Goal: Task Accomplishment & Management: Use online tool/utility

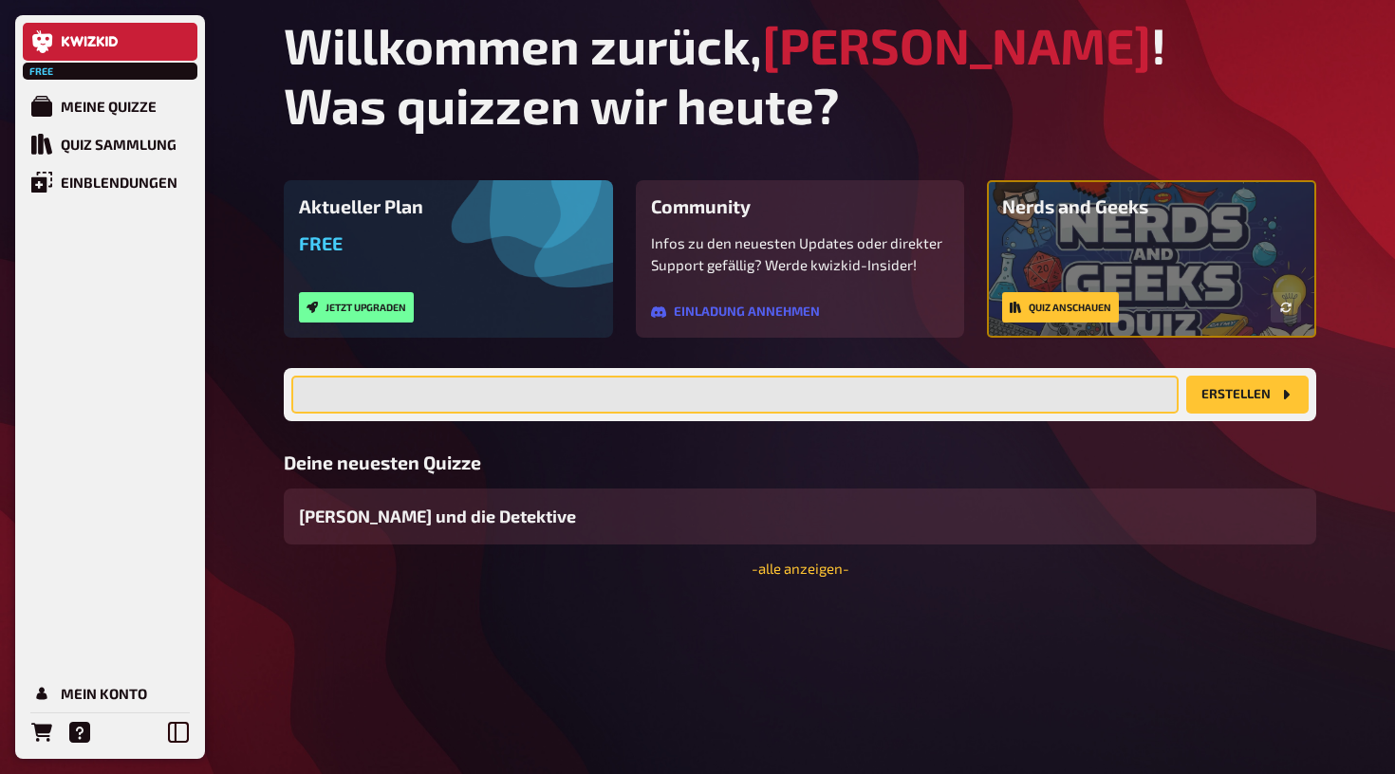
click at [687, 386] on input "text" at bounding box center [734, 395] width 887 height 38
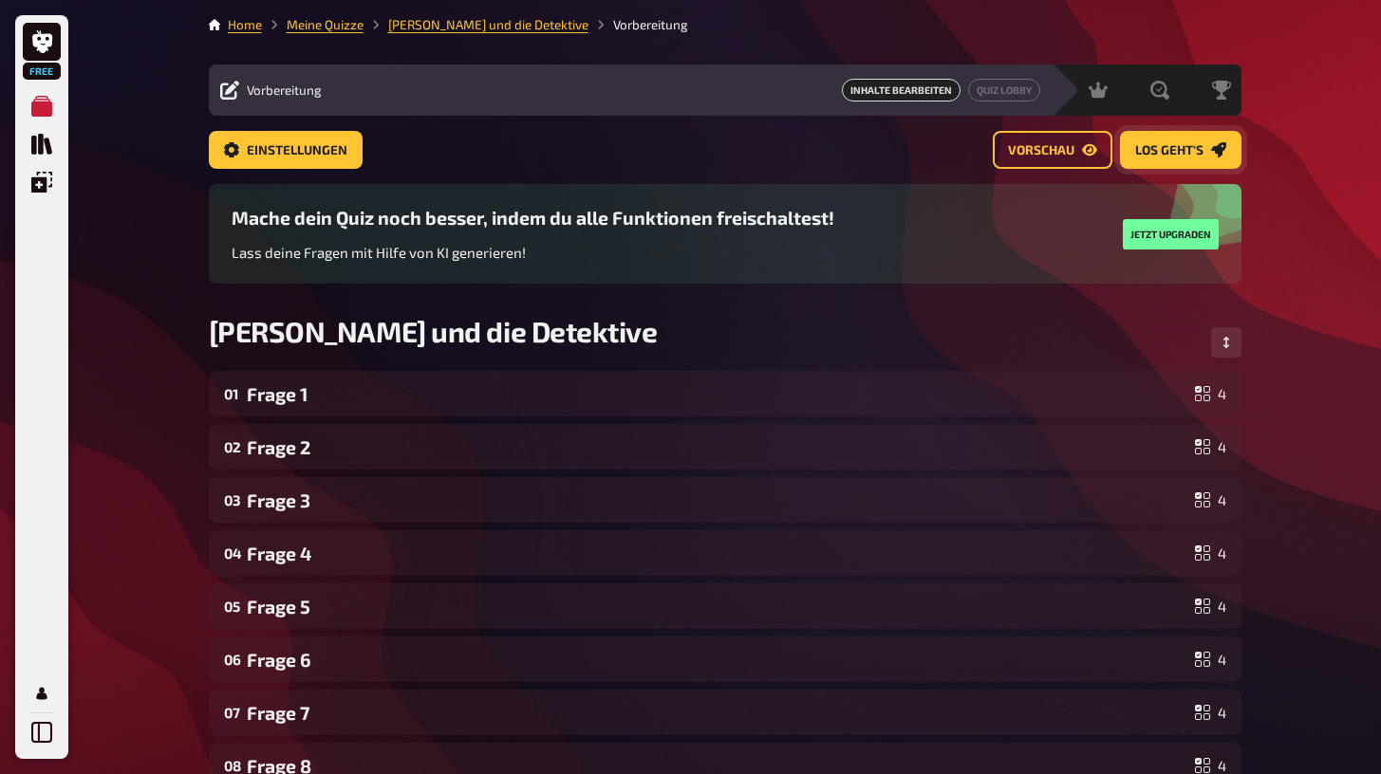
click at [1130, 150] on link "Los geht's" at bounding box center [1180, 150] width 121 height 38
click at [281, 157] on span "Einstellungen" at bounding box center [297, 150] width 101 height 13
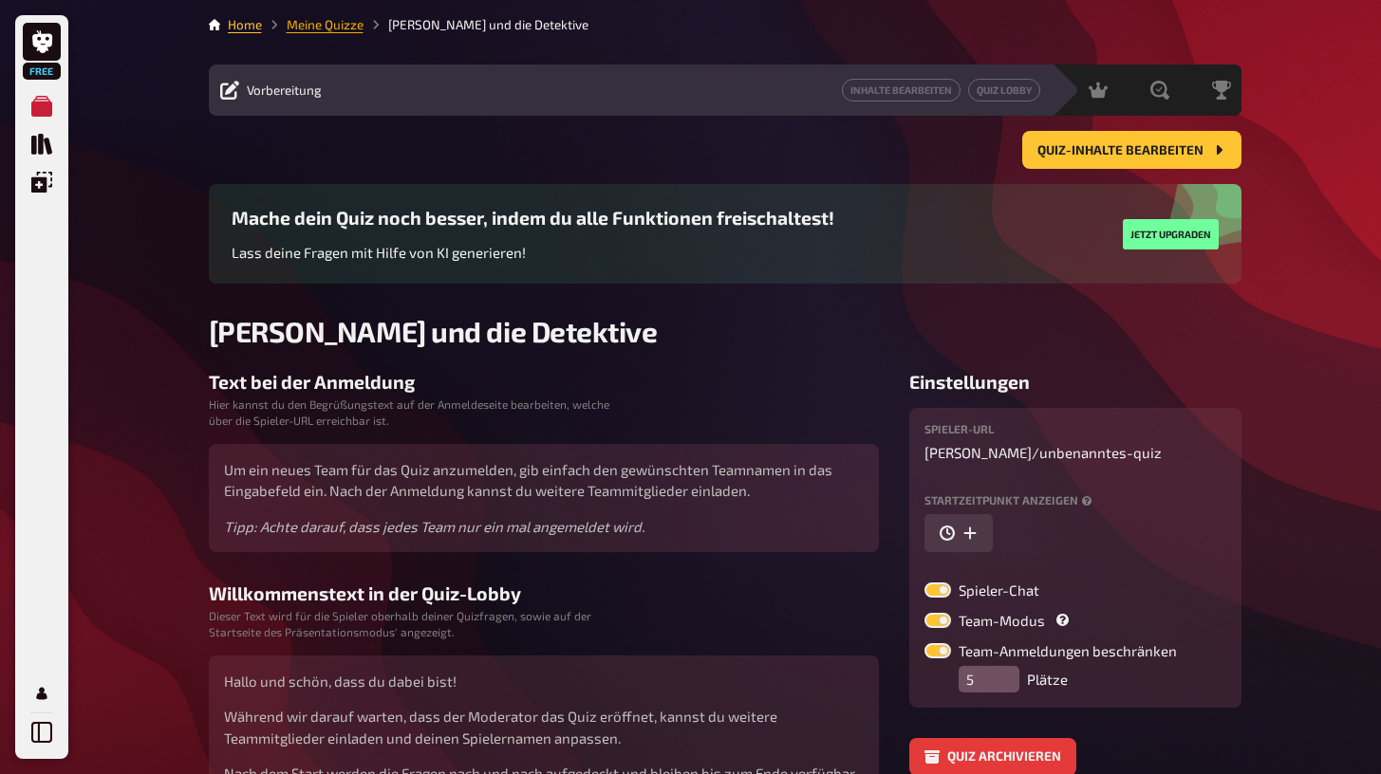
click at [332, 28] on link "Meine Quizze" at bounding box center [325, 24] width 77 height 15
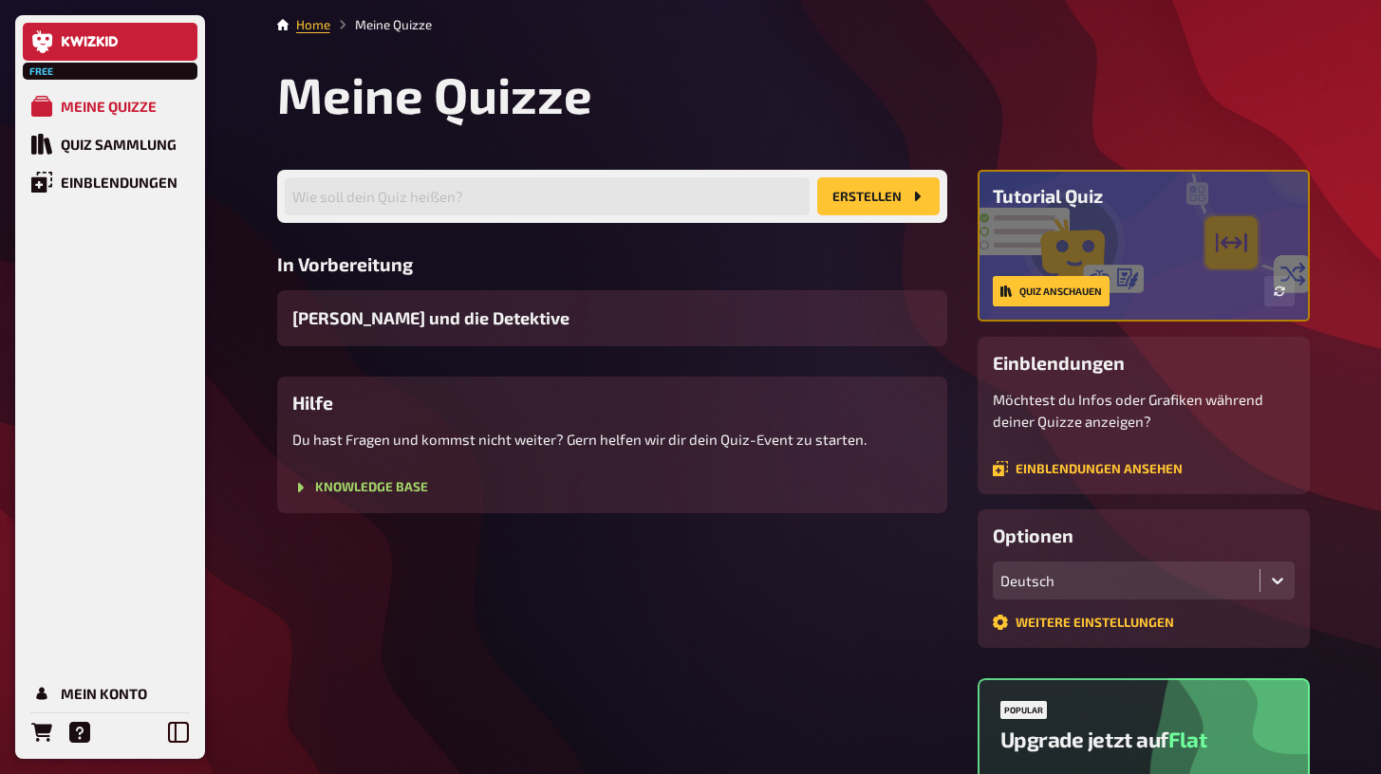
click at [139, 49] on link at bounding box center [110, 42] width 175 height 38
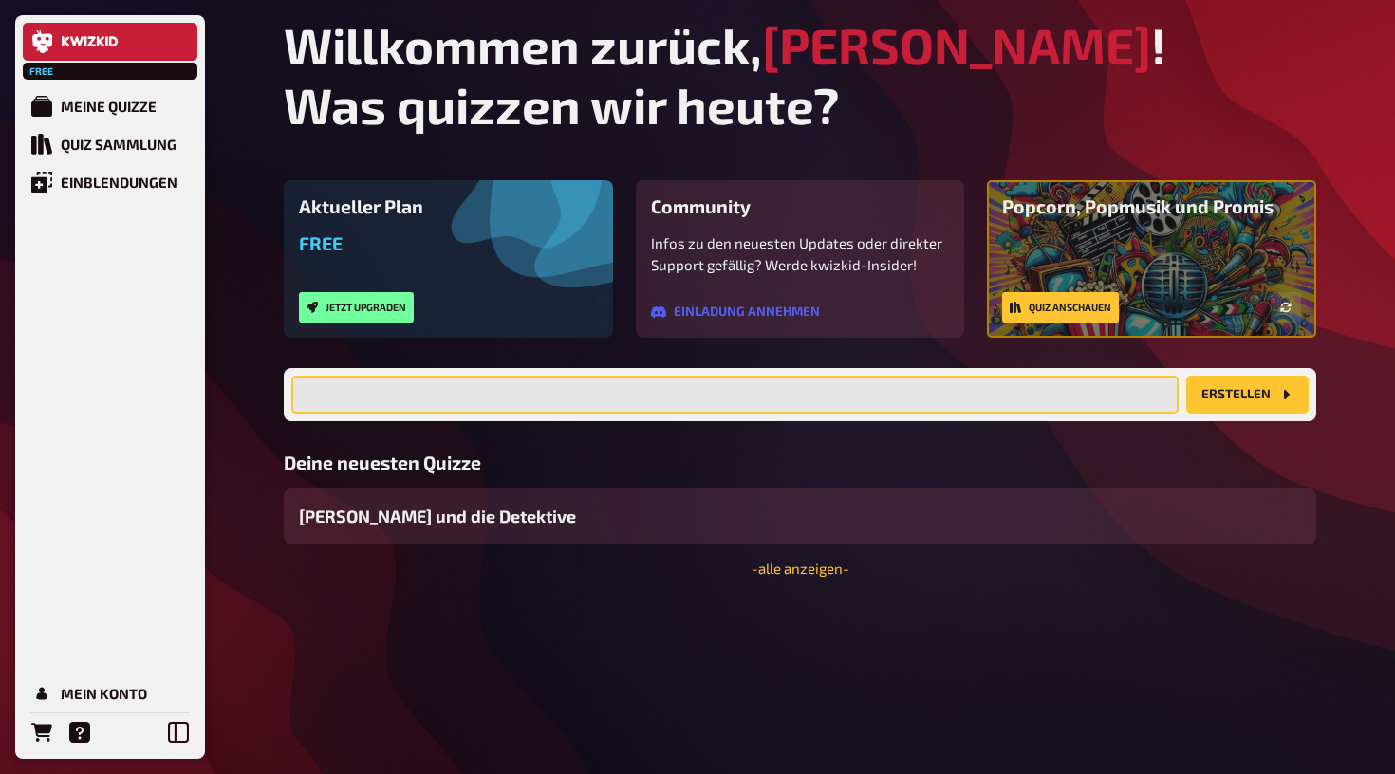
click at [490, 385] on input "text" at bounding box center [734, 395] width 887 height 38
type input "[GEOGRAPHIC_DATA]"
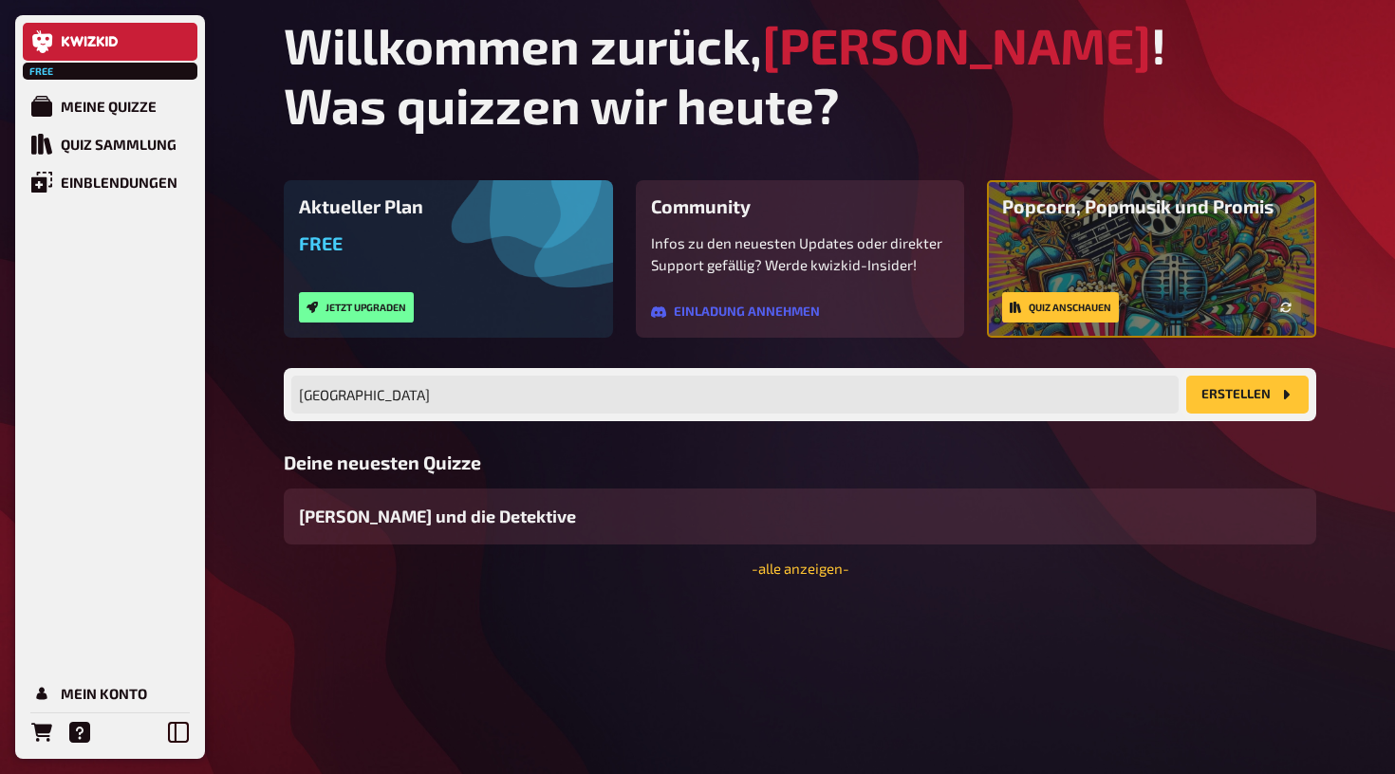
click at [1237, 402] on button "Erstellen" at bounding box center [1247, 395] width 122 height 38
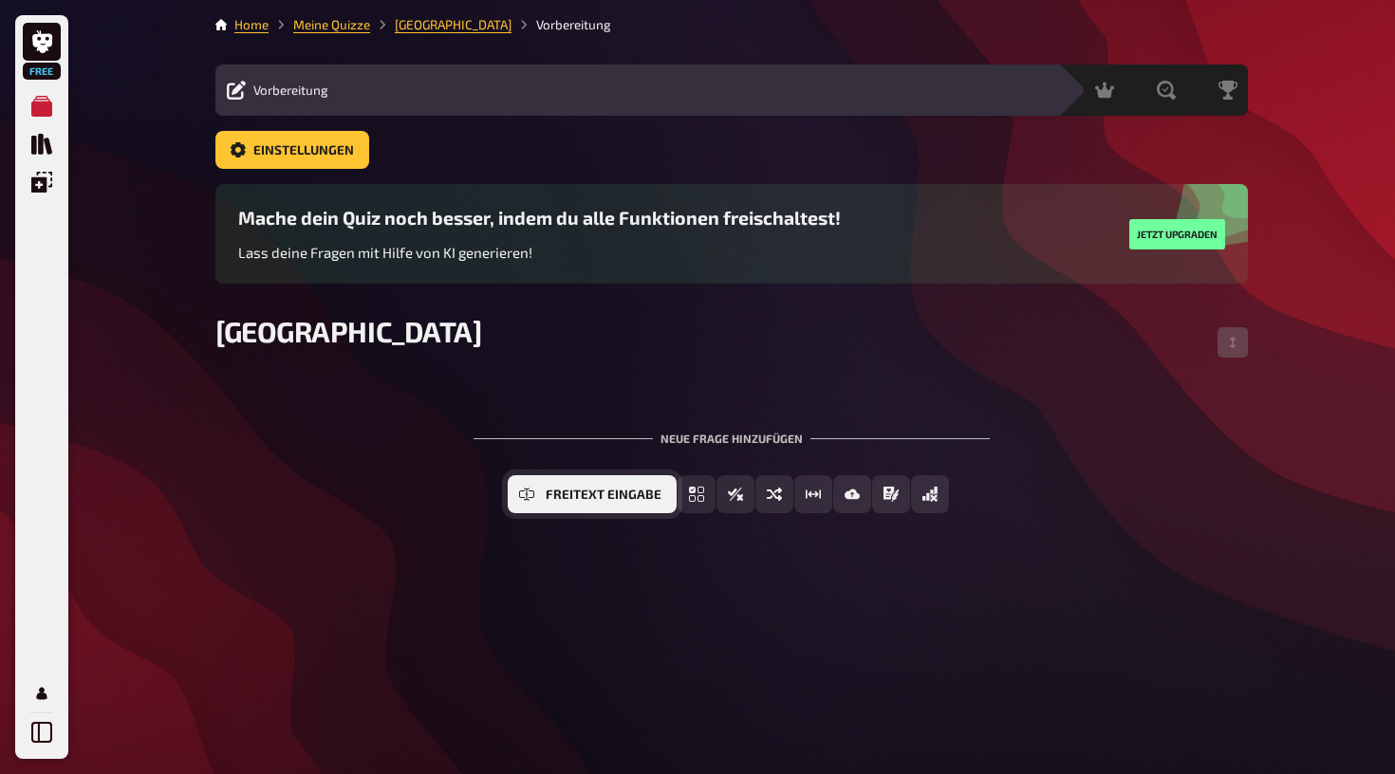
click at [596, 493] on span "Freitext Eingabe" at bounding box center [604, 495] width 116 height 13
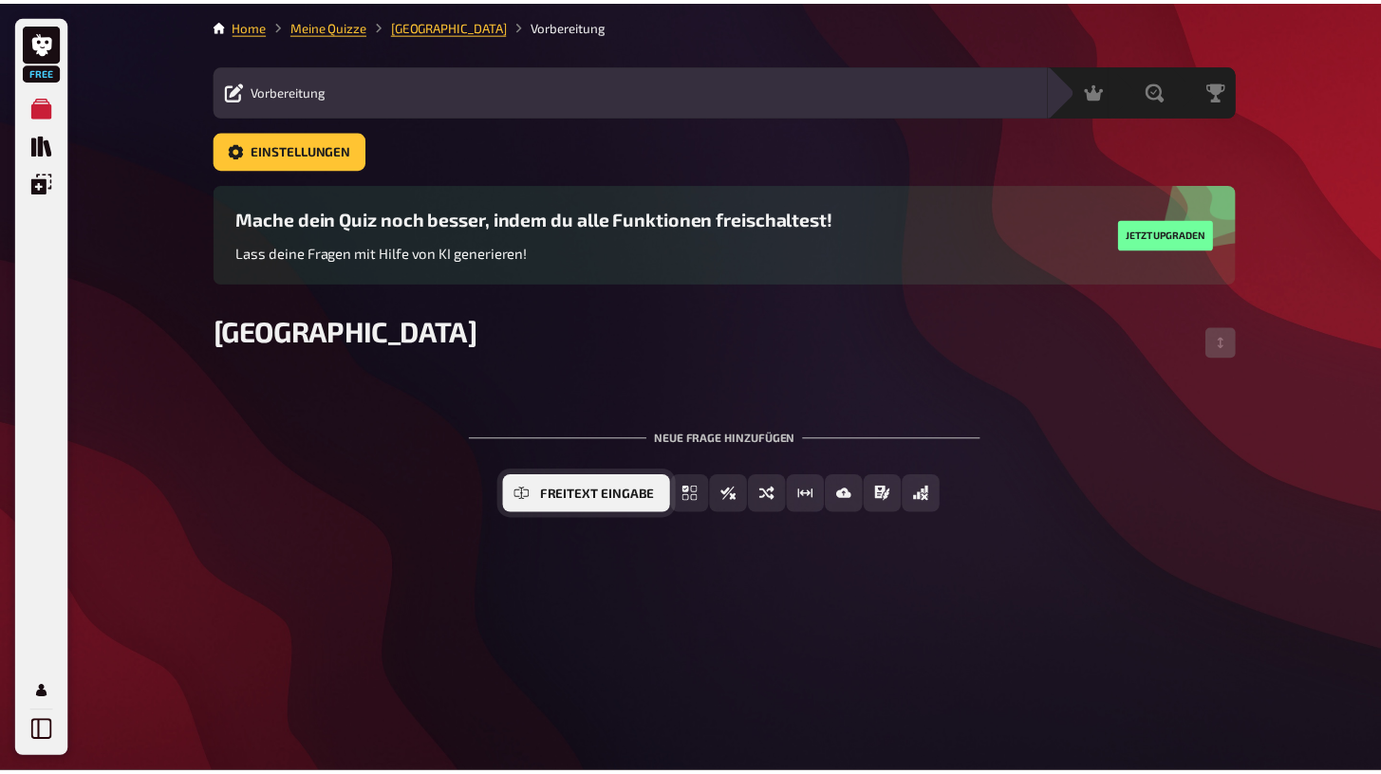
scroll to position [34, 0]
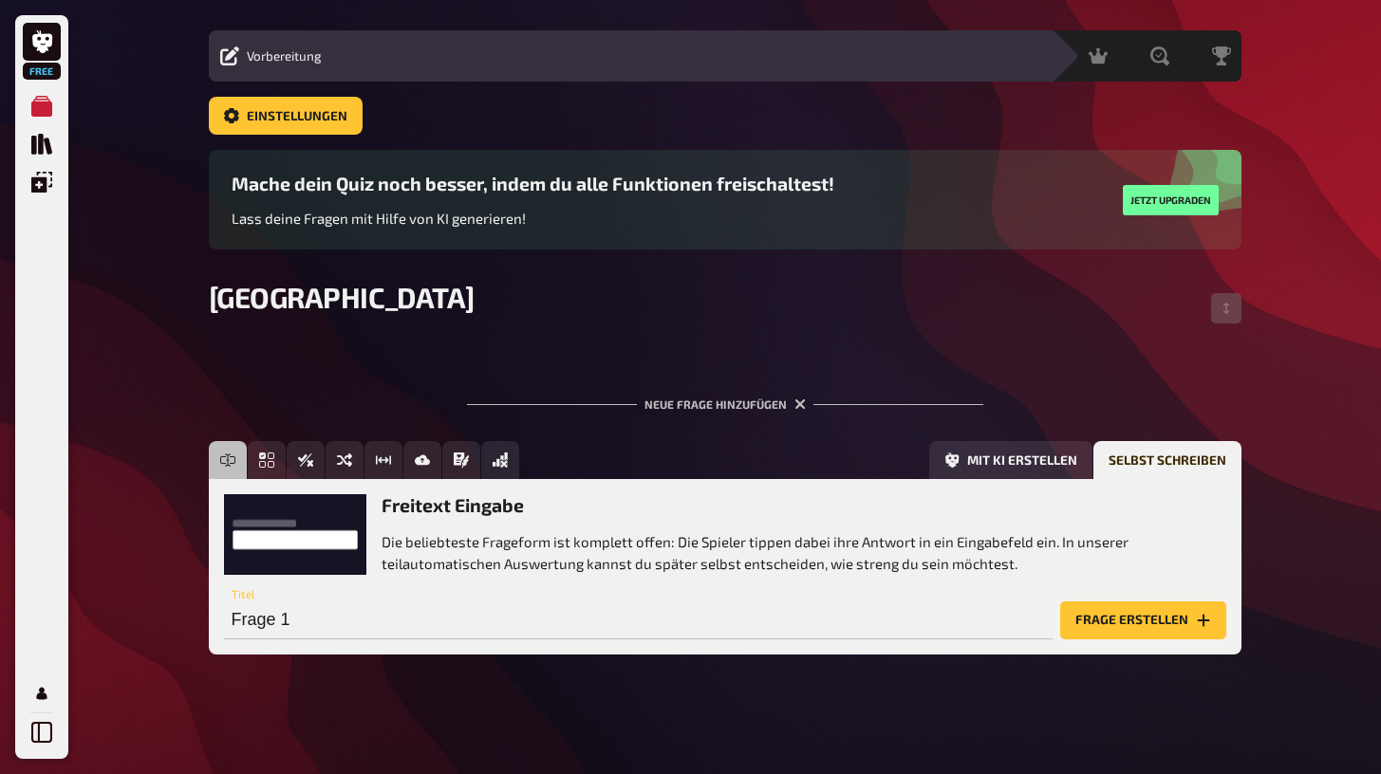
click at [1087, 612] on button "Frage erstellen" at bounding box center [1143, 621] width 166 height 38
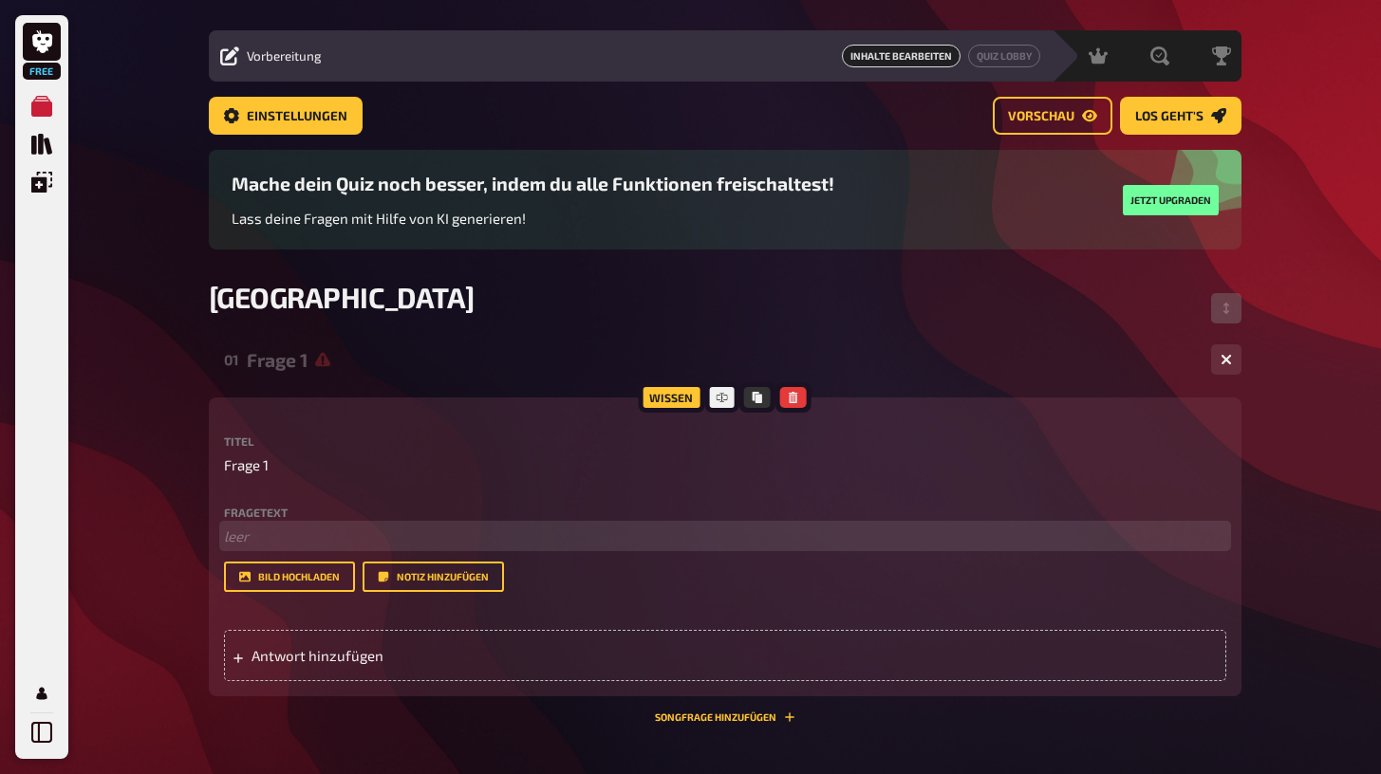
click at [385, 538] on p "﻿ leer" at bounding box center [725, 537] width 1002 height 22
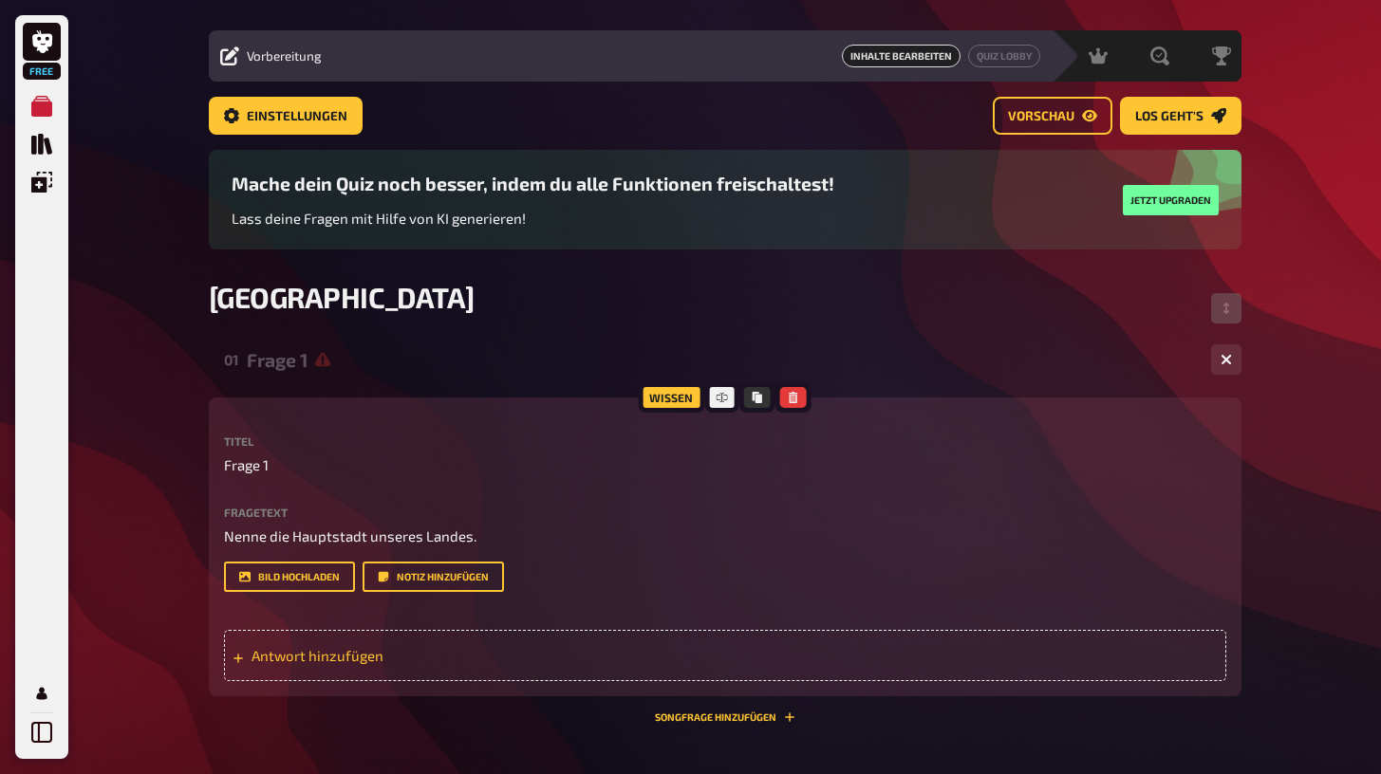
click at [365, 660] on span "Antwort hinzufügen" at bounding box center [398, 655] width 295 height 17
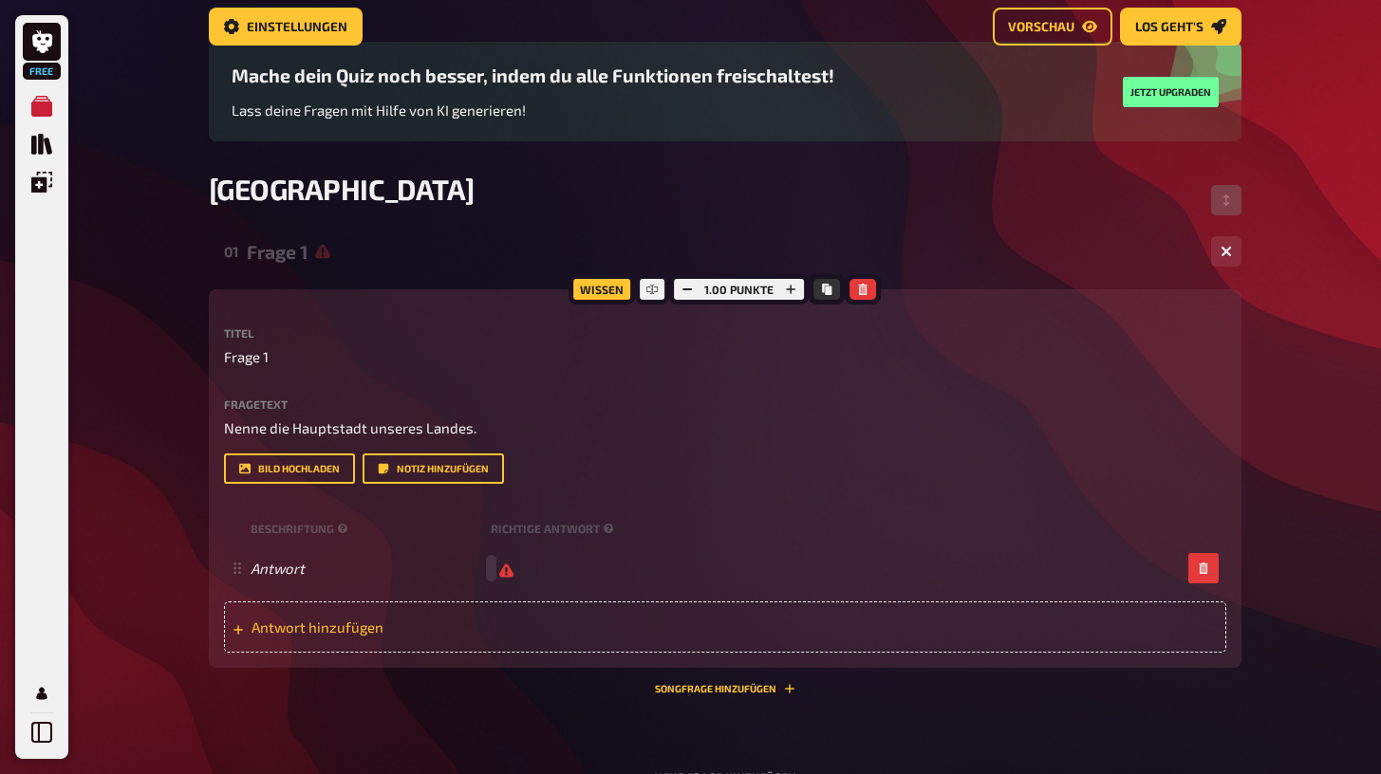
scroll to position [145, 0]
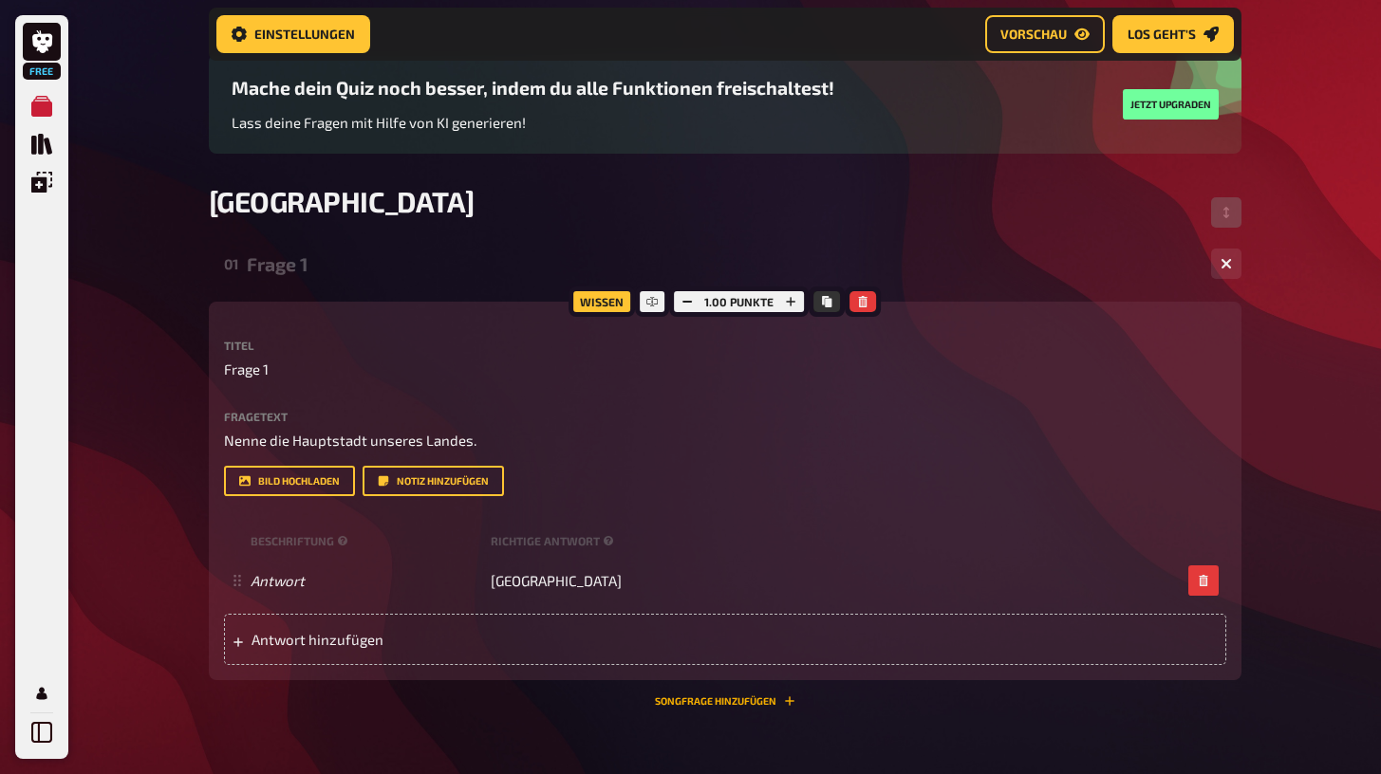
click at [716, 701] on button "Songfrage hinzufügen" at bounding box center [725, 701] width 140 height 11
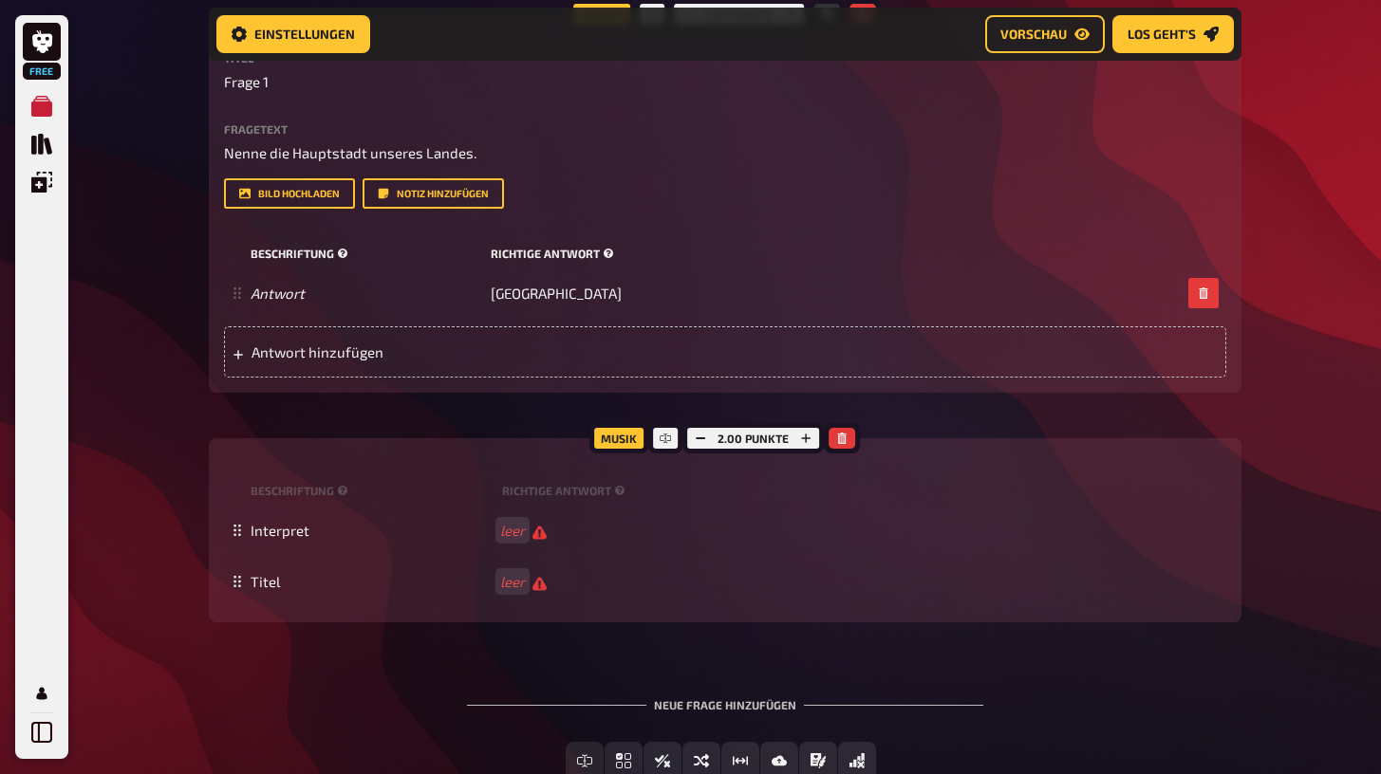
scroll to position [454, 0]
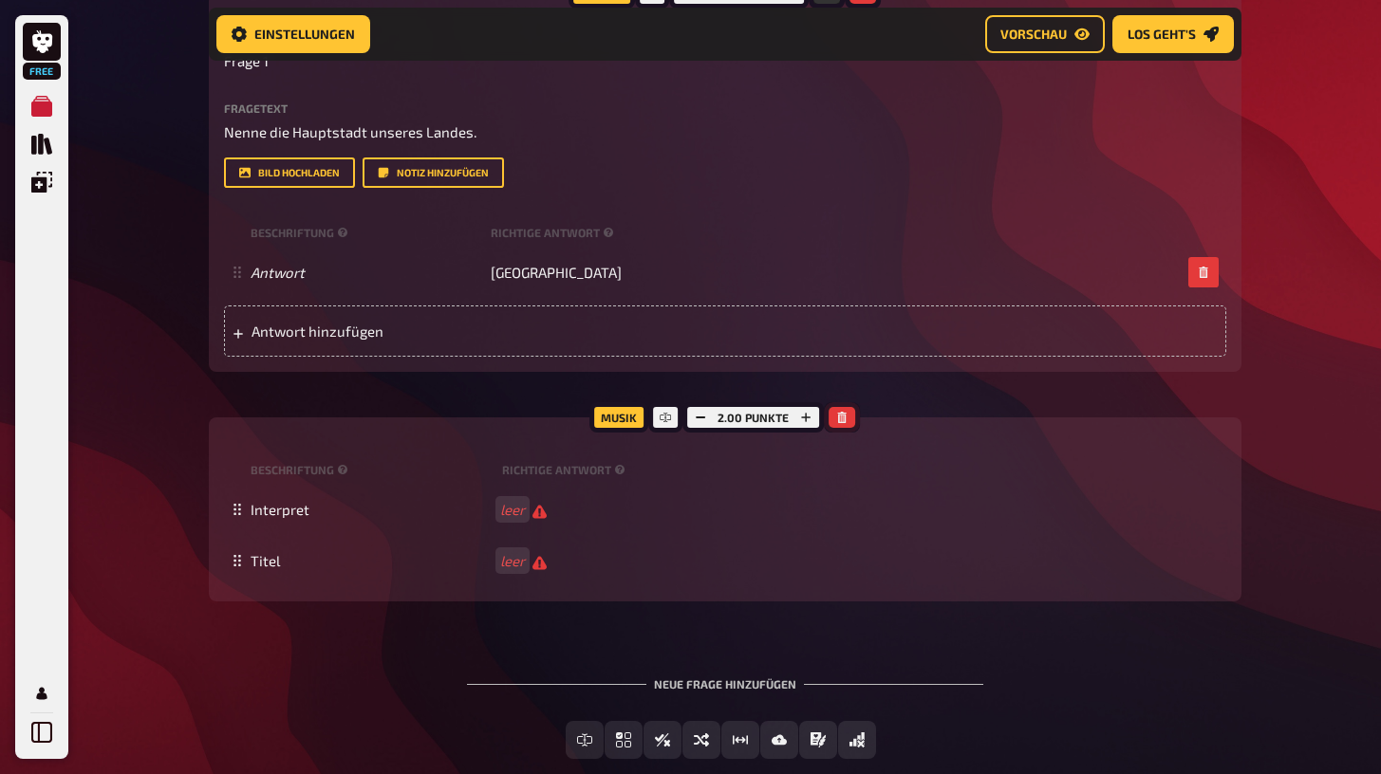
click at [843, 418] on icon "button" at bounding box center [841, 417] width 11 height 11
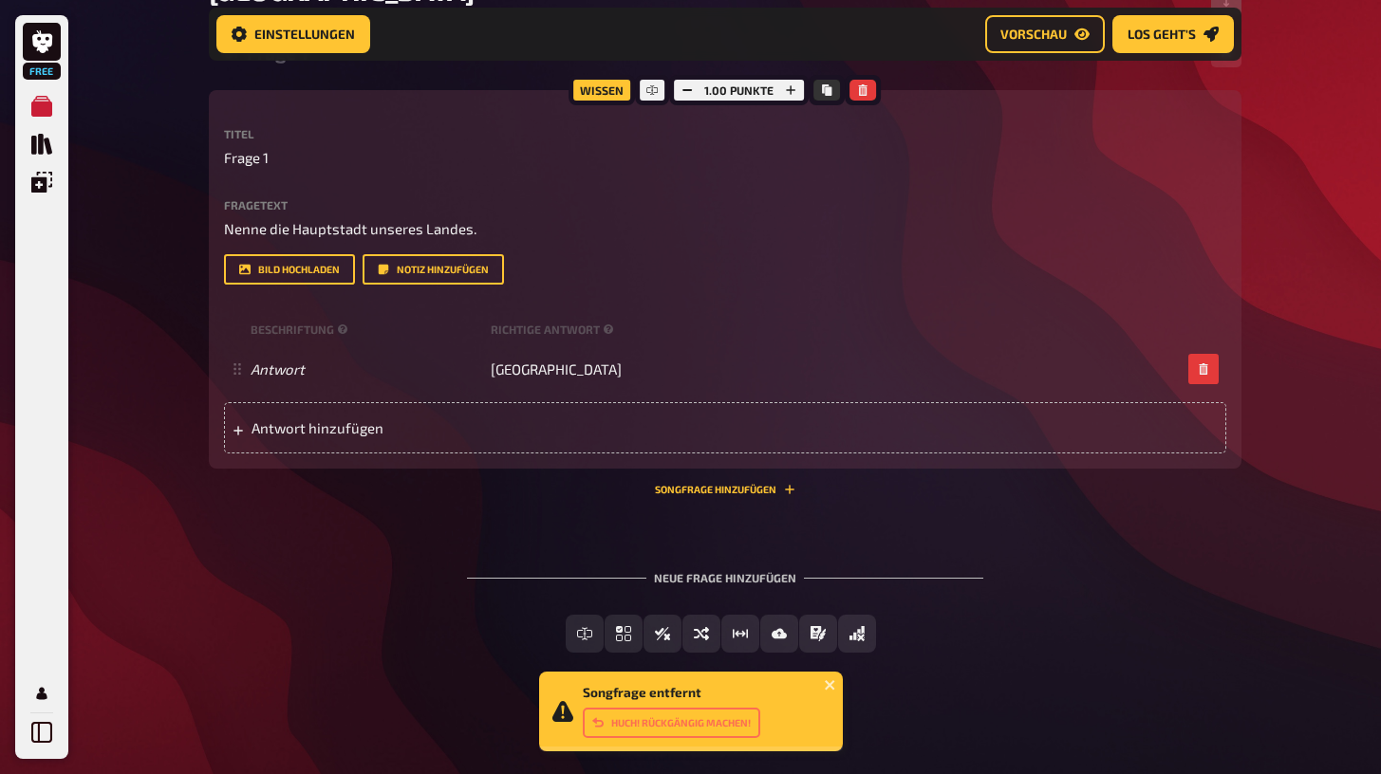
scroll to position [356, 0]
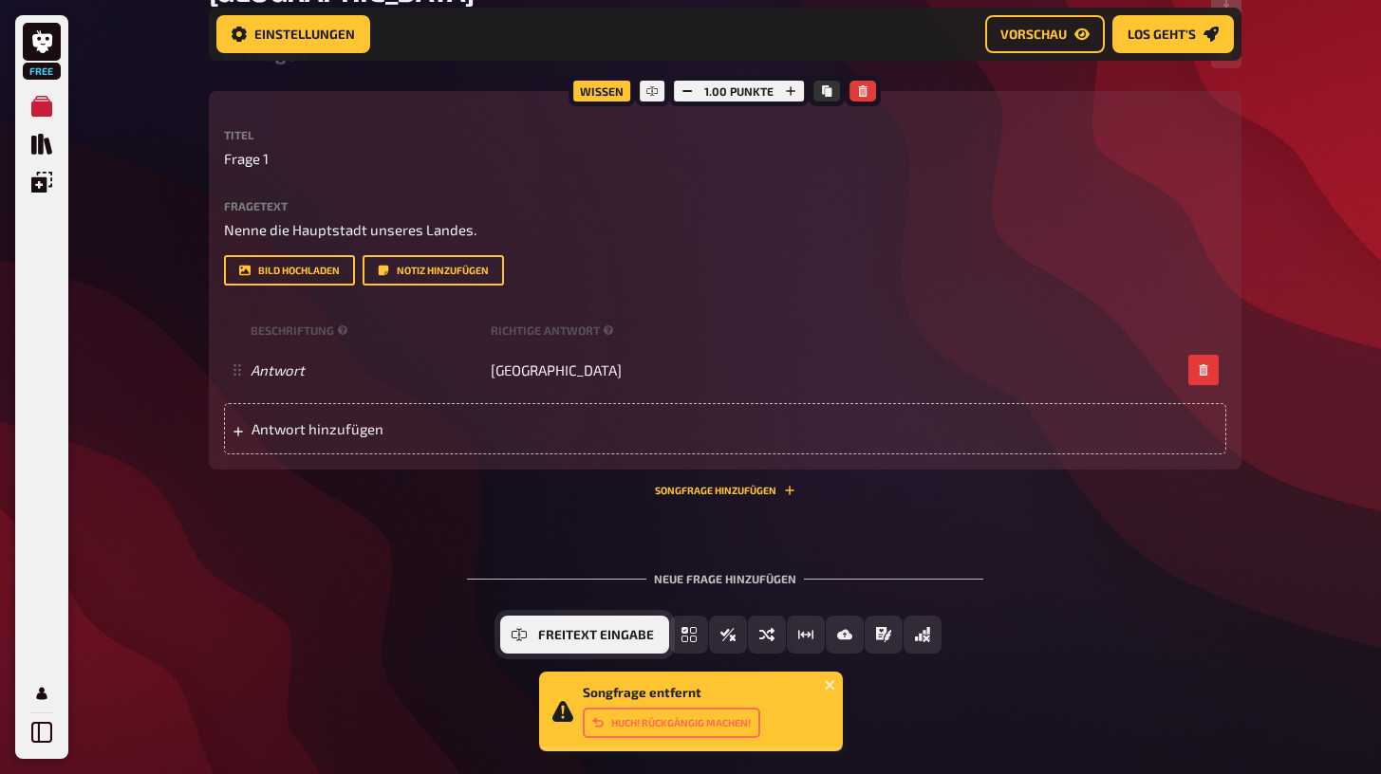
click at [534, 638] on button "Freitext Eingabe" at bounding box center [584, 635] width 169 height 38
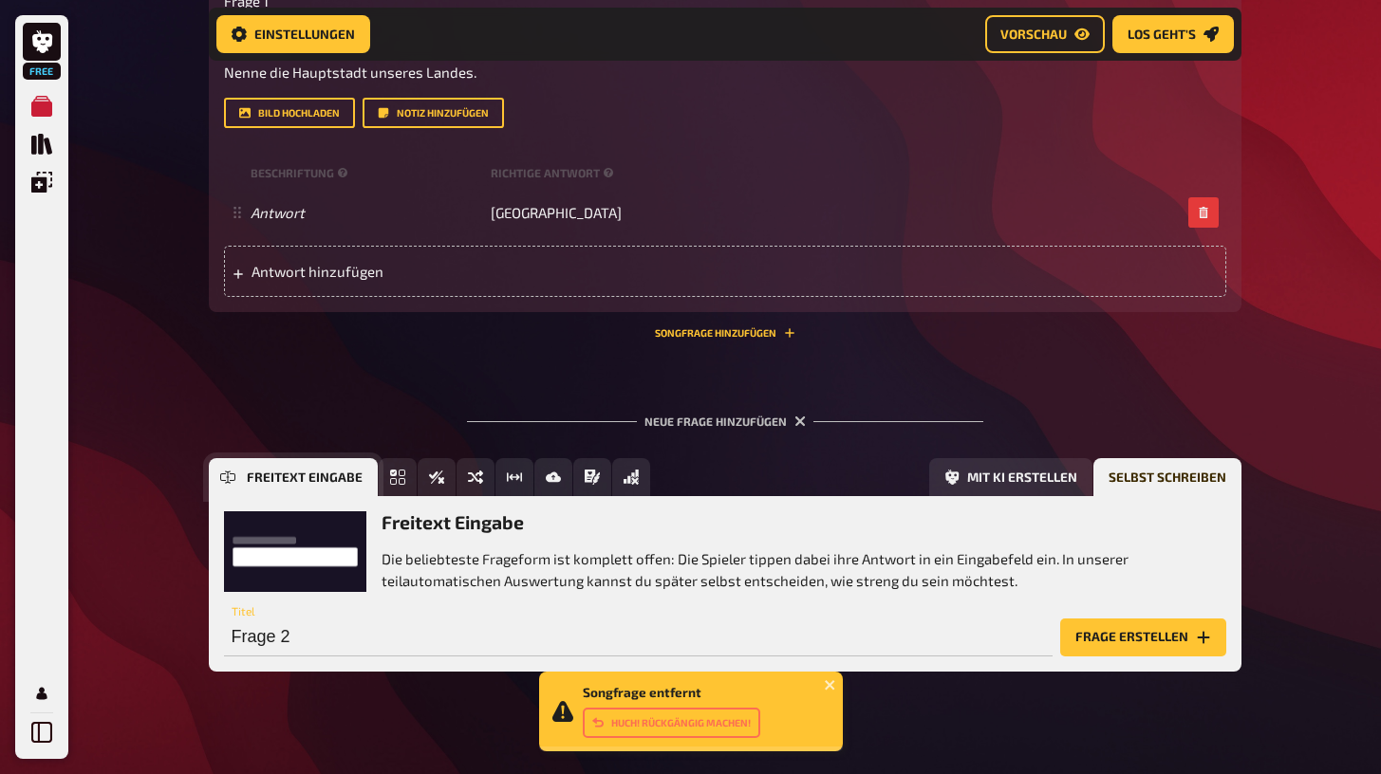
scroll to position [530, 0]
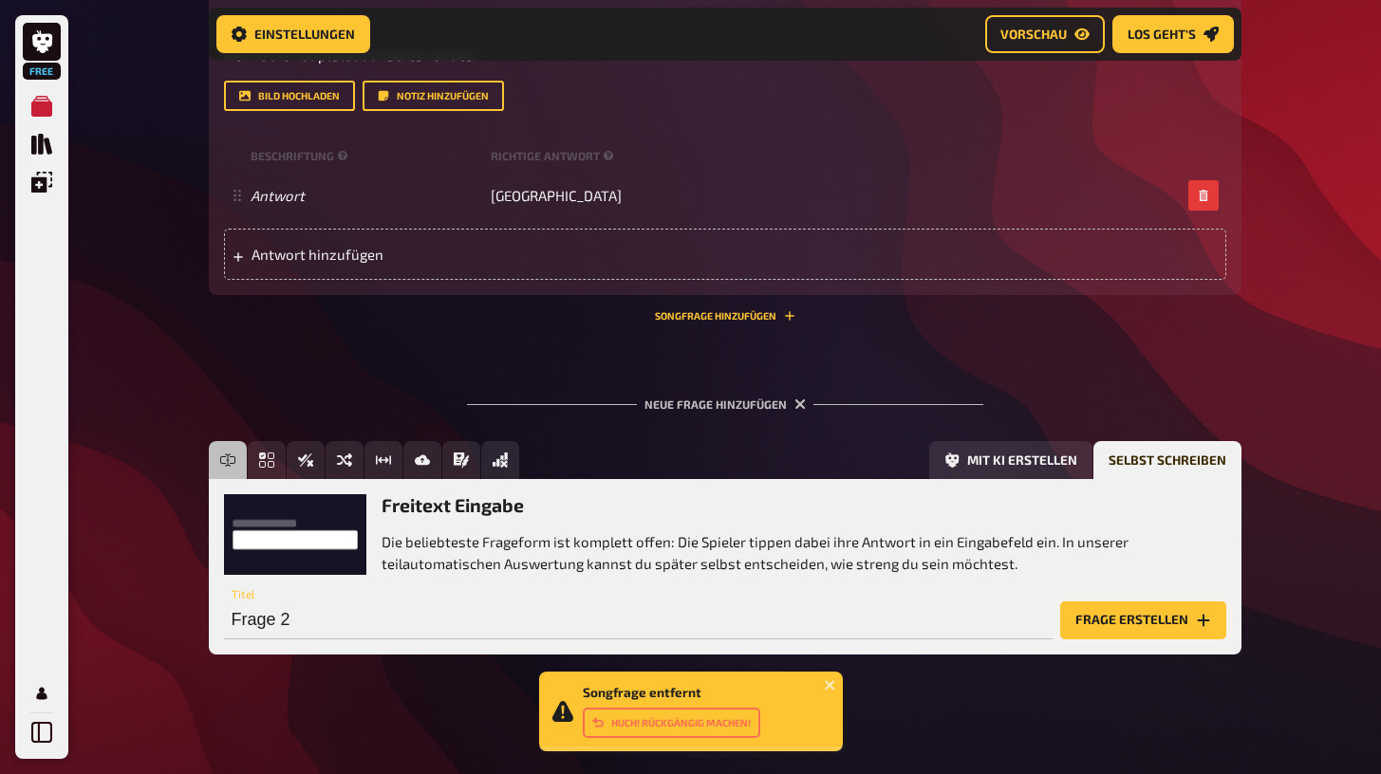
click at [1099, 622] on button "Frage erstellen" at bounding box center [1143, 621] width 166 height 38
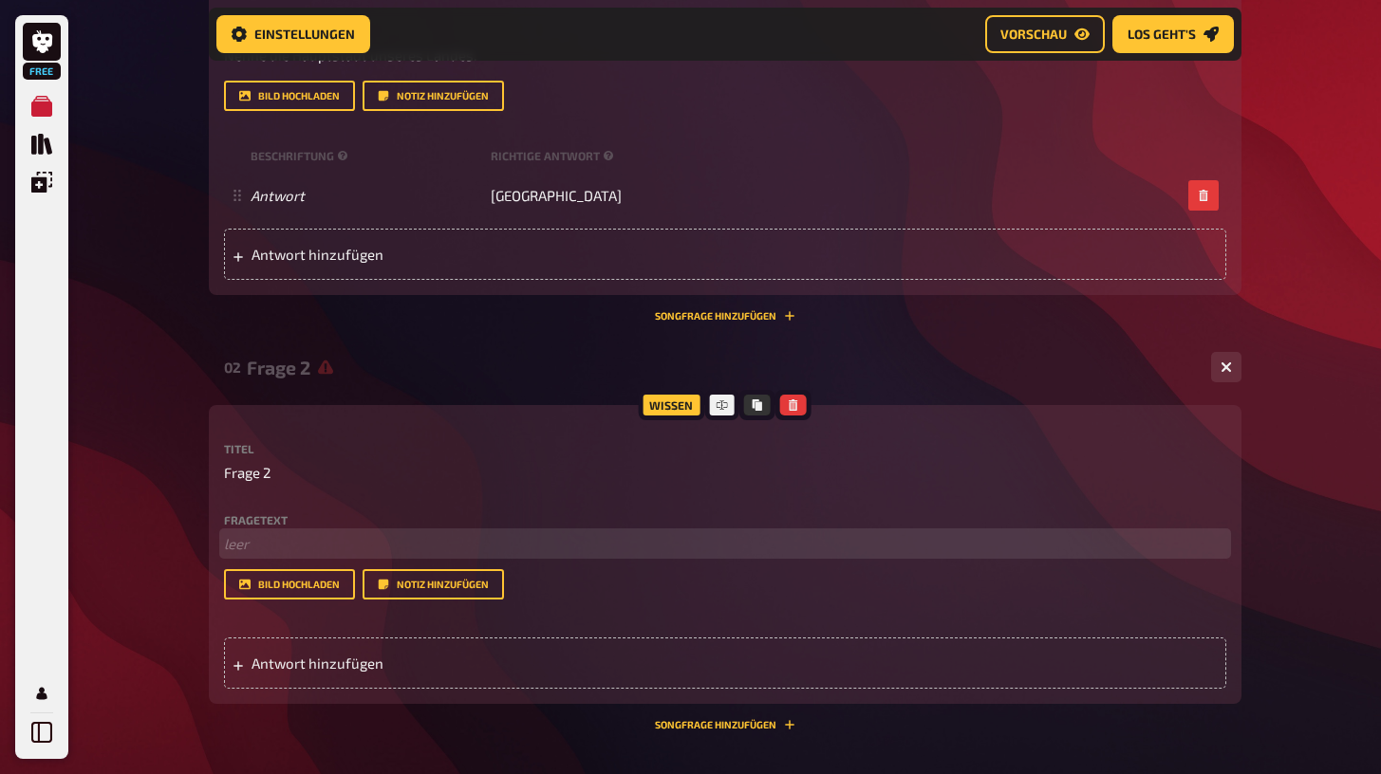
click at [285, 538] on p "﻿ leer" at bounding box center [725, 544] width 1002 height 22
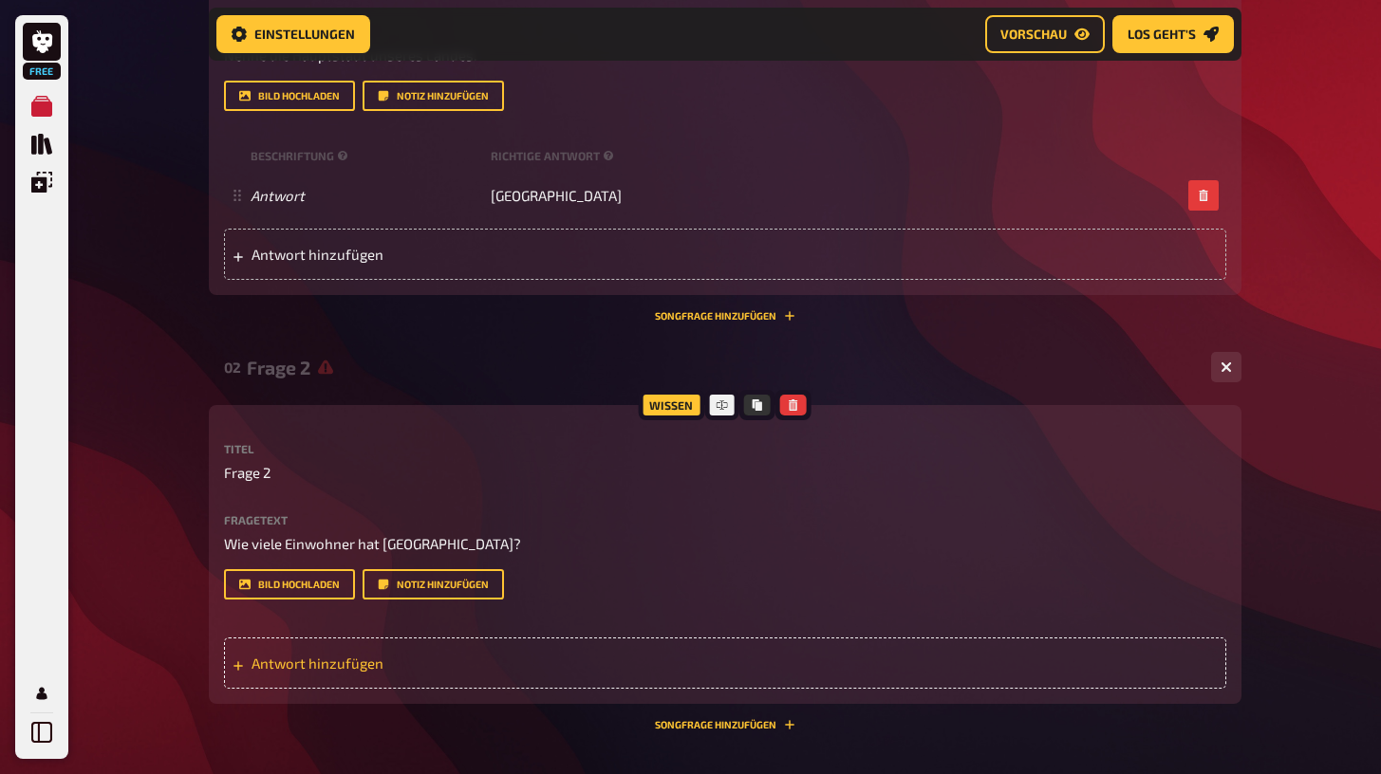
click at [288, 659] on span "Antwort hinzufügen" at bounding box center [398, 663] width 295 height 17
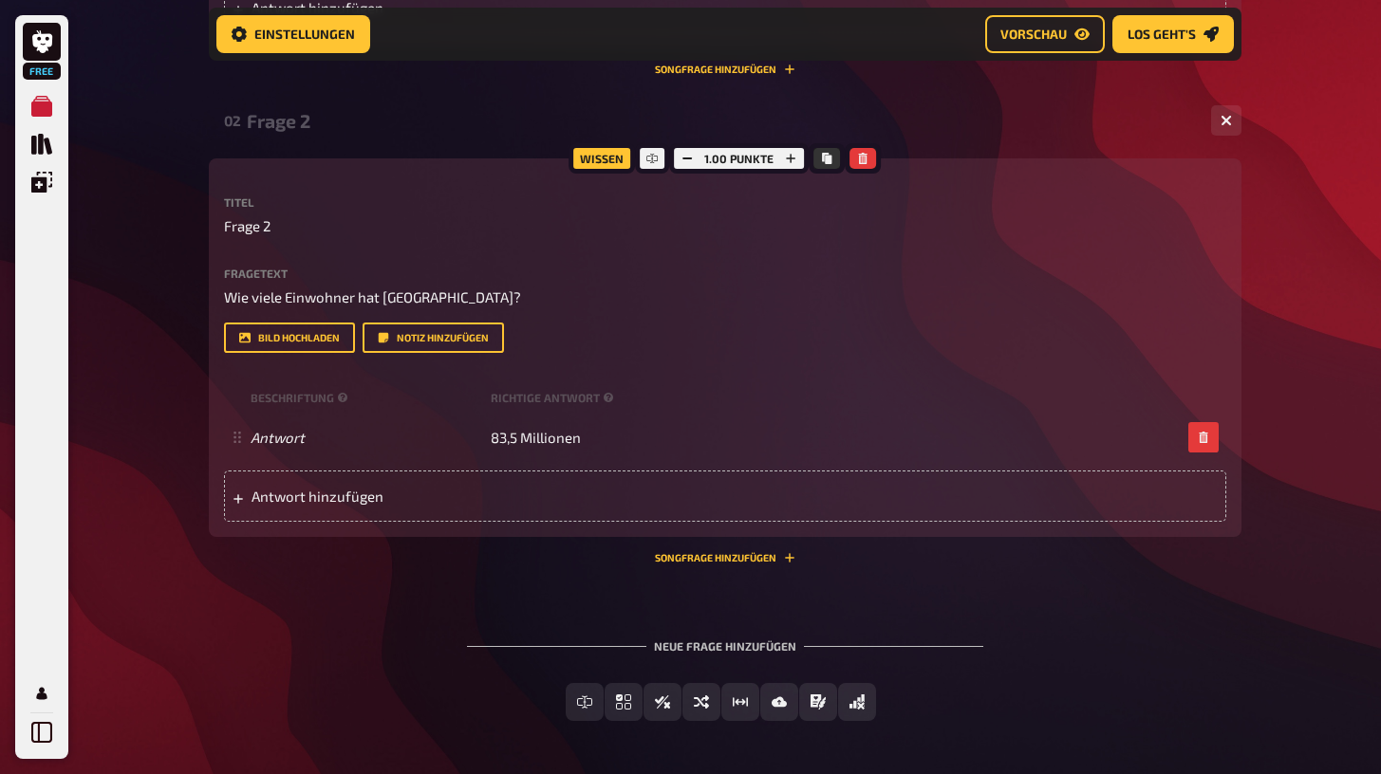
scroll to position [778, 0]
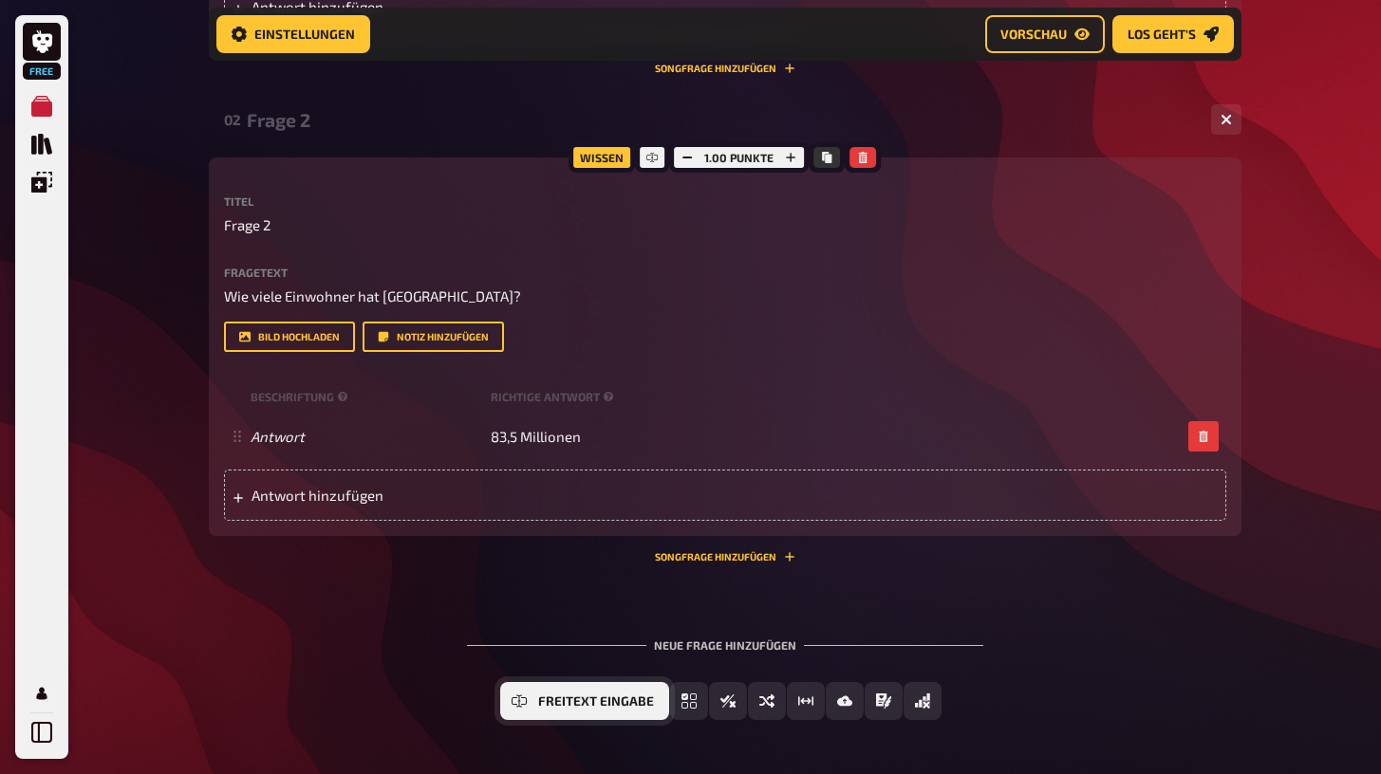
click at [529, 701] on button "Freitext Eingabe" at bounding box center [584, 701] width 169 height 38
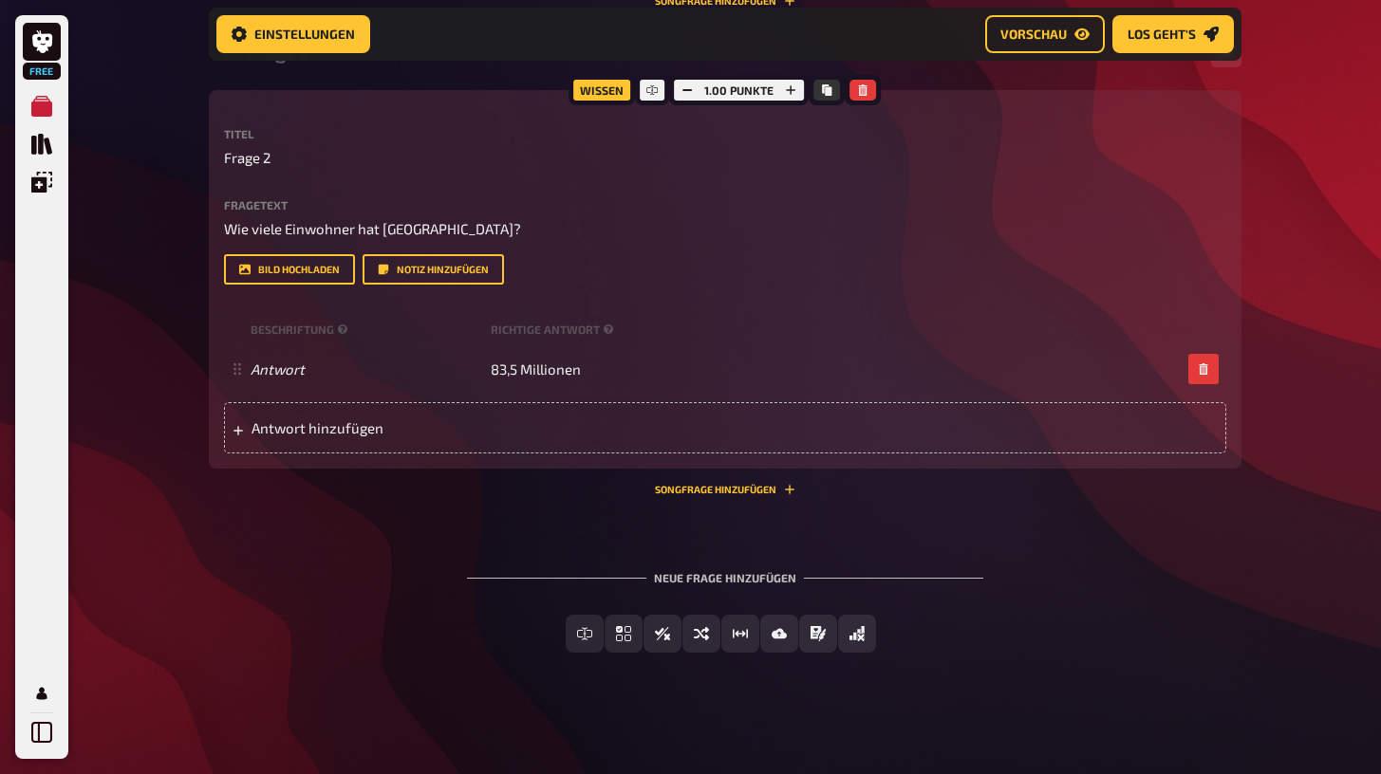
scroll to position [1018, 0]
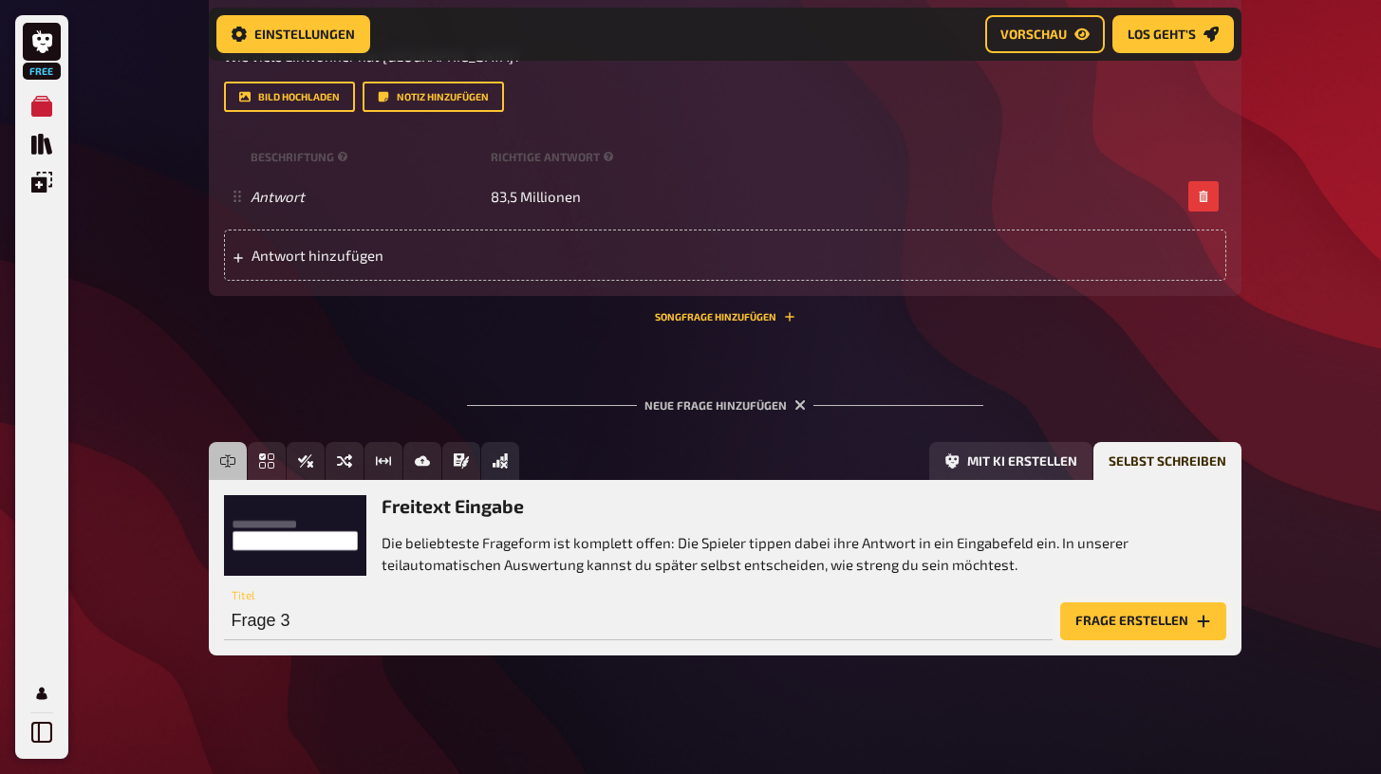
click at [1100, 612] on button "Frage erstellen" at bounding box center [1143, 622] width 166 height 38
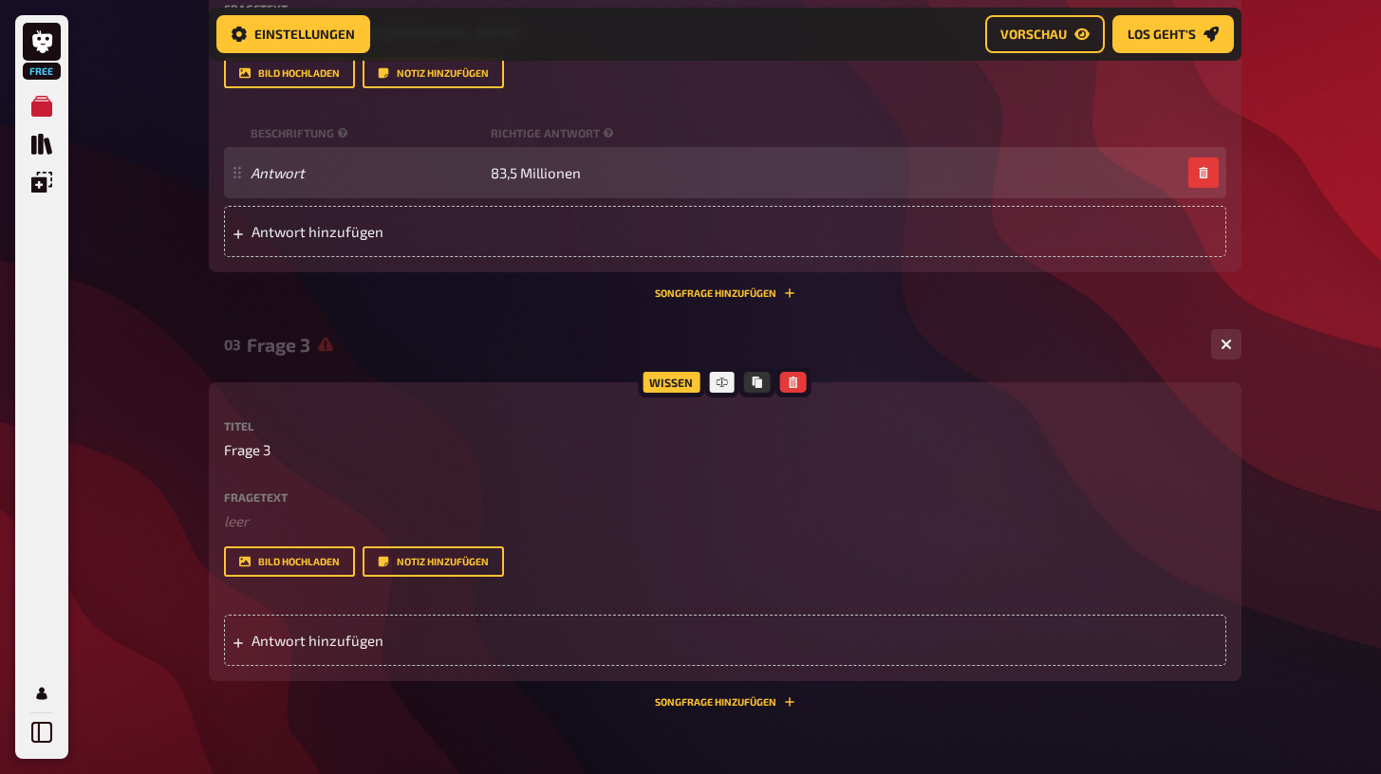
scroll to position [1046, 0]
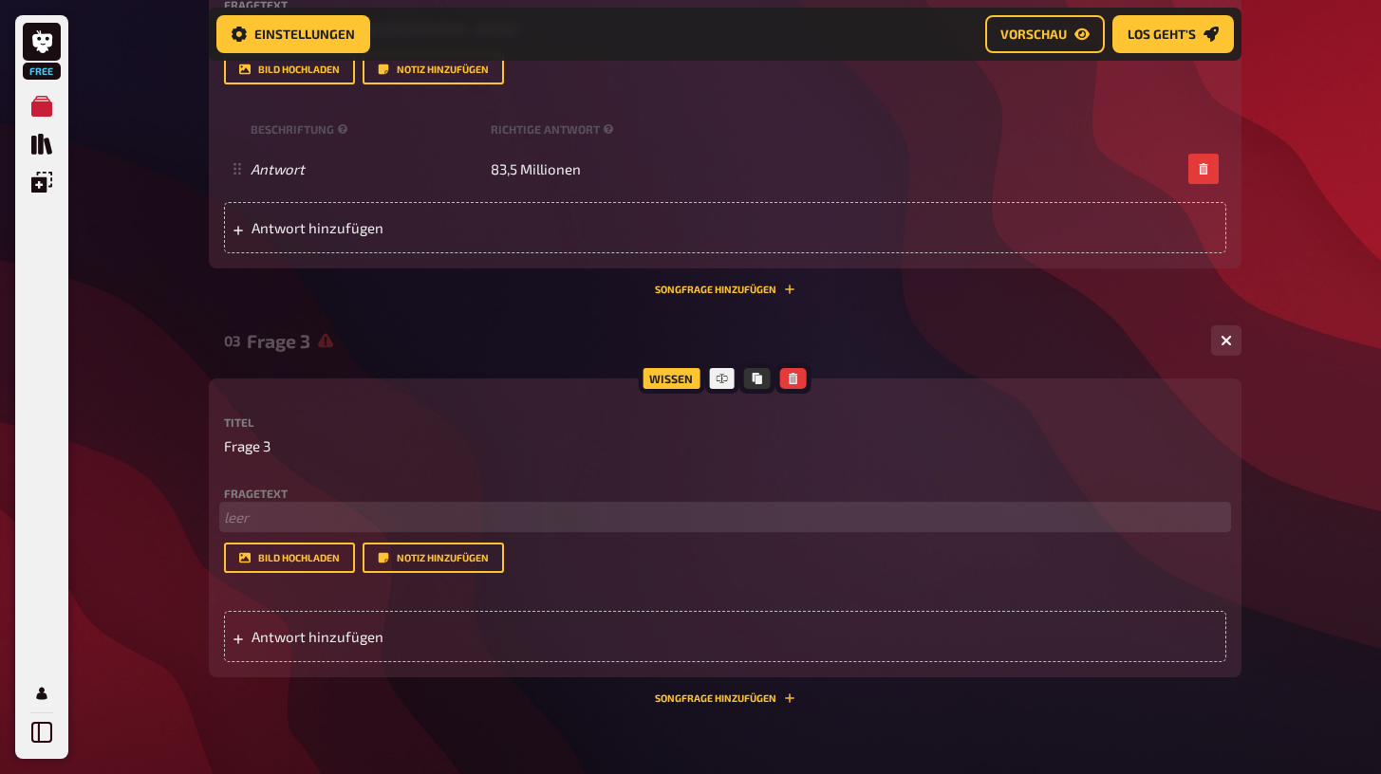
click at [276, 516] on p "﻿ leer" at bounding box center [725, 518] width 1002 height 22
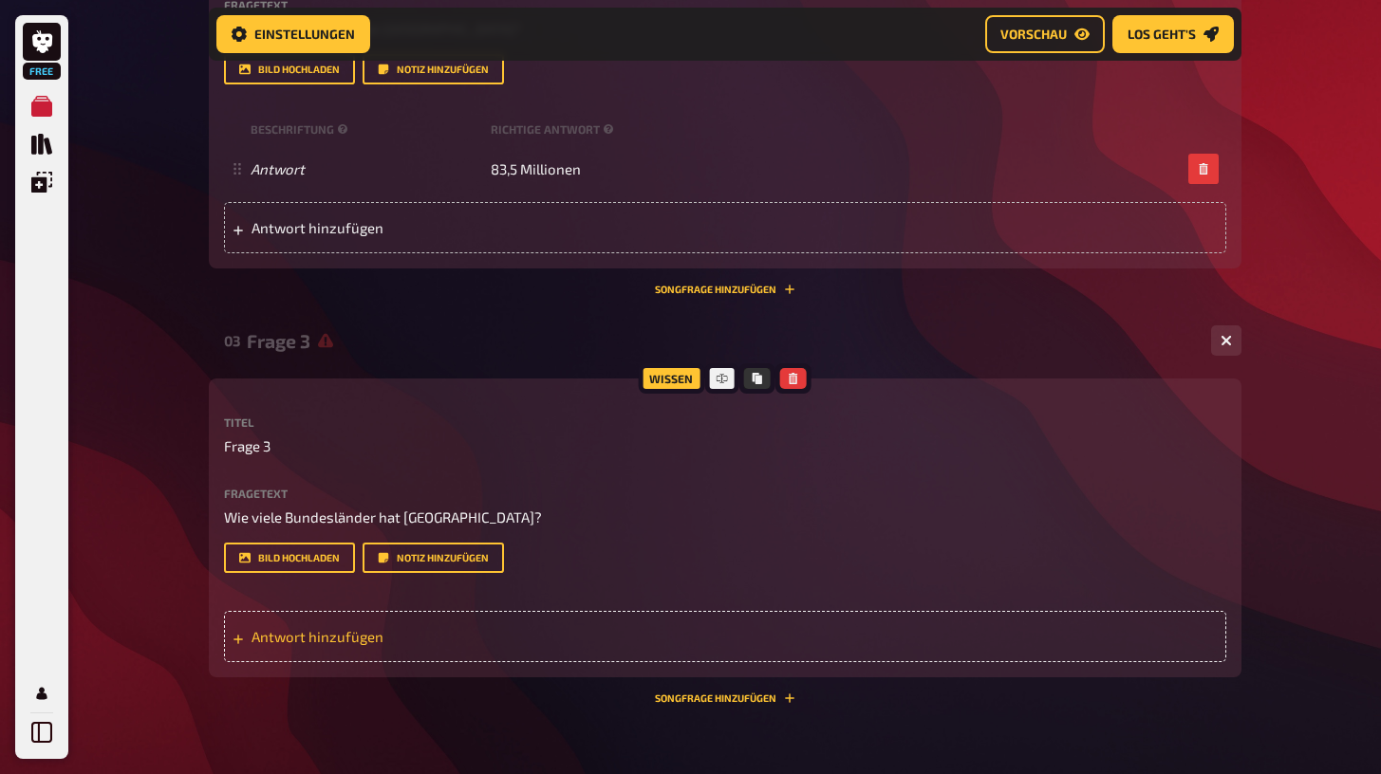
click at [317, 623] on div "Antwort hinzufügen" at bounding box center [725, 636] width 1002 height 51
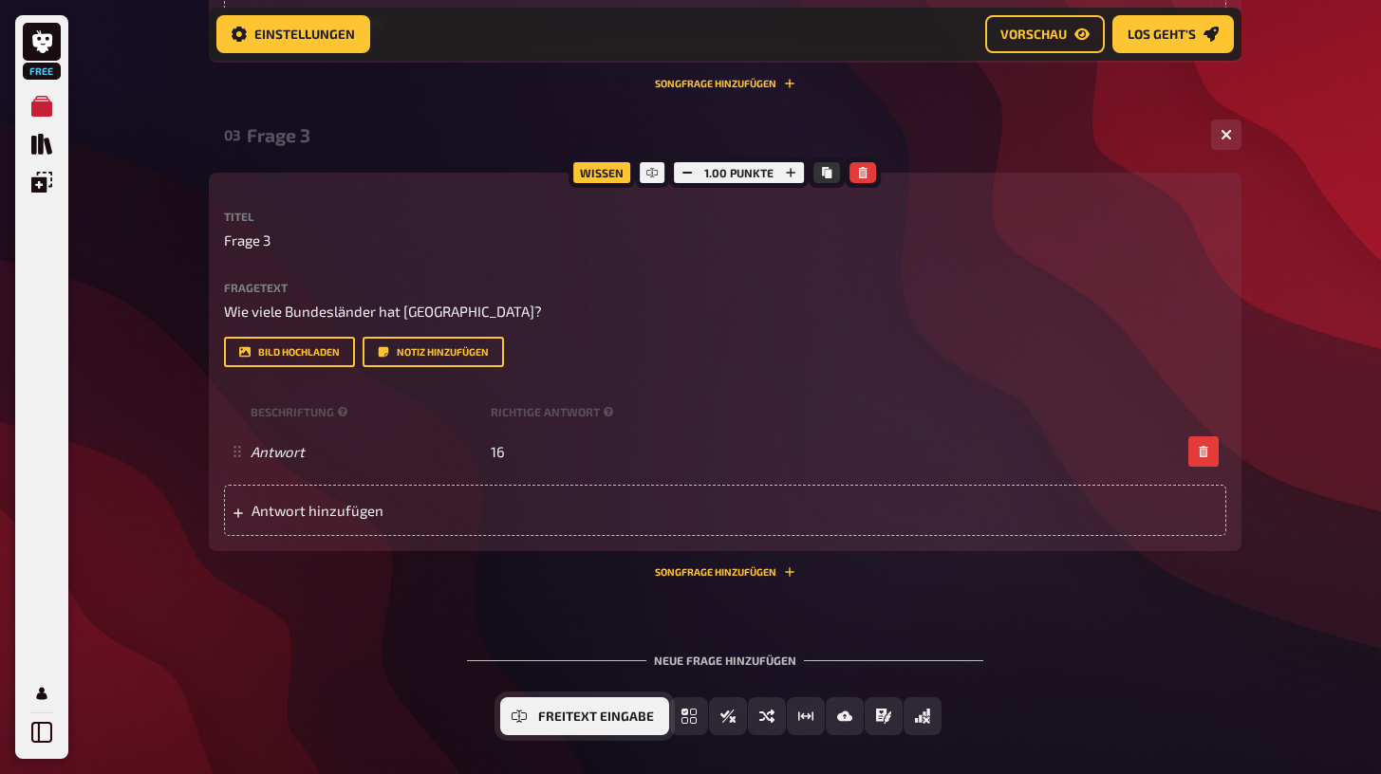
click at [576, 701] on button "Freitext Eingabe" at bounding box center [584, 716] width 169 height 38
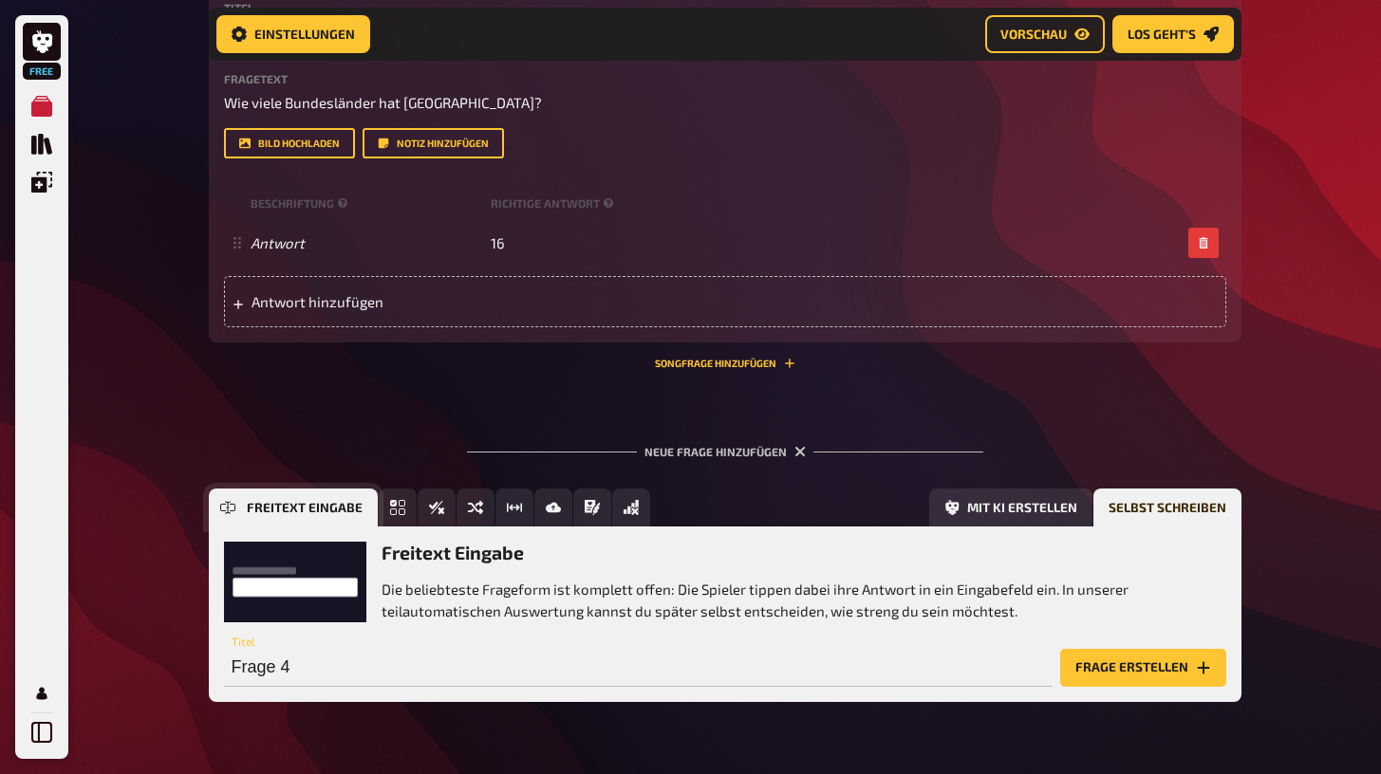
scroll to position [1506, 0]
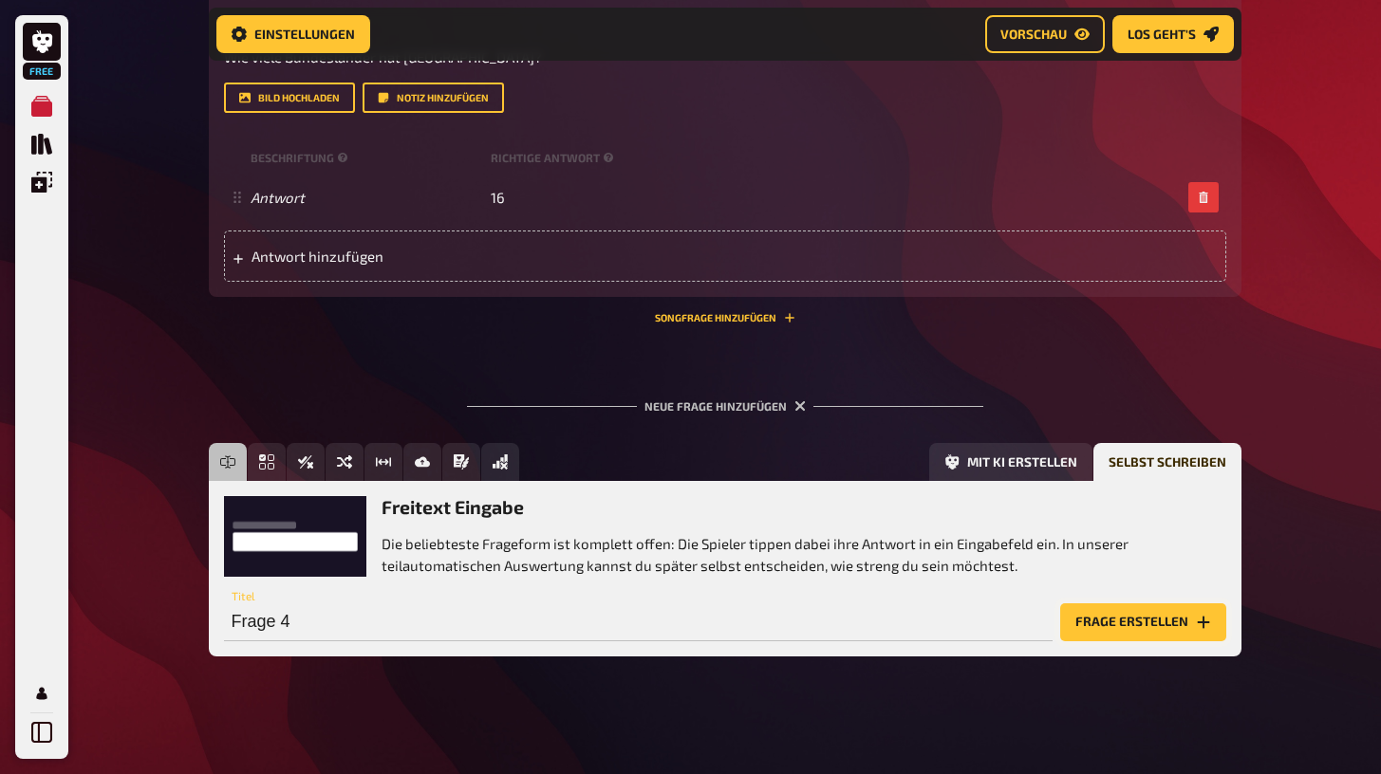
click at [1091, 618] on button "Frage erstellen" at bounding box center [1143, 623] width 166 height 38
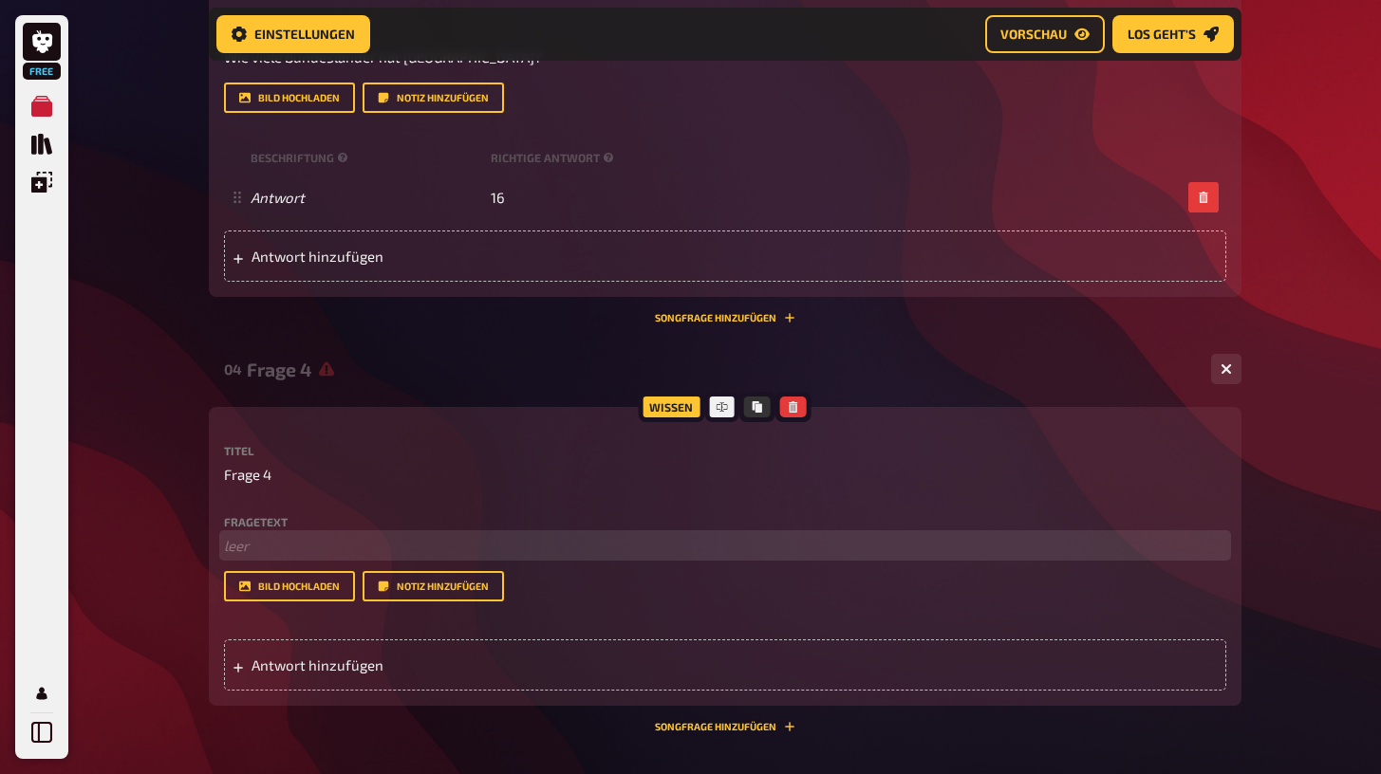
click at [346, 538] on p "﻿ leer" at bounding box center [725, 546] width 1002 height 22
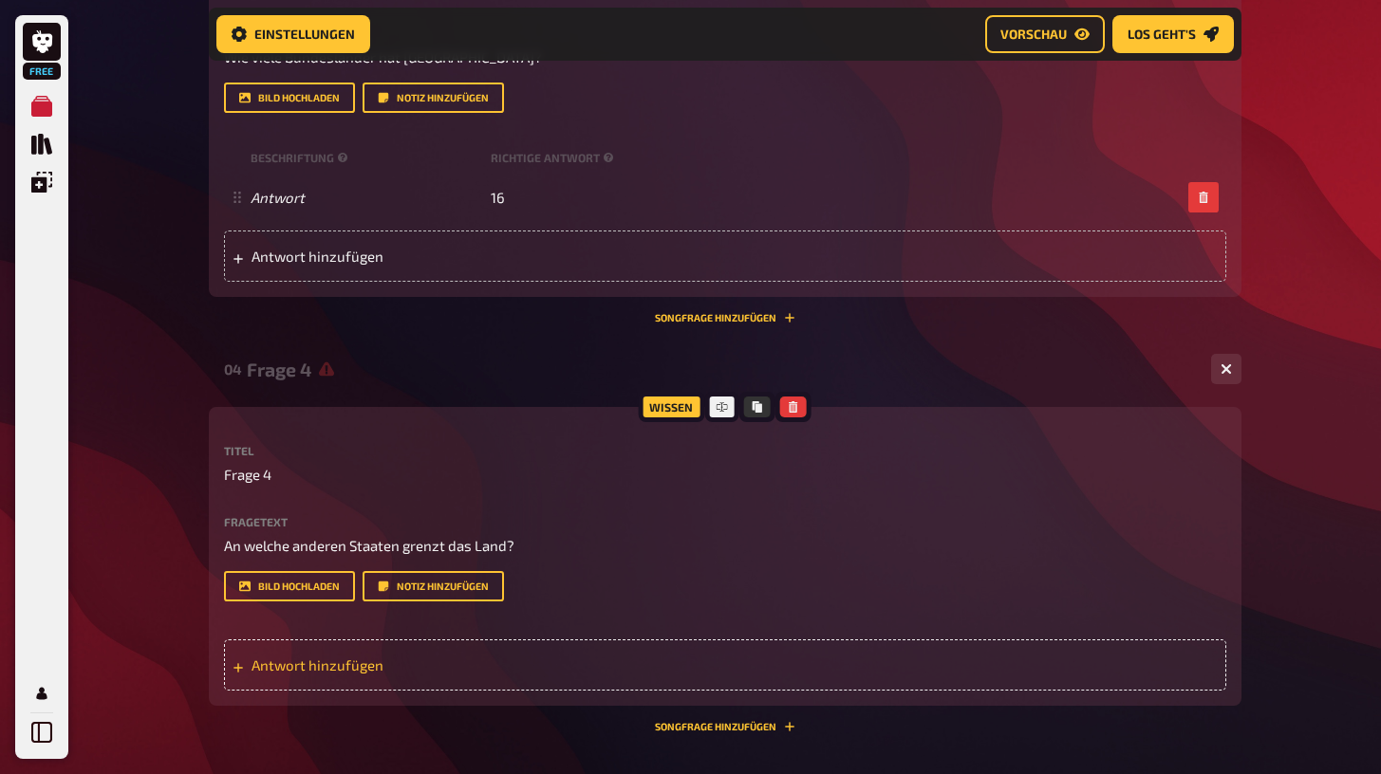
click at [365, 671] on div "Antwort hinzufügen" at bounding box center [725, 665] width 1002 height 51
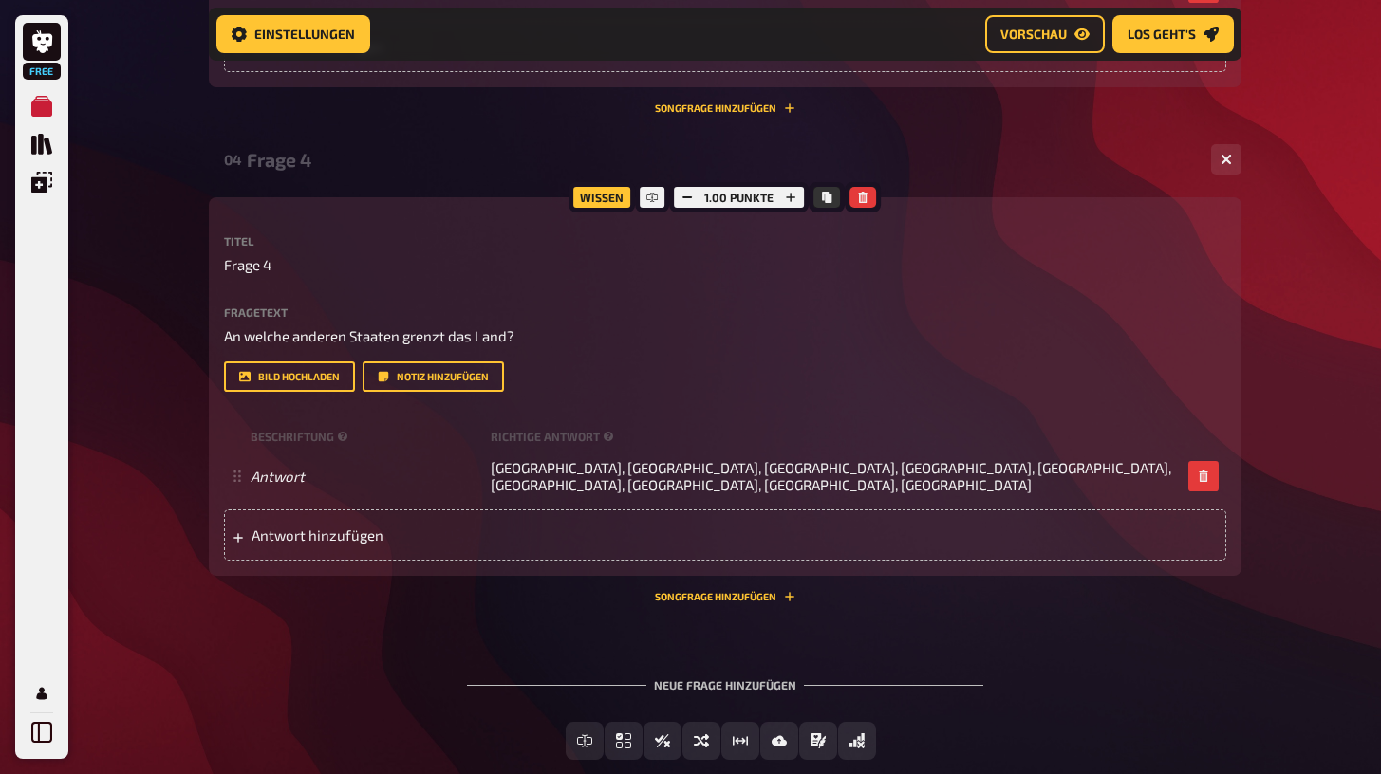
scroll to position [1813, 0]
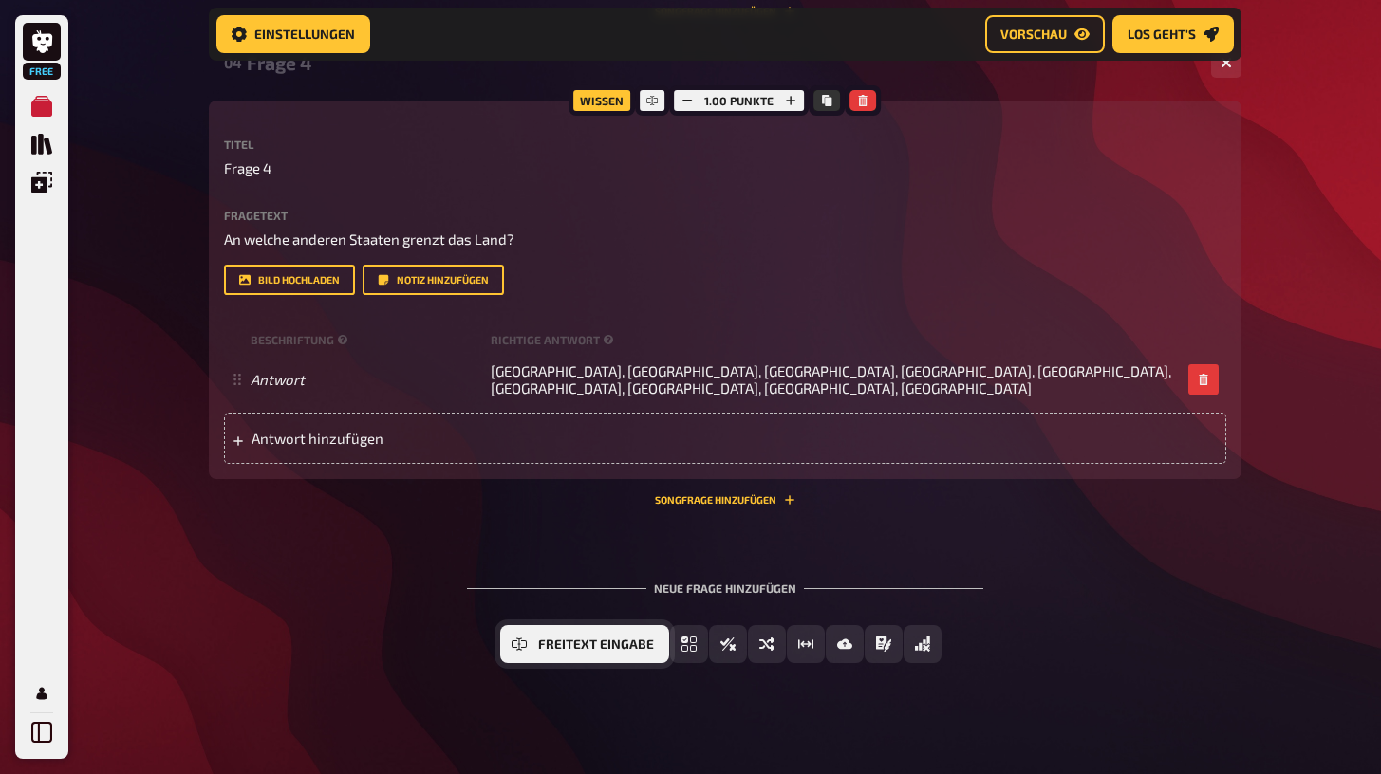
click at [538, 640] on button "Freitext Eingabe" at bounding box center [584, 644] width 169 height 38
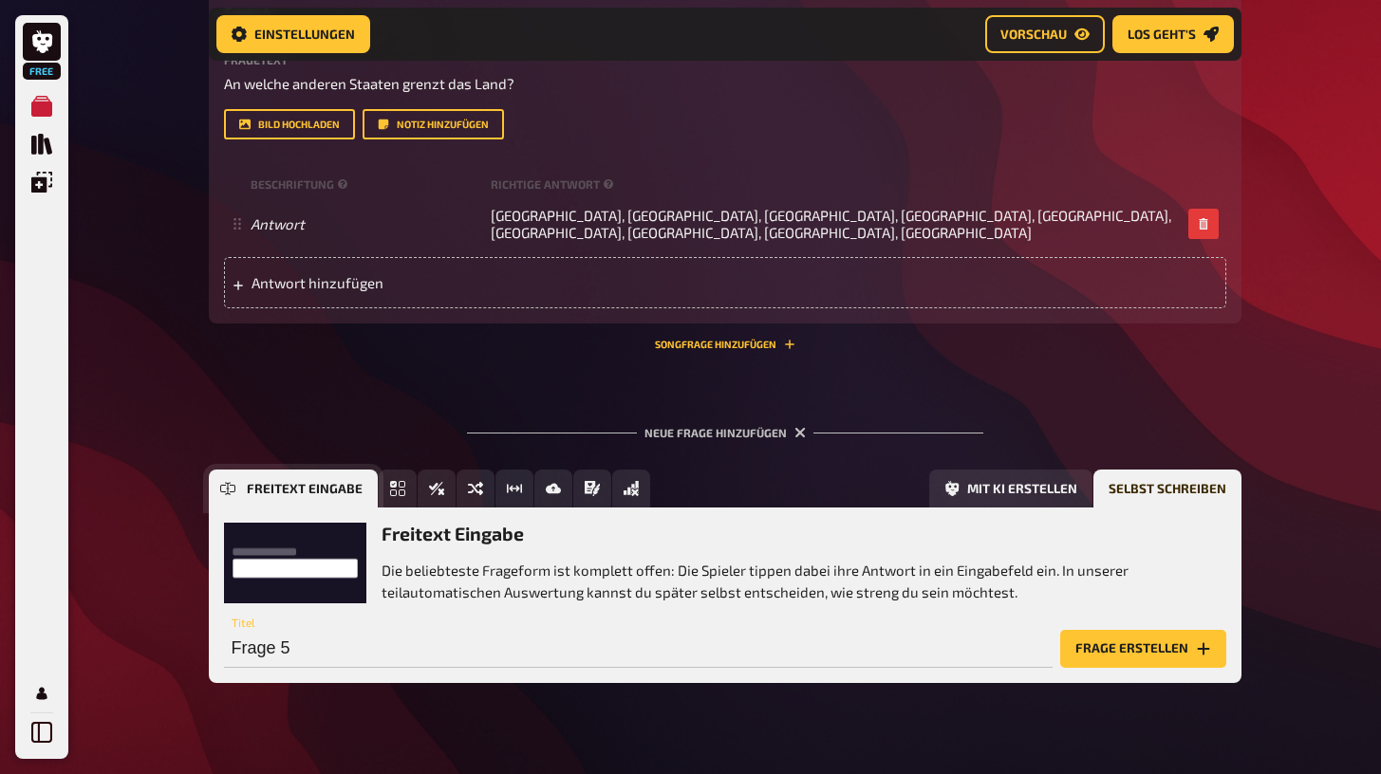
scroll to position [1994, 0]
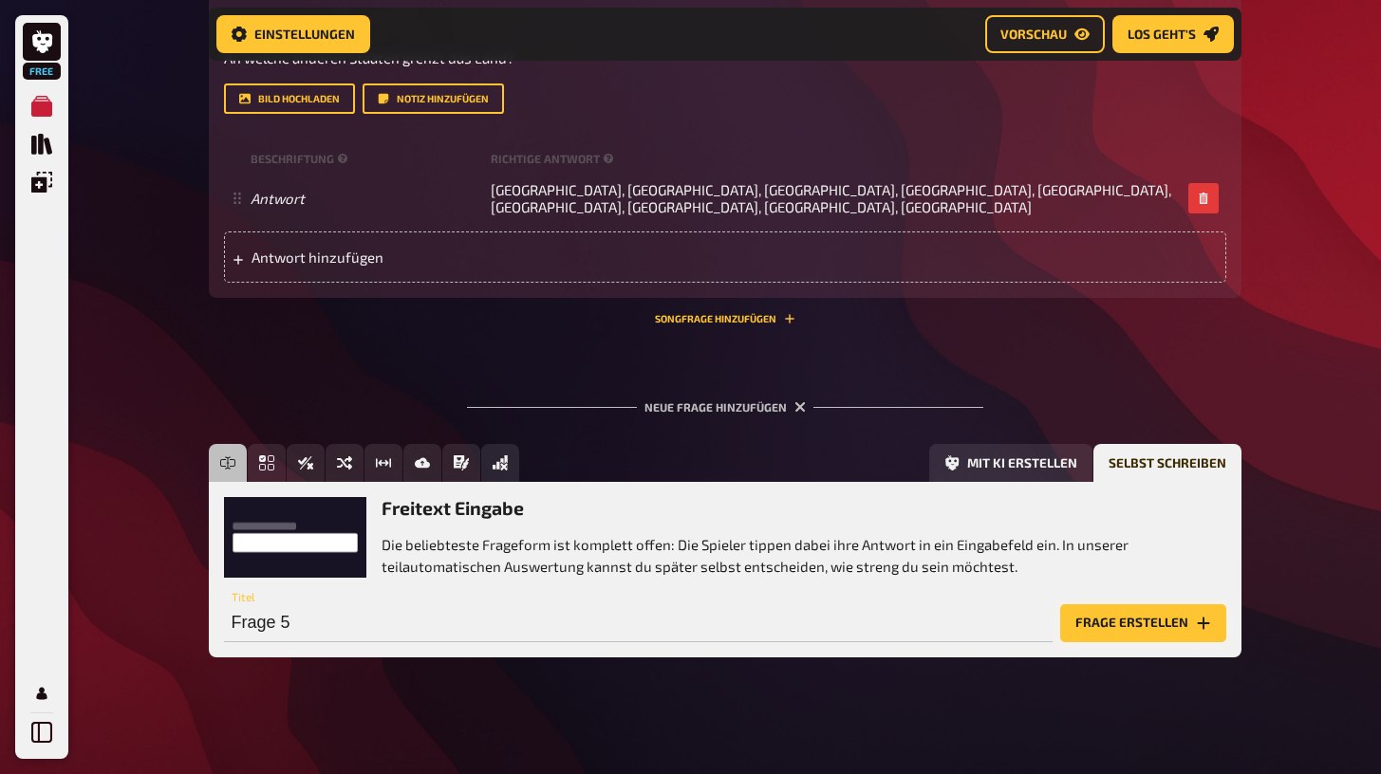
click at [1127, 623] on button "Frage erstellen" at bounding box center [1143, 623] width 166 height 38
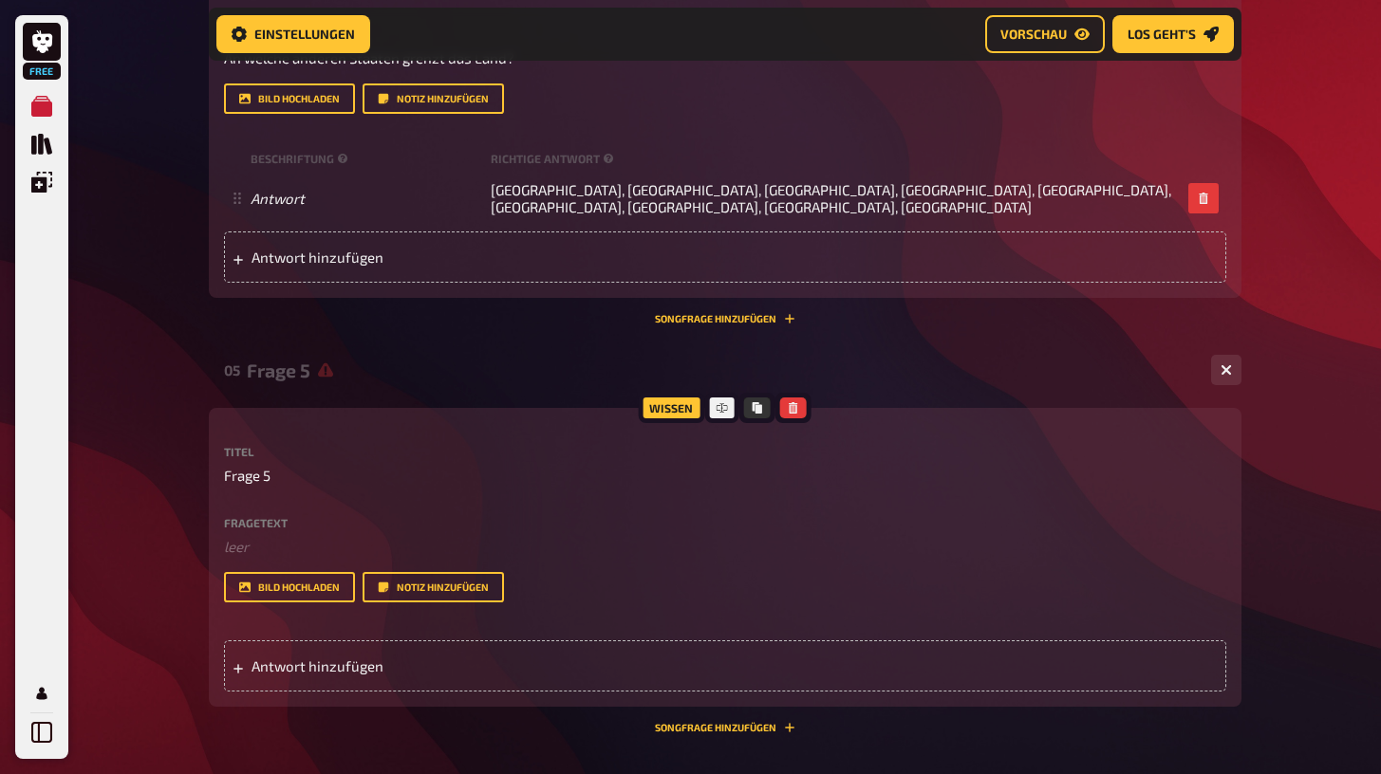
click at [281, 528] on div "Fragetext ﻿ leer Hier hinziehen für Dateiupload" at bounding box center [725, 537] width 1002 height 41
click at [291, 510] on div "Titel Frage 5 Fragetext ﻿ leer Hier hinziehen für Dateiupload Bild hochladen No…" at bounding box center [725, 524] width 1002 height 157
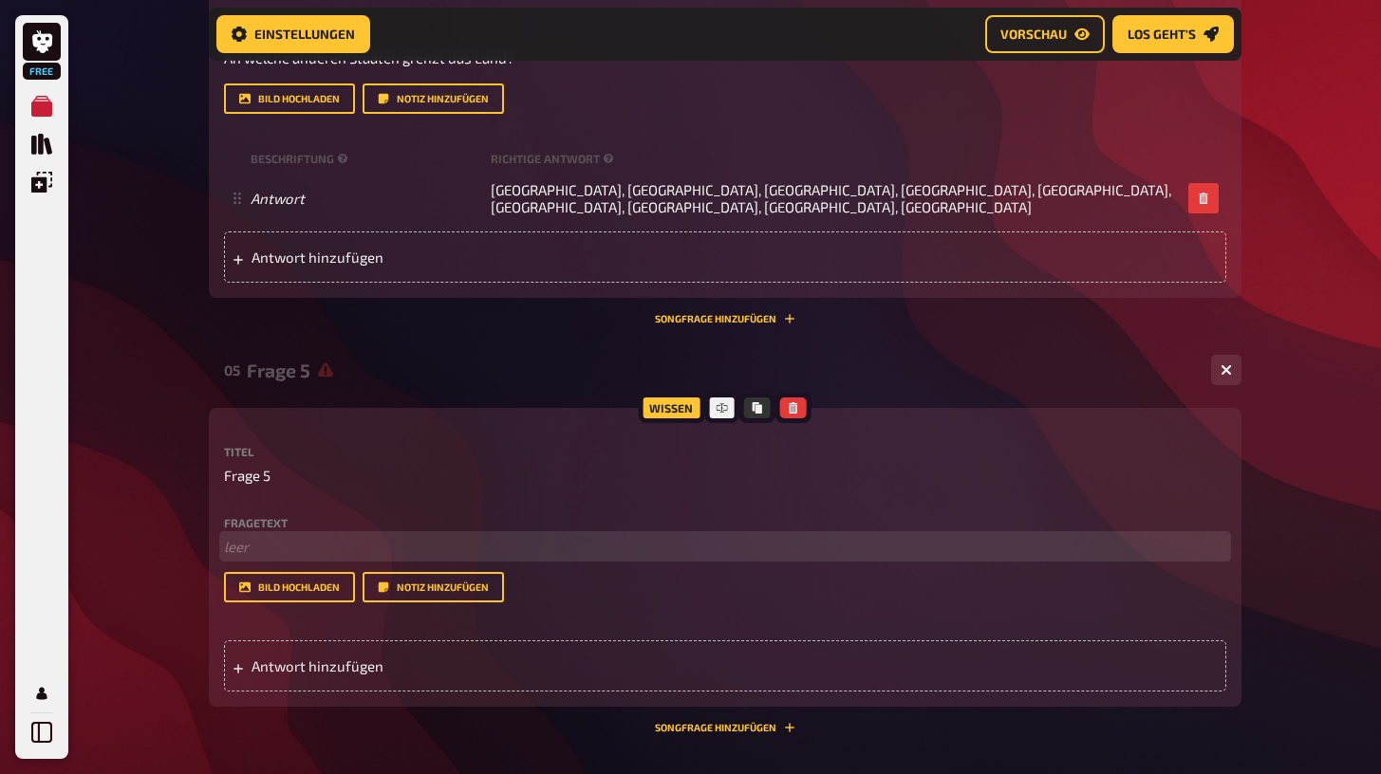
click at [267, 540] on p "﻿ leer" at bounding box center [725, 547] width 1002 height 22
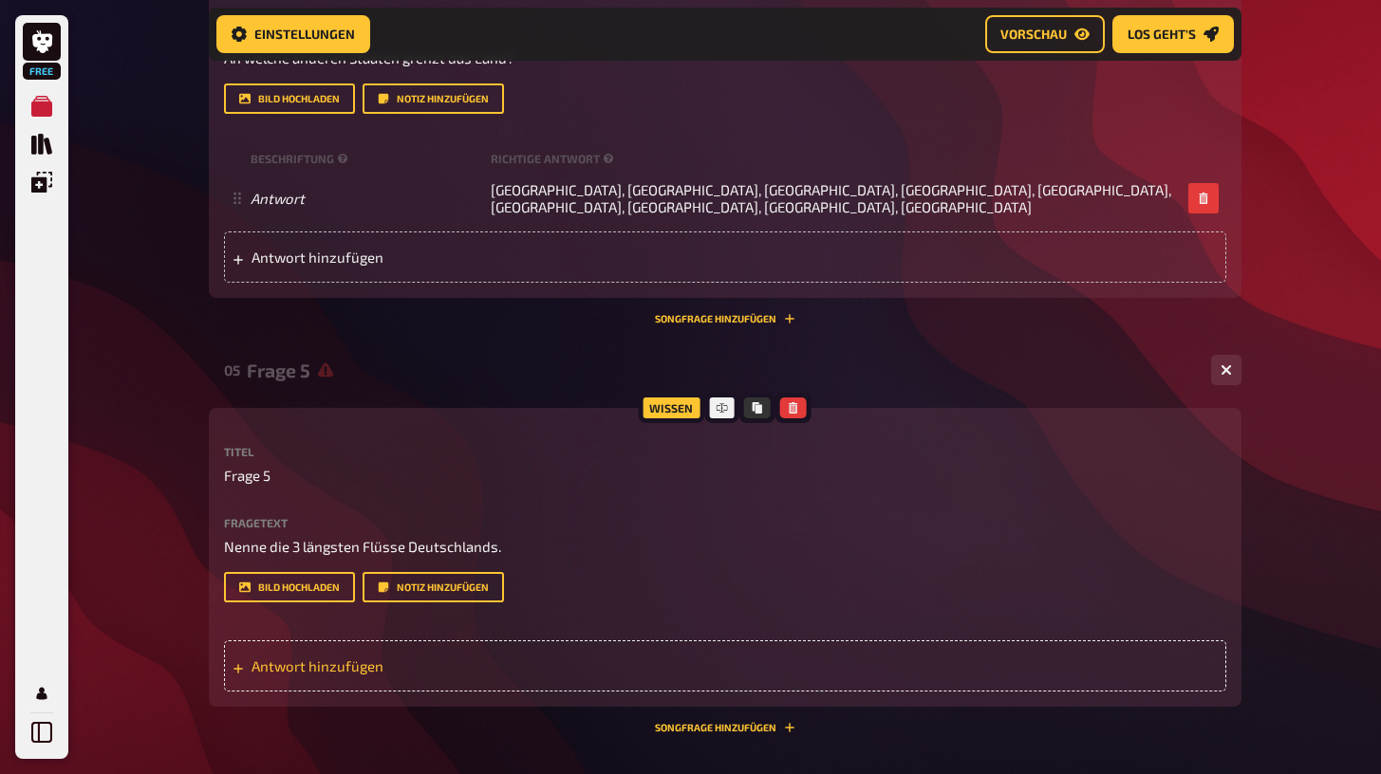
click at [468, 641] on div "Antwort hinzufügen" at bounding box center [725, 666] width 1002 height 51
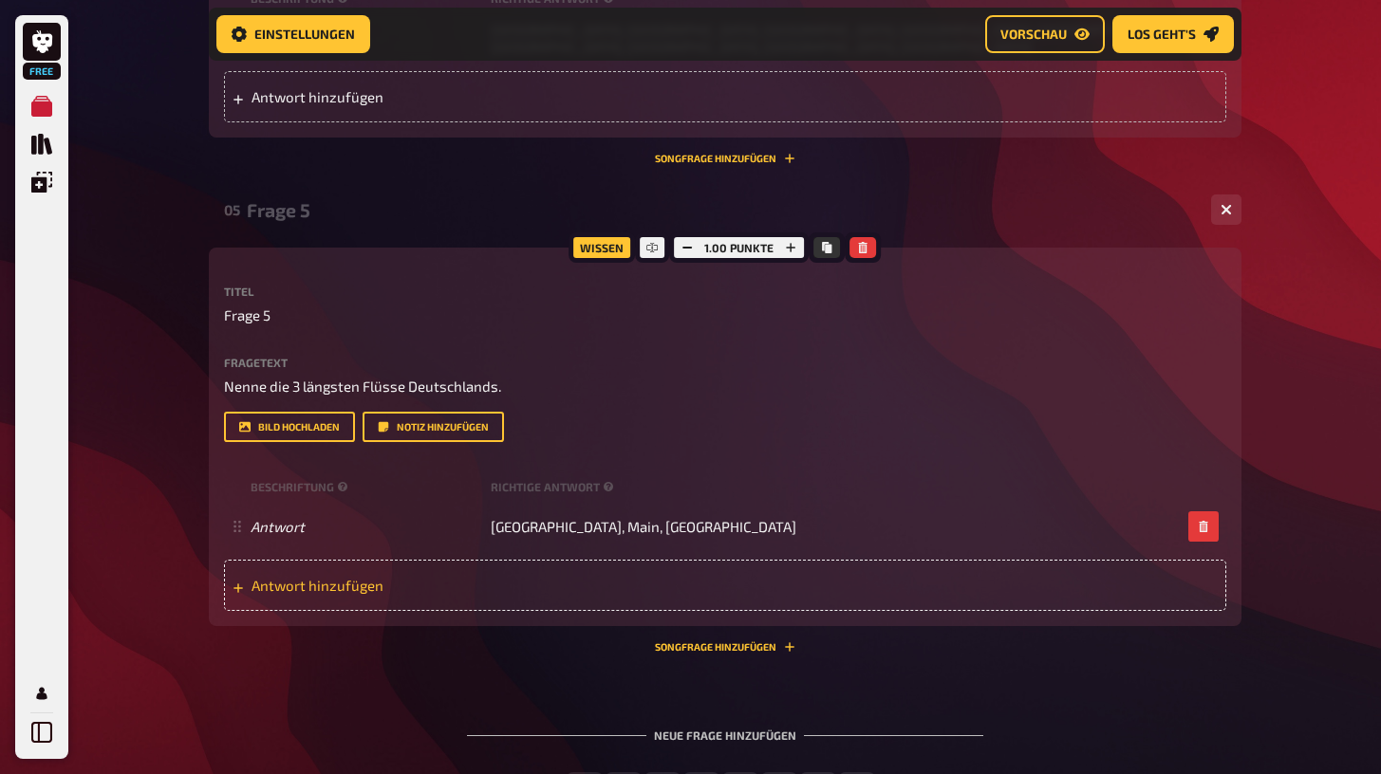
scroll to position [2190, 0]
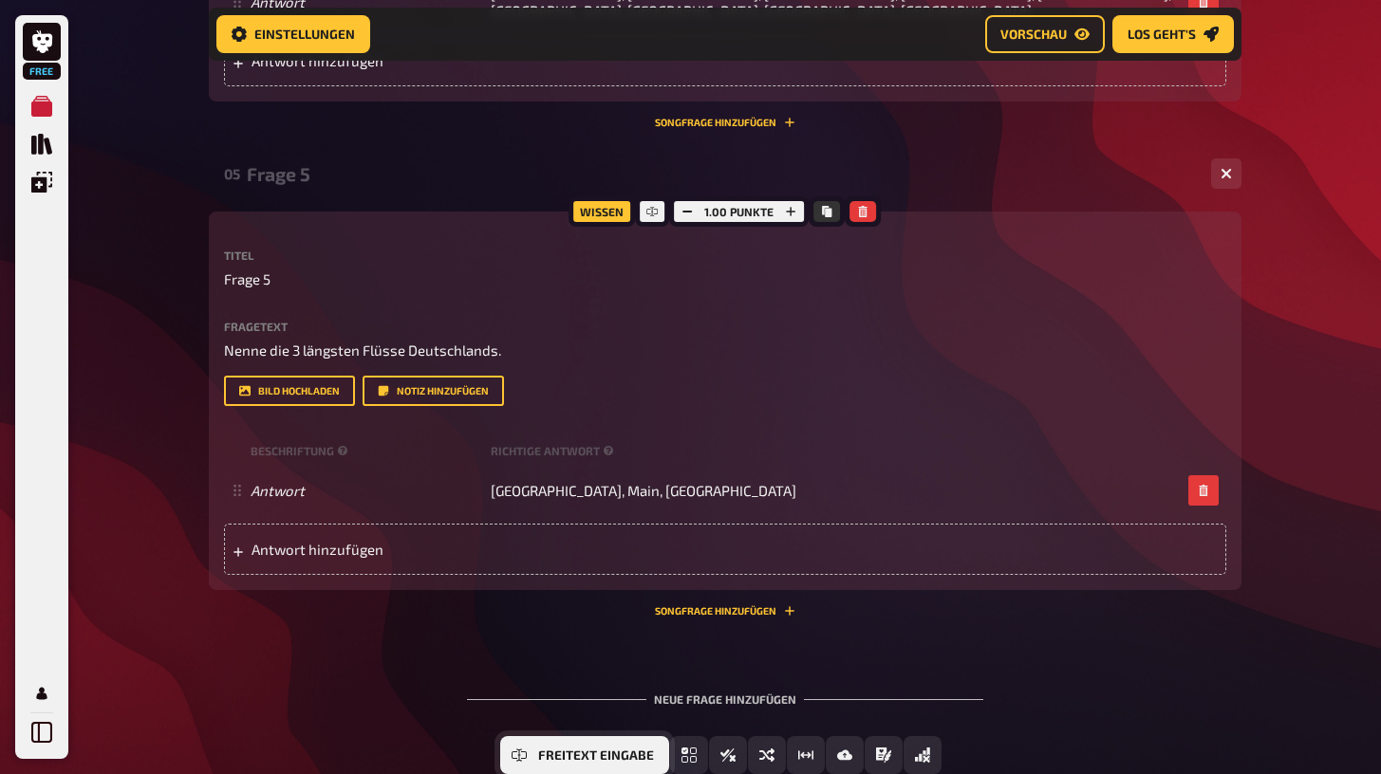
click at [530, 749] on button "Freitext Eingabe" at bounding box center [584, 755] width 169 height 38
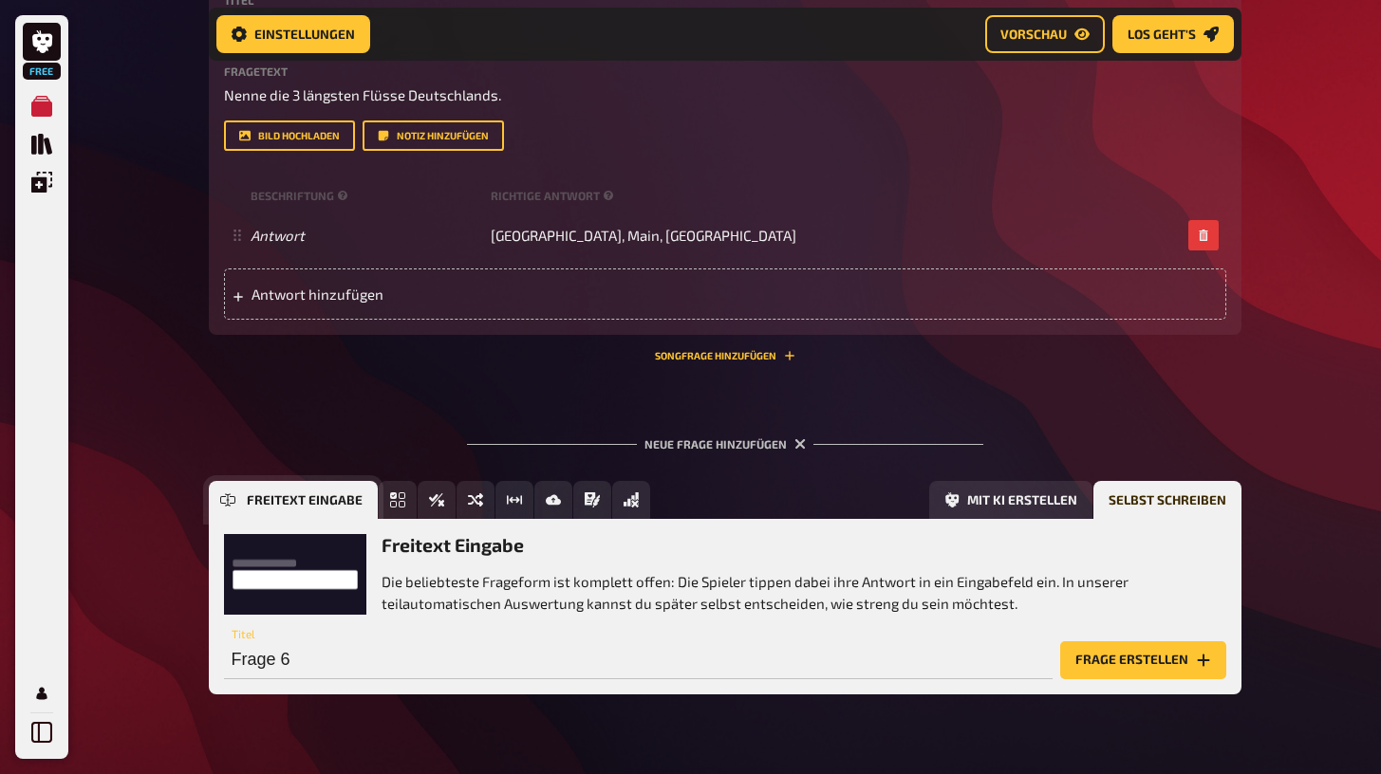
scroll to position [2482, 0]
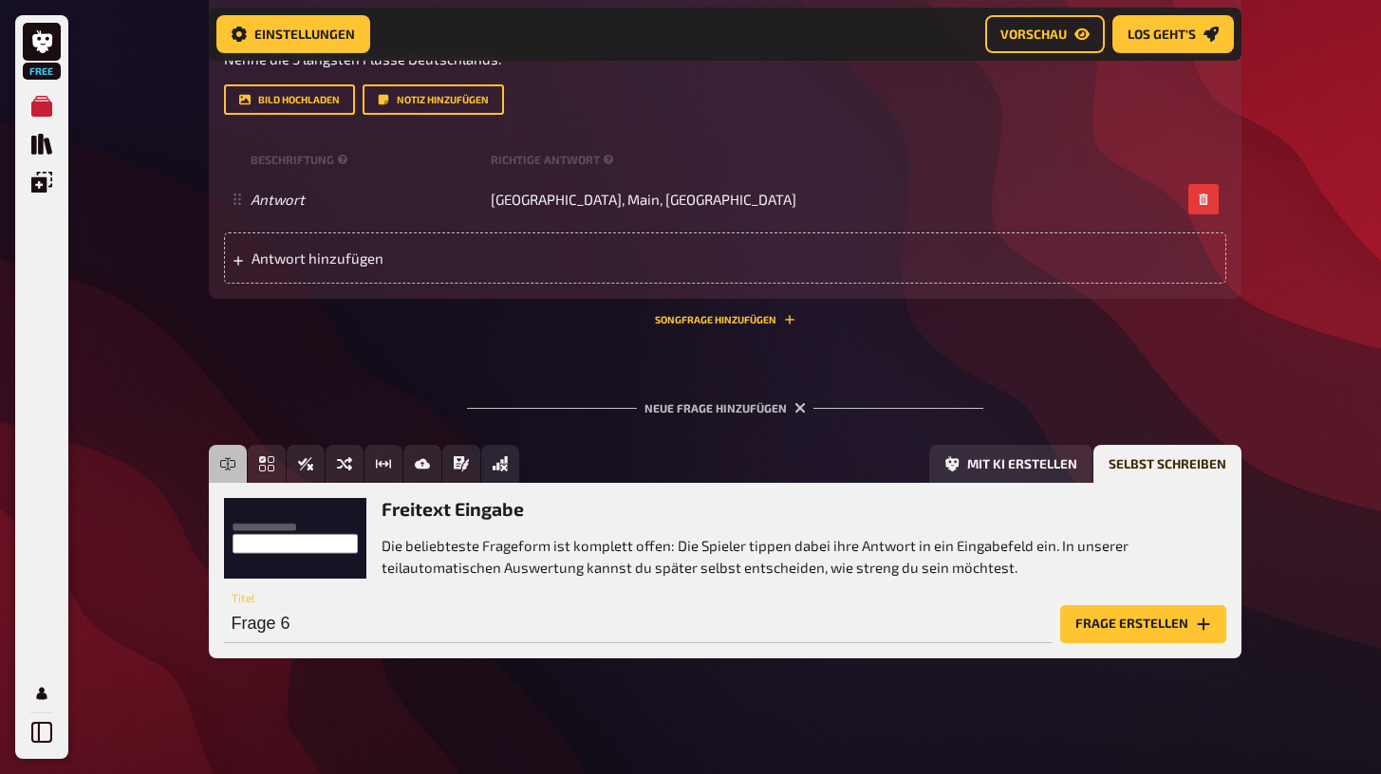
click at [1117, 611] on button "Frage erstellen" at bounding box center [1143, 624] width 166 height 38
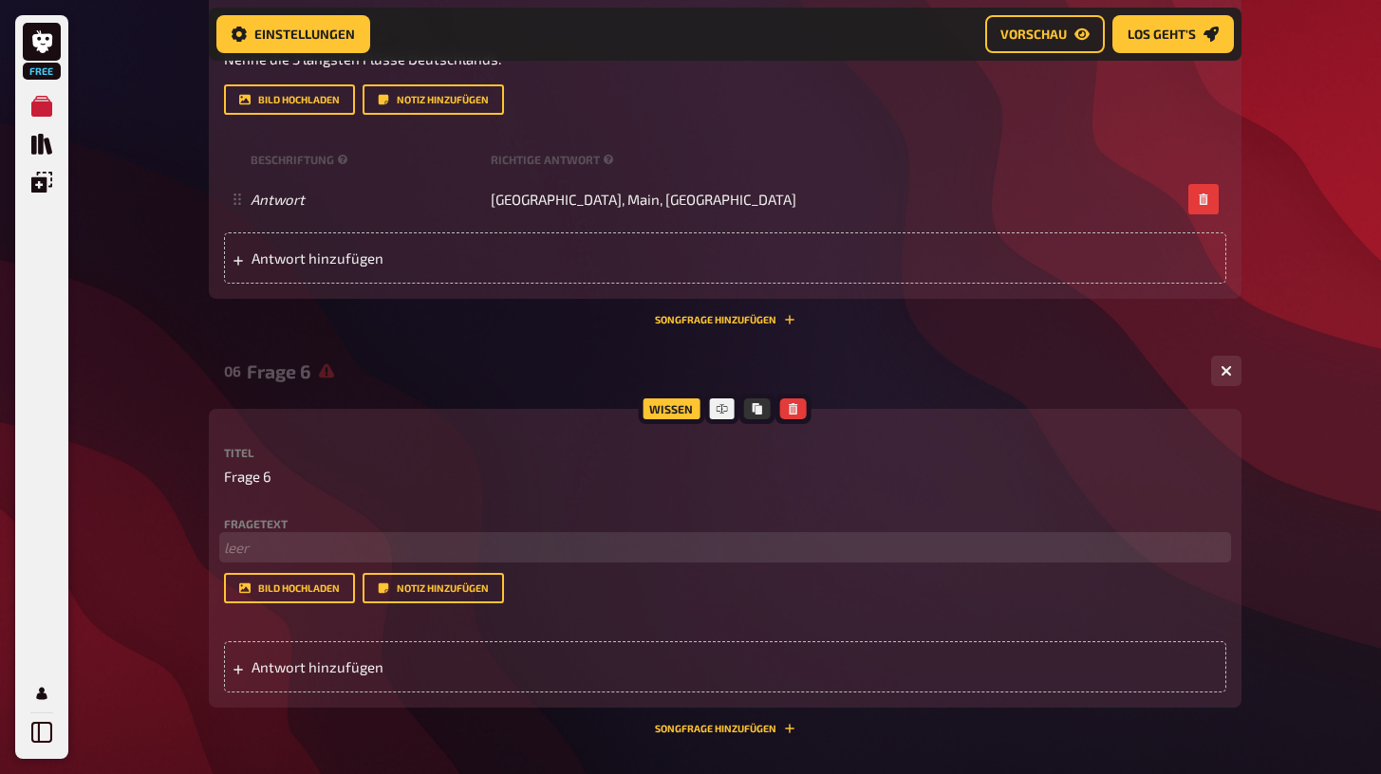
click at [268, 541] on p "﻿ leer" at bounding box center [725, 548] width 1002 height 22
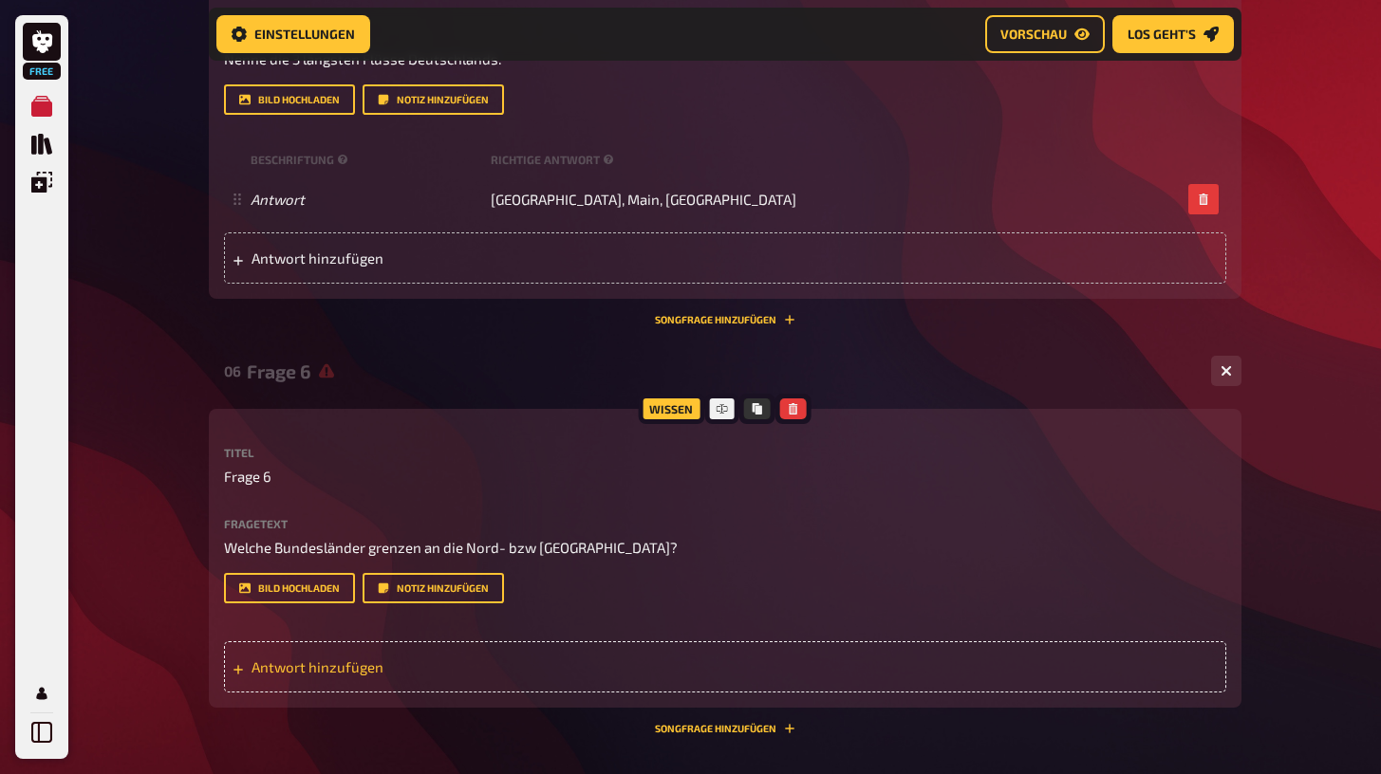
click at [344, 660] on span "Antwort hinzufügen" at bounding box center [398, 667] width 295 height 17
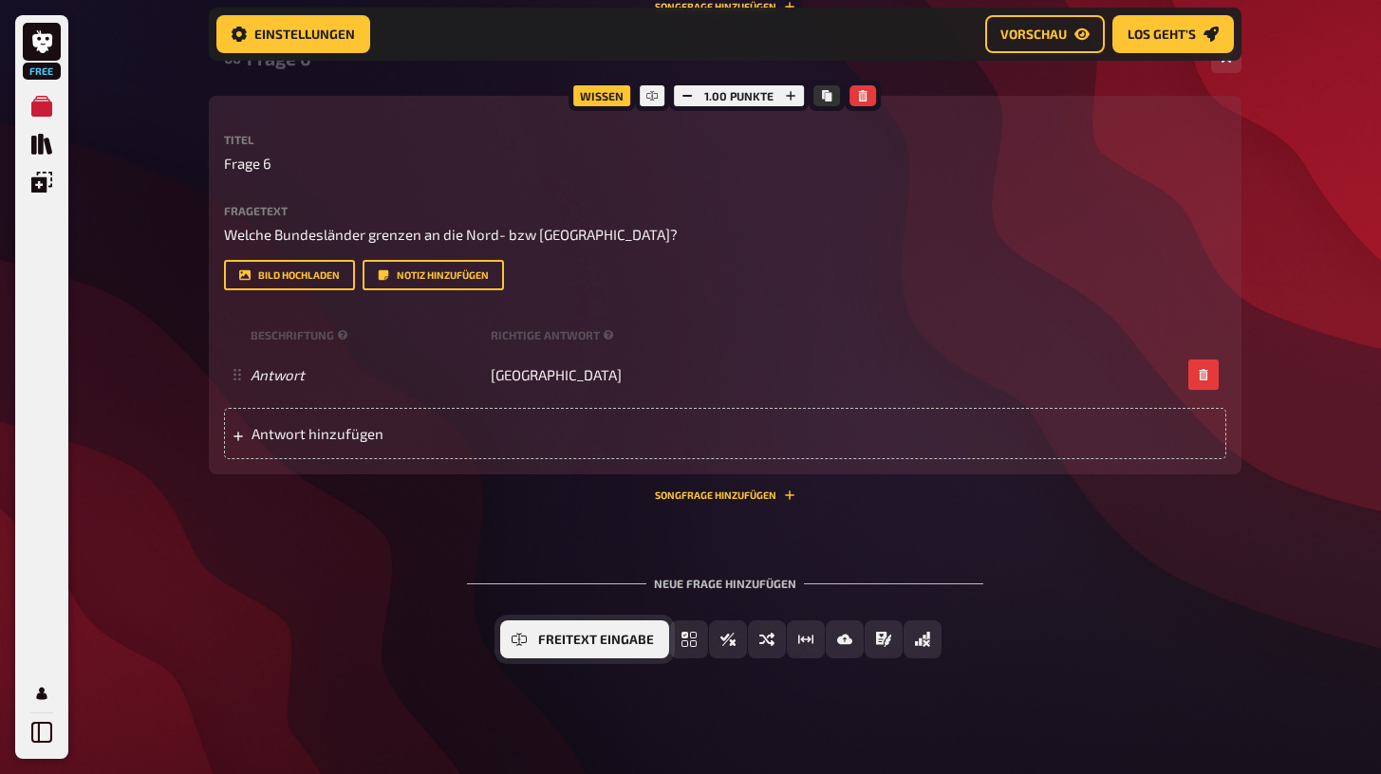
click at [559, 634] on span "Freitext Eingabe" at bounding box center [596, 640] width 116 height 13
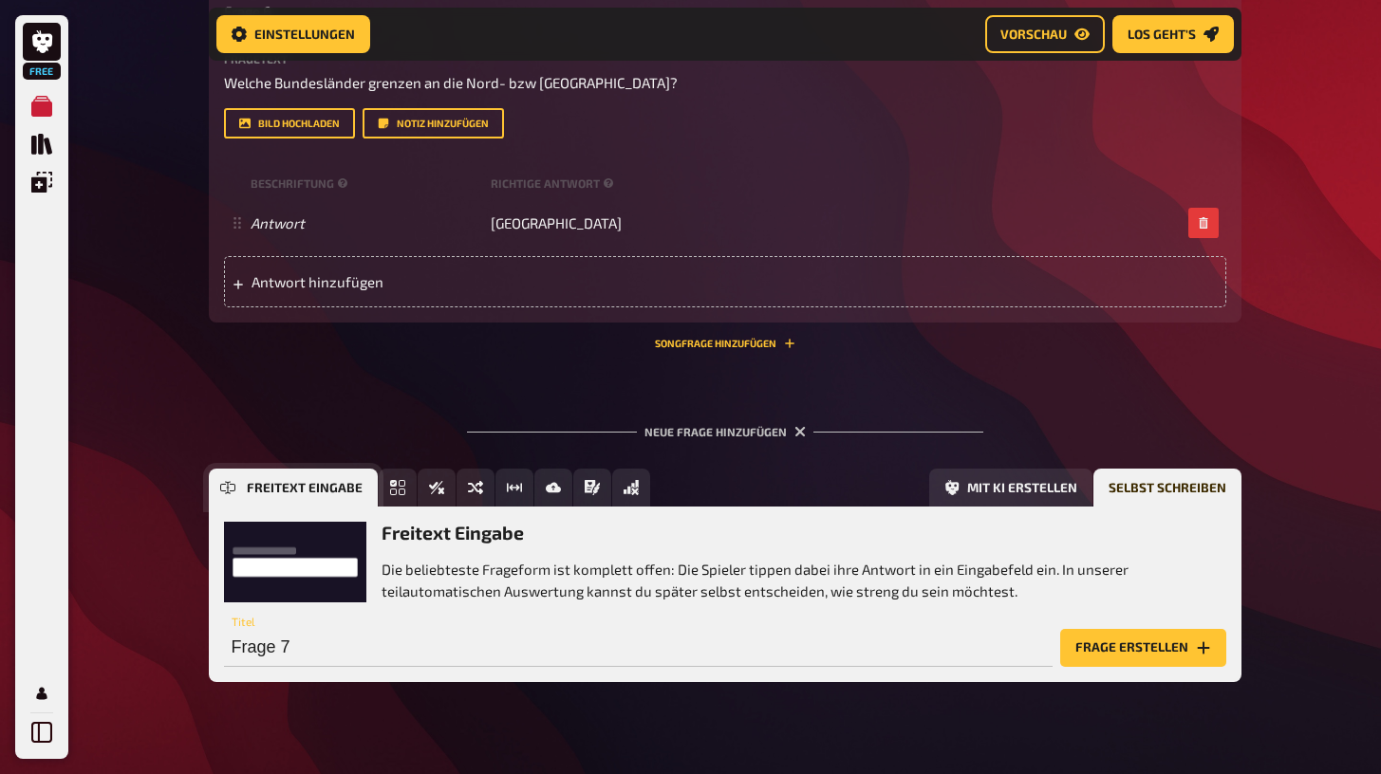
scroll to position [2969, 0]
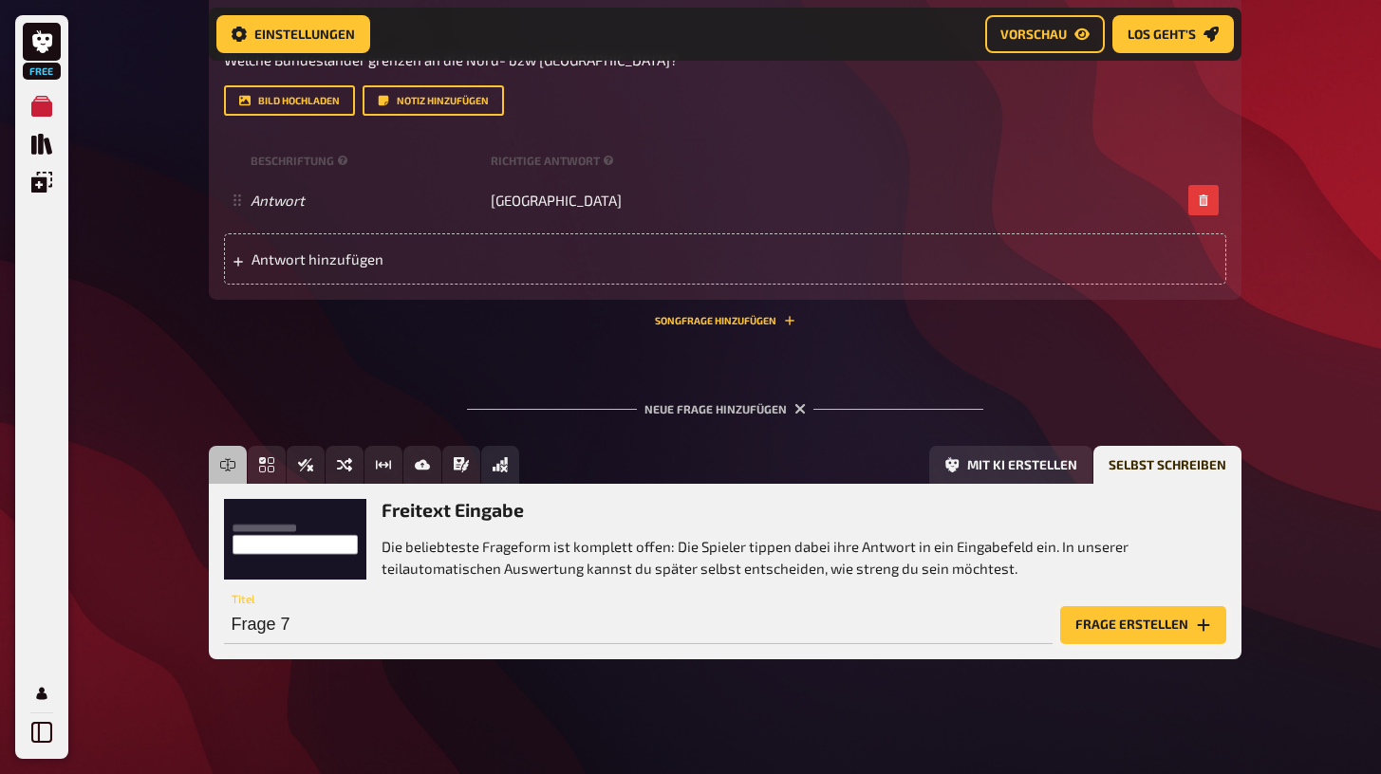
click at [1172, 621] on button "Frage erstellen" at bounding box center [1143, 625] width 166 height 38
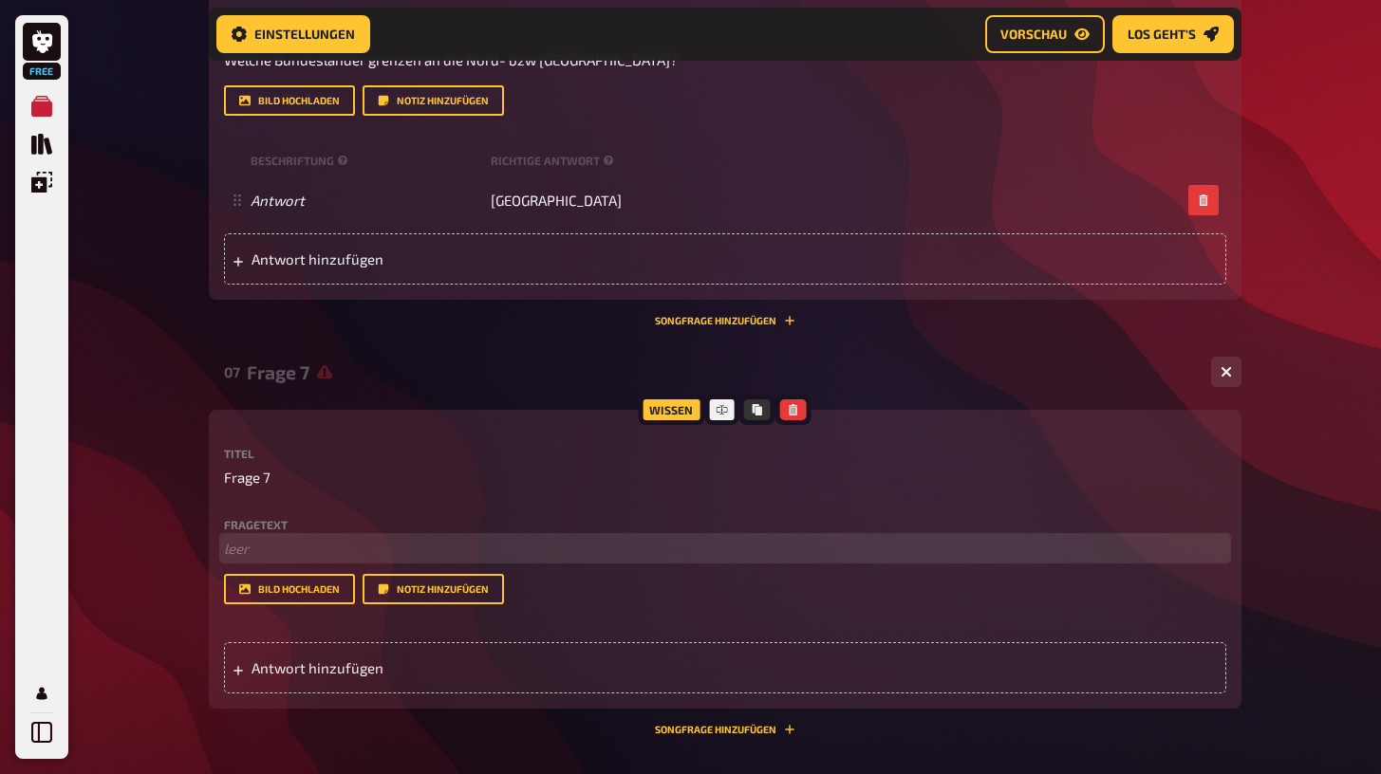
click at [289, 538] on p "﻿ leer" at bounding box center [725, 549] width 1002 height 22
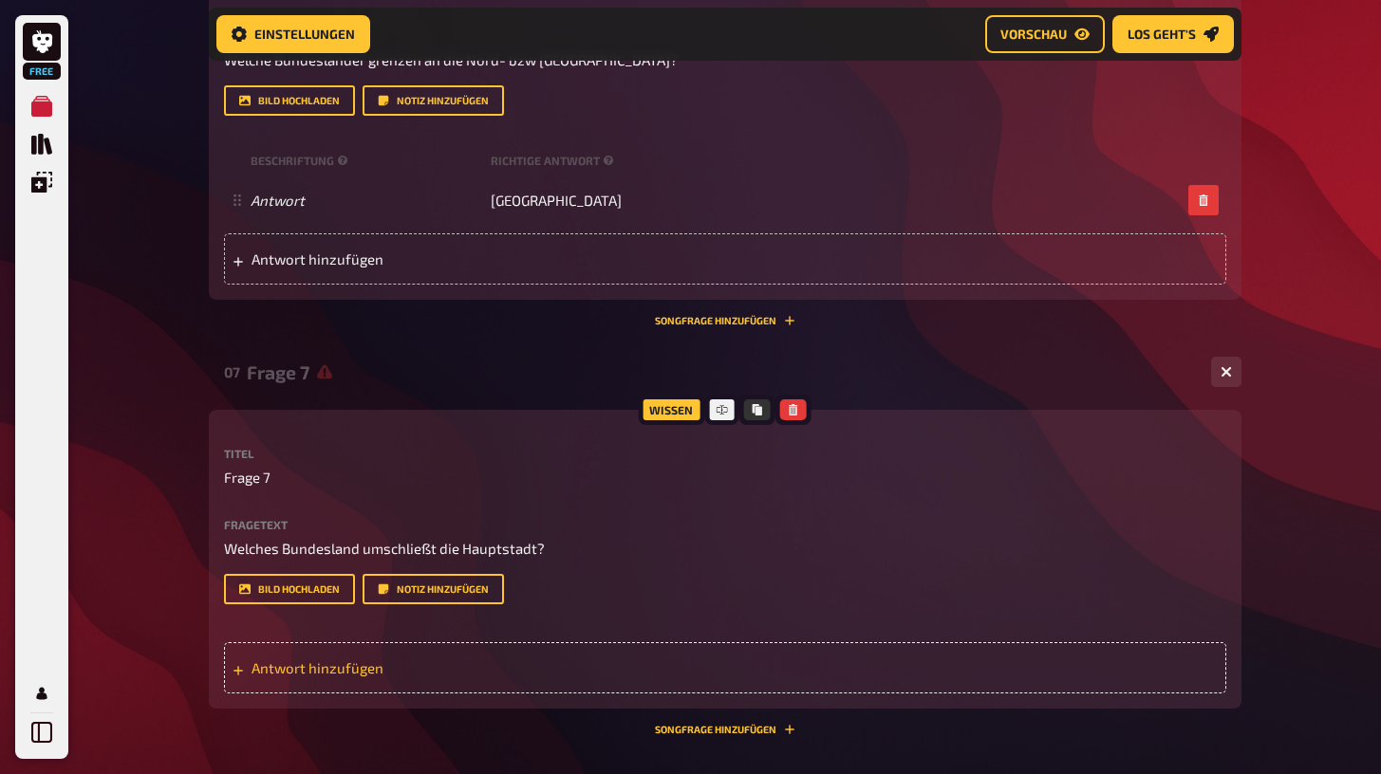
click at [299, 642] on div "Antwort hinzufügen" at bounding box center [725, 667] width 1002 height 51
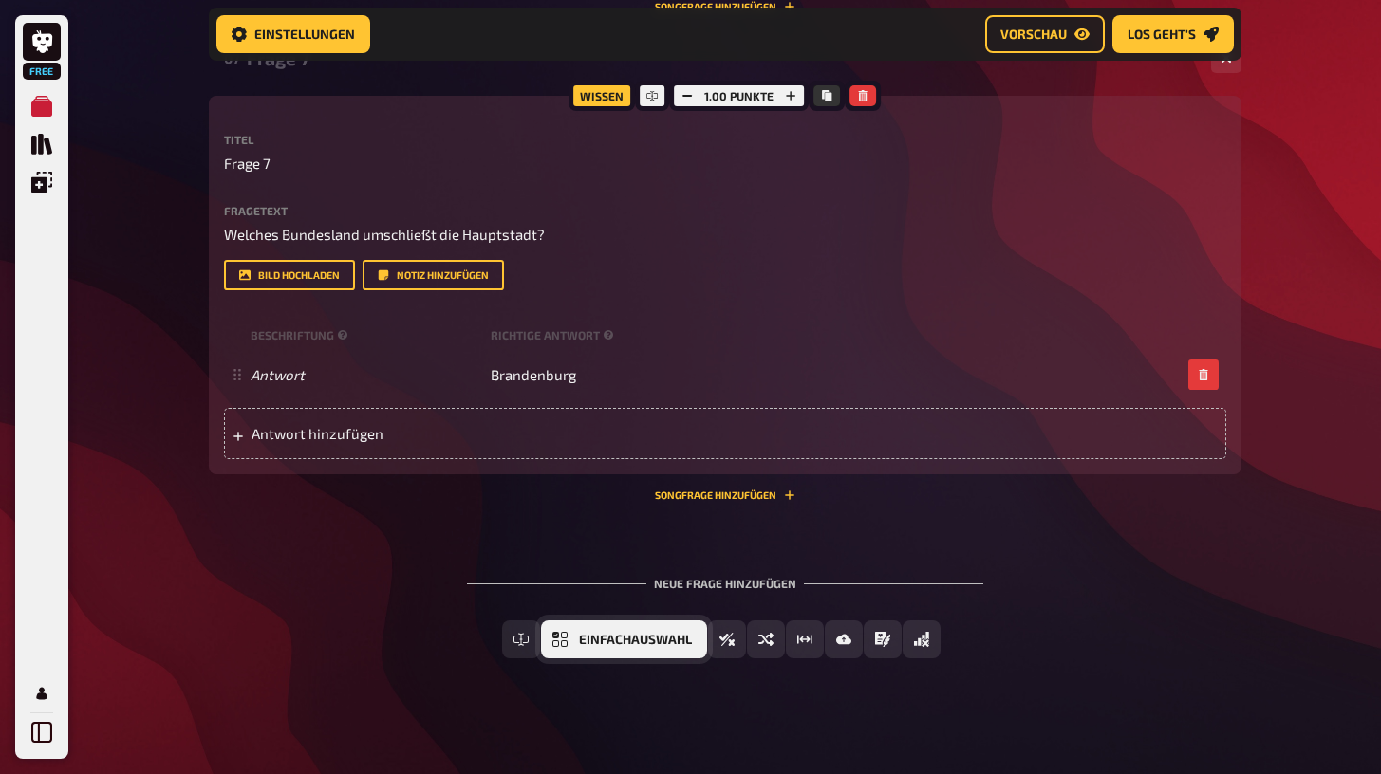
scroll to position [3283, 0]
click at [529, 635] on button "Freitext Eingabe" at bounding box center [584, 641] width 169 height 38
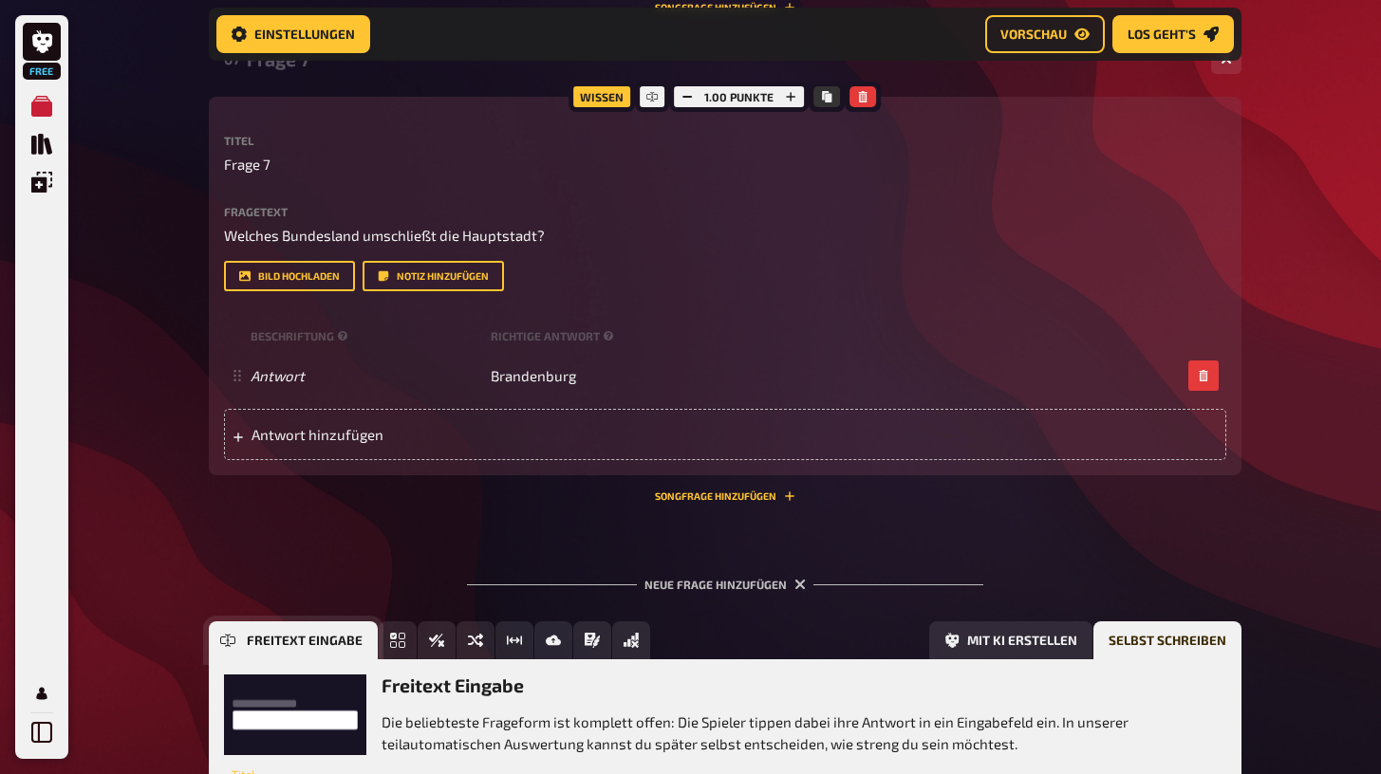
scroll to position [3457, 0]
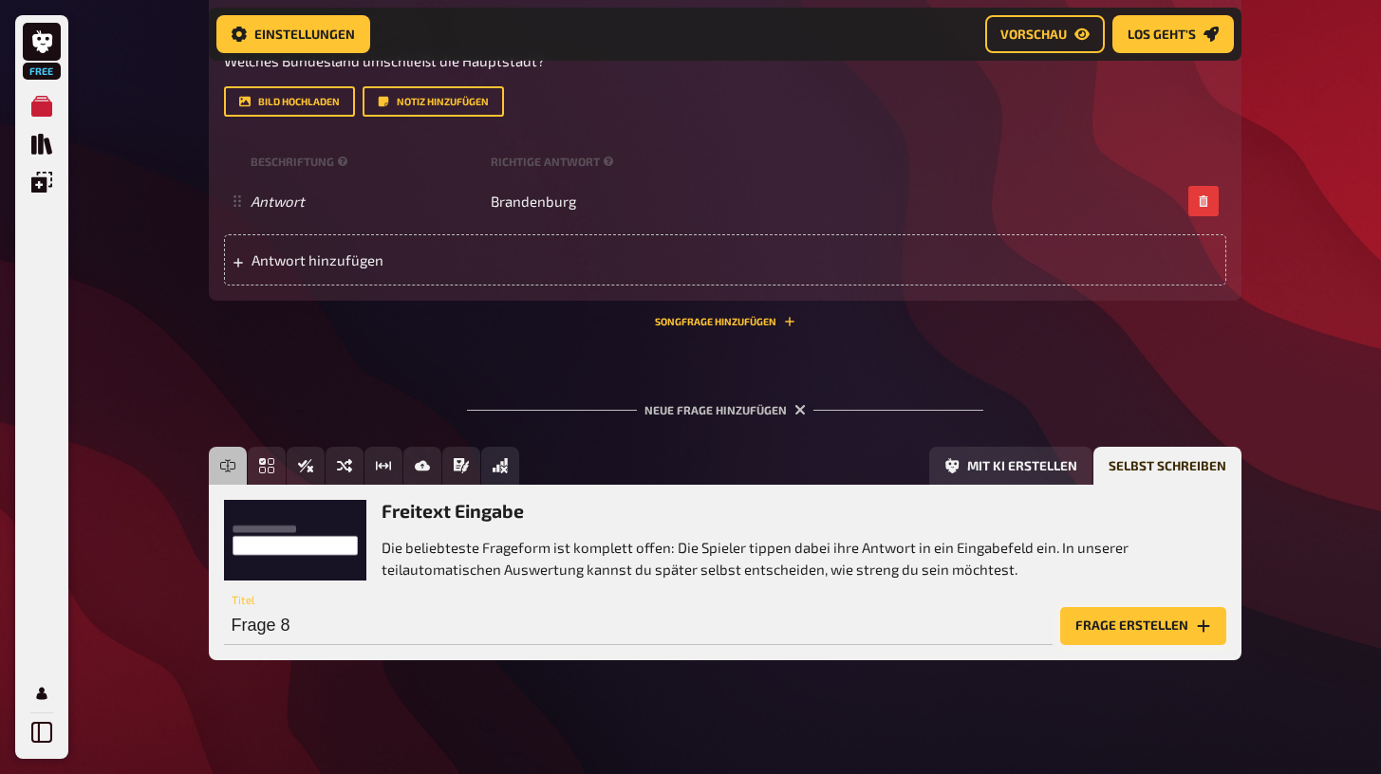
click at [1180, 624] on button "Frage erstellen" at bounding box center [1143, 626] width 166 height 38
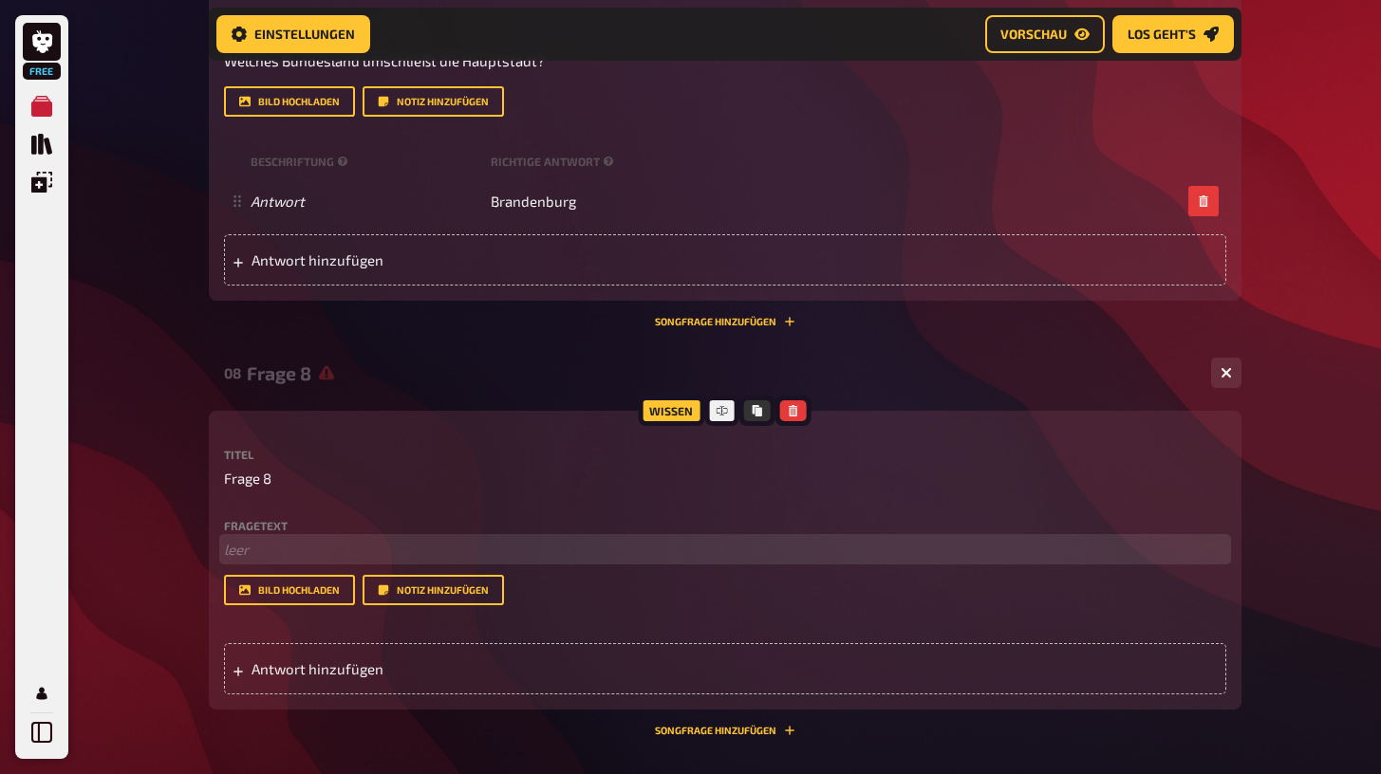
click at [251, 542] on p "﻿ leer" at bounding box center [725, 550] width 1002 height 22
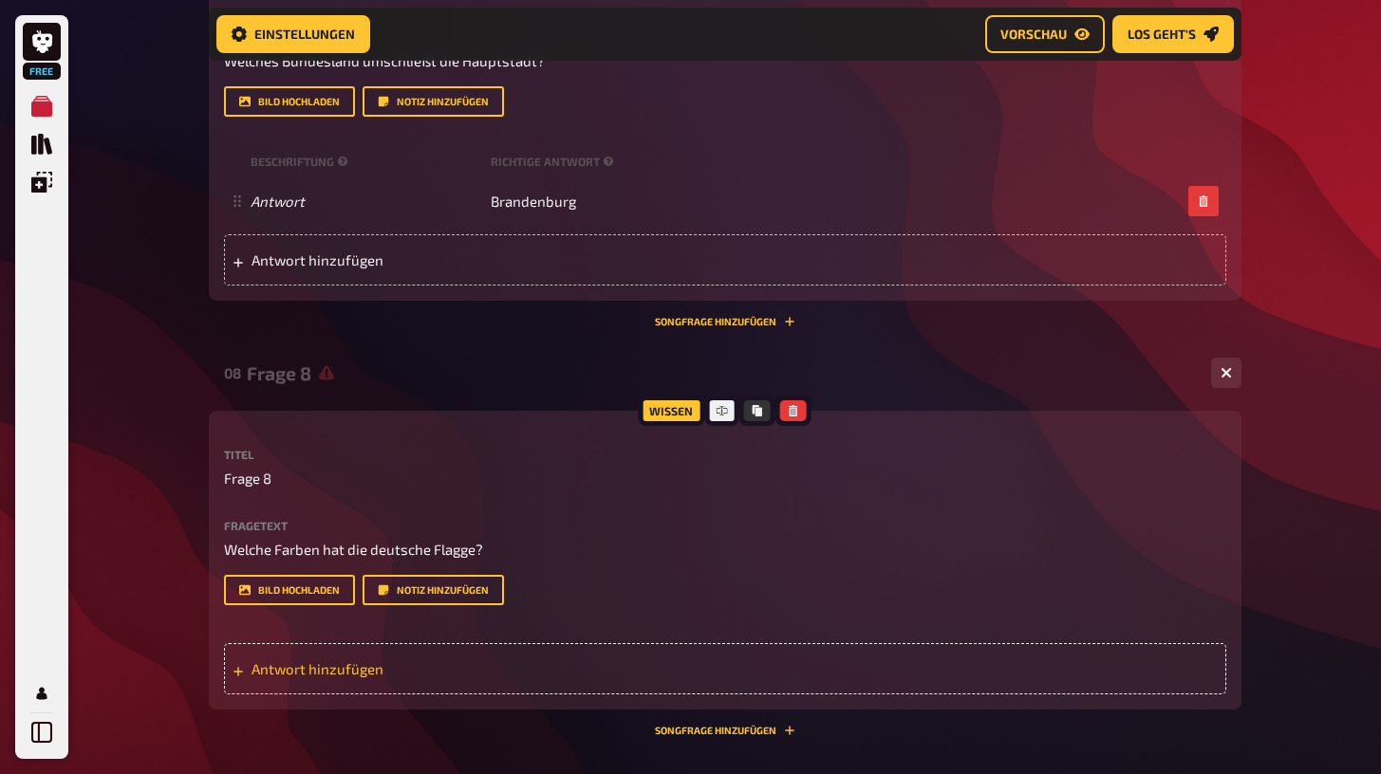
click at [334, 668] on span "Antwort hinzufügen" at bounding box center [398, 668] width 295 height 17
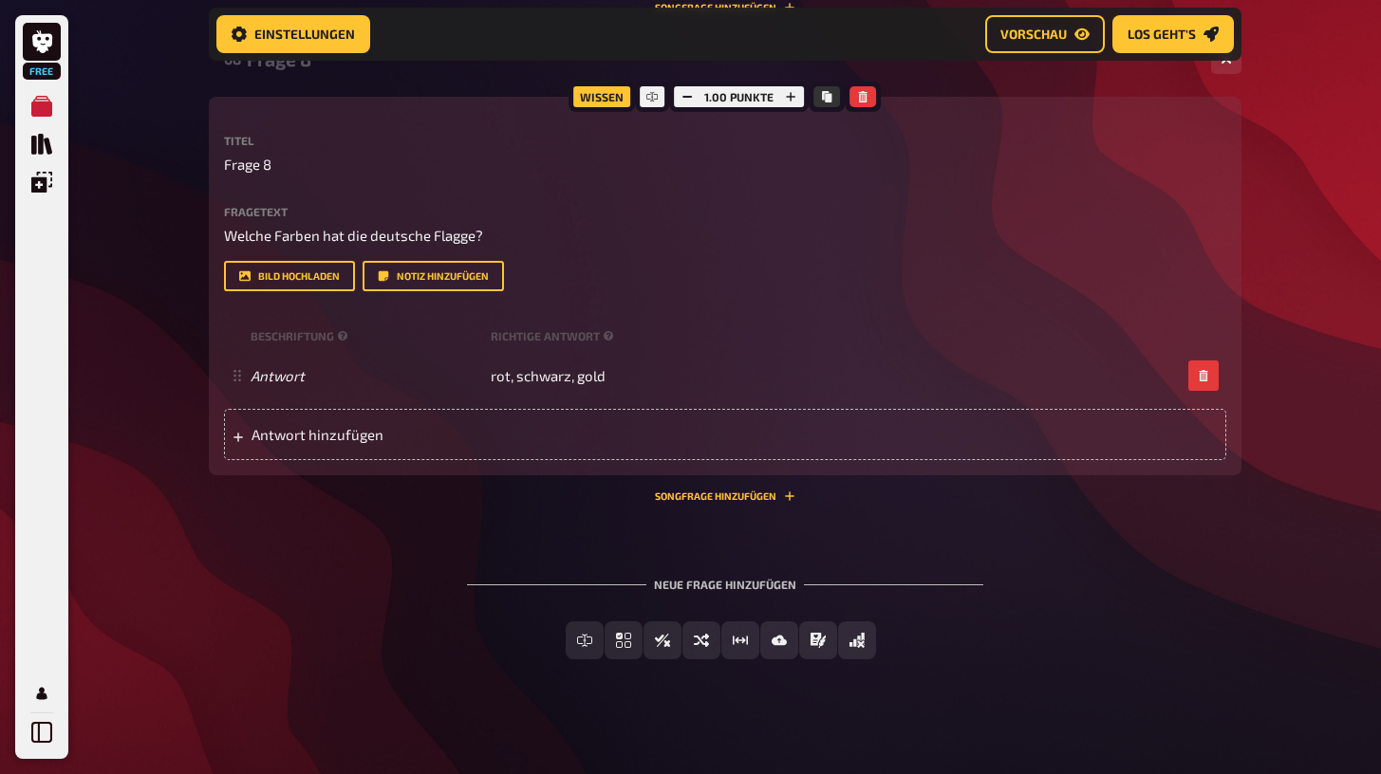
scroll to position [3770, 0]
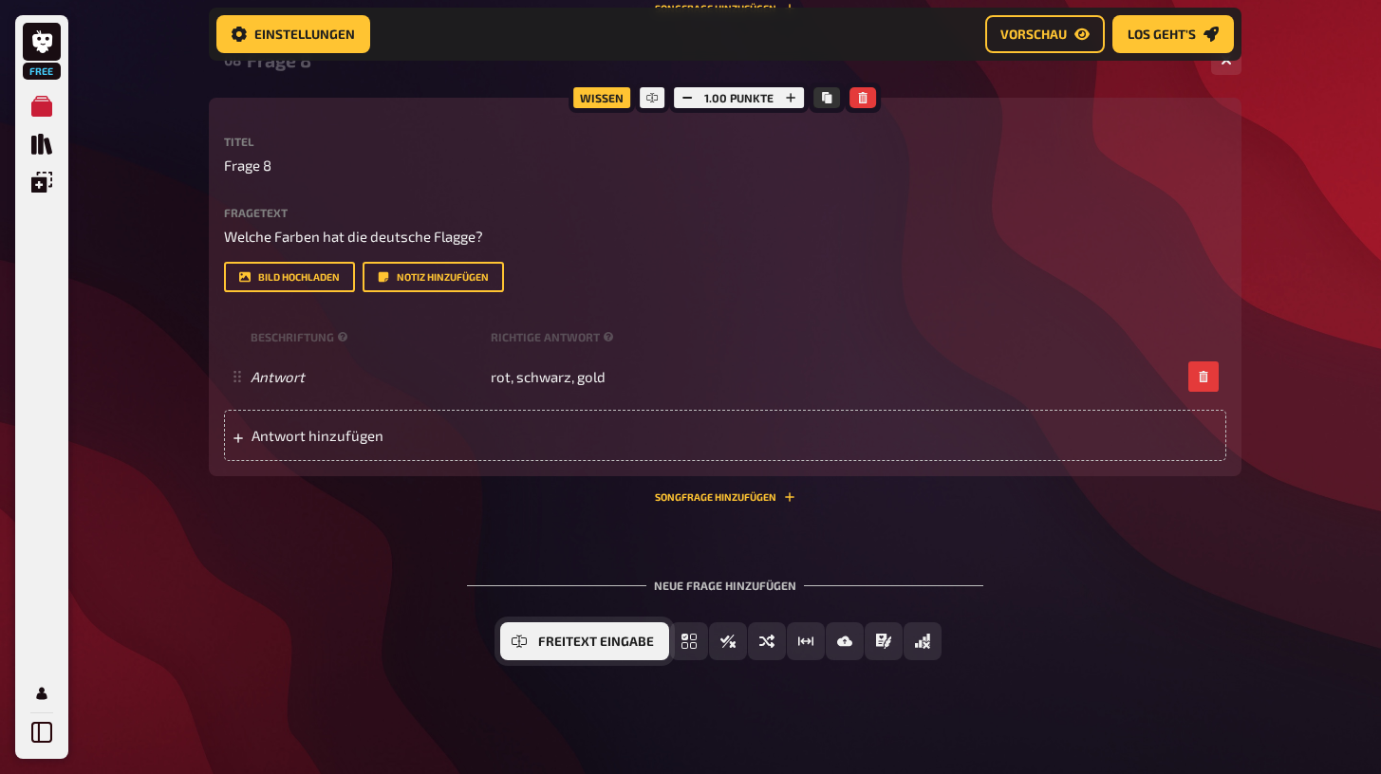
click at [578, 641] on button "Freitext Eingabe" at bounding box center [584, 642] width 169 height 38
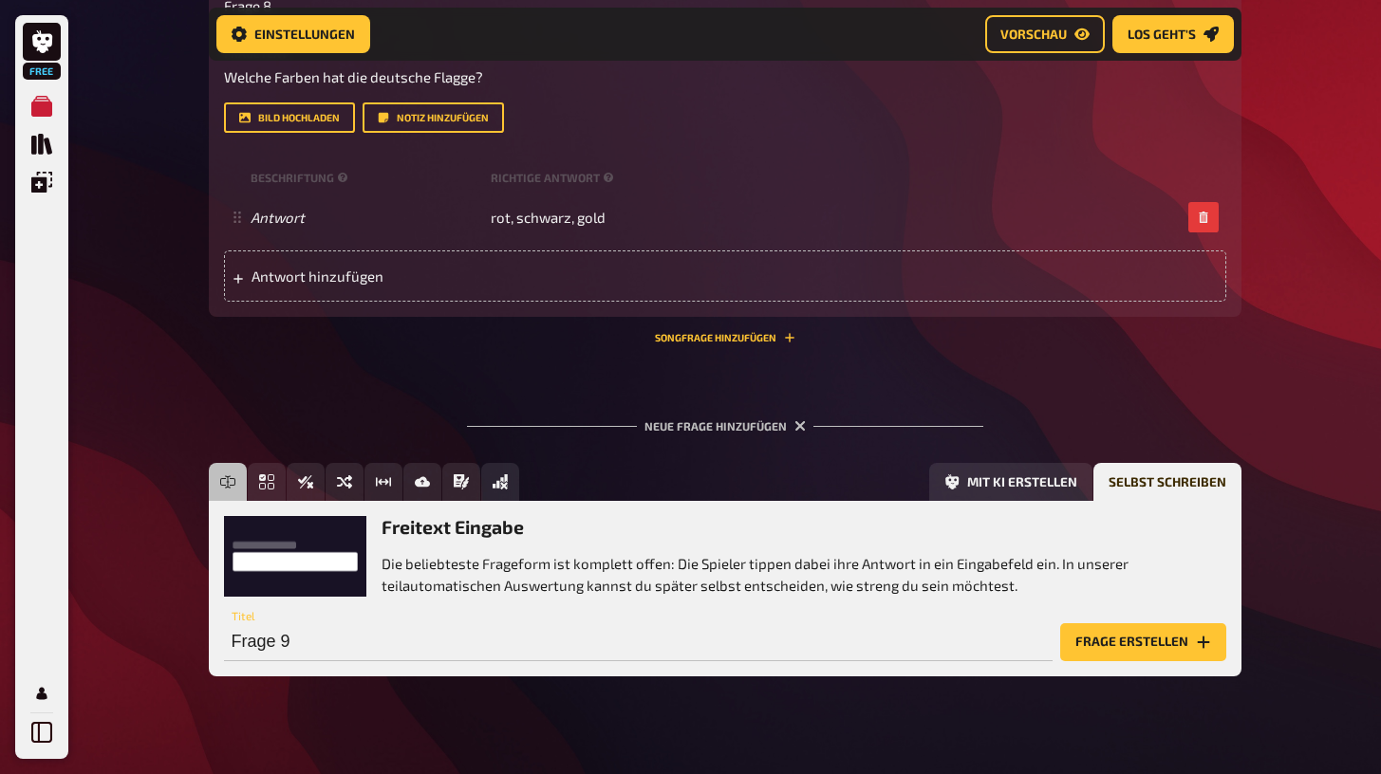
scroll to position [3928, 0]
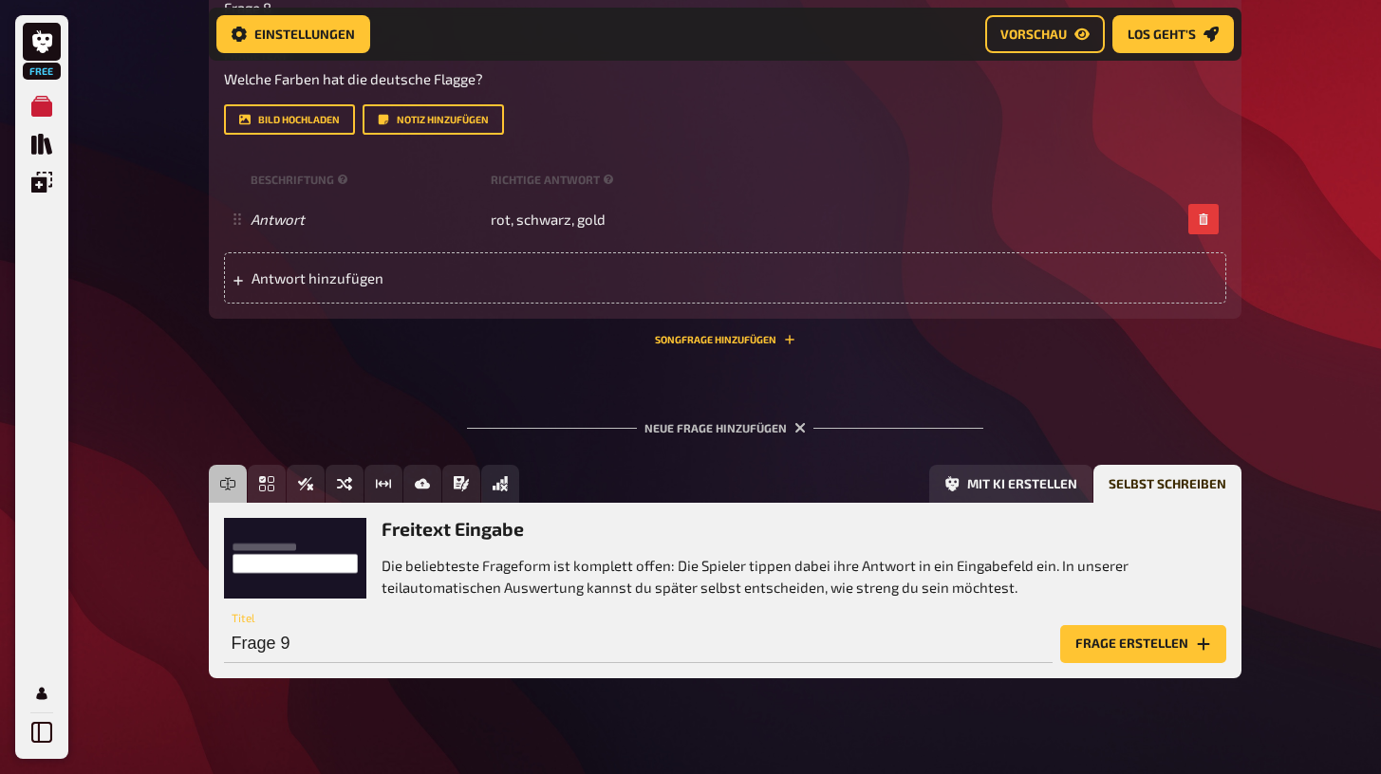
click at [1107, 656] on div "Freitext Eingabe Die beliebteste Frageform ist komplett offen: Die Spieler tipp…" at bounding box center [725, 590] width 1032 height 175
click at [1117, 645] on button "Frage erstellen" at bounding box center [1143, 644] width 166 height 38
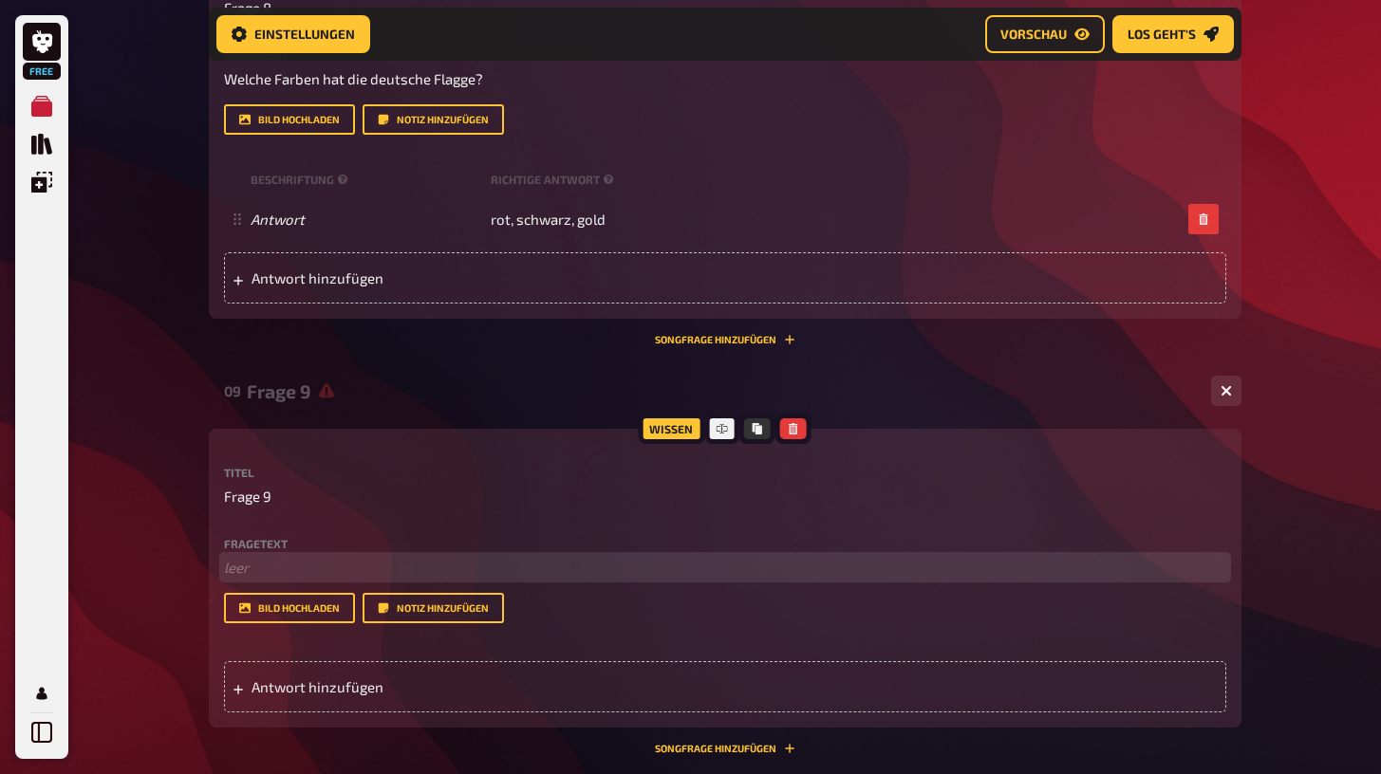
click at [392, 563] on p "﻿ leer" at bounding box center [725, 568] width 1002 height 22
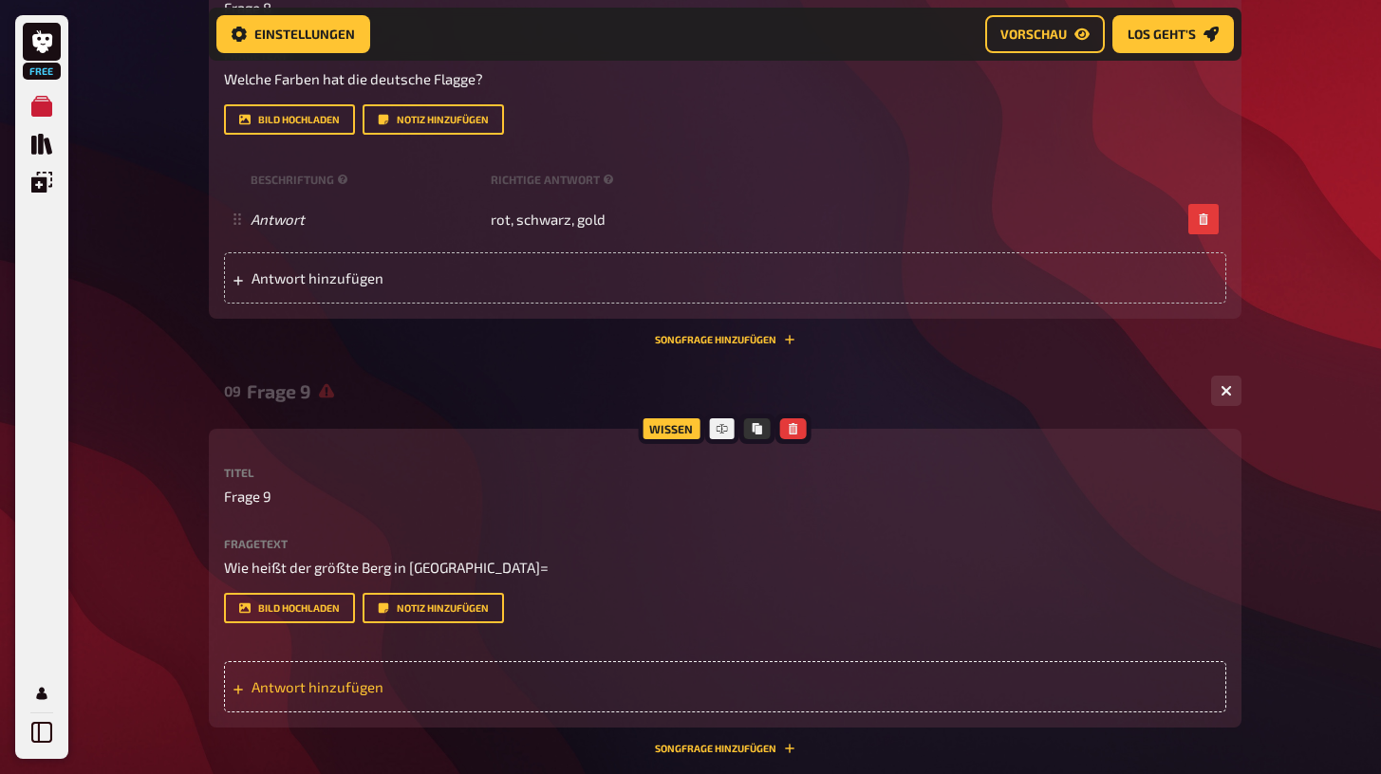
click at [346, 667] on div "Antwort hinzufügen" at bounding box center [725, 686] width 1002 height 51
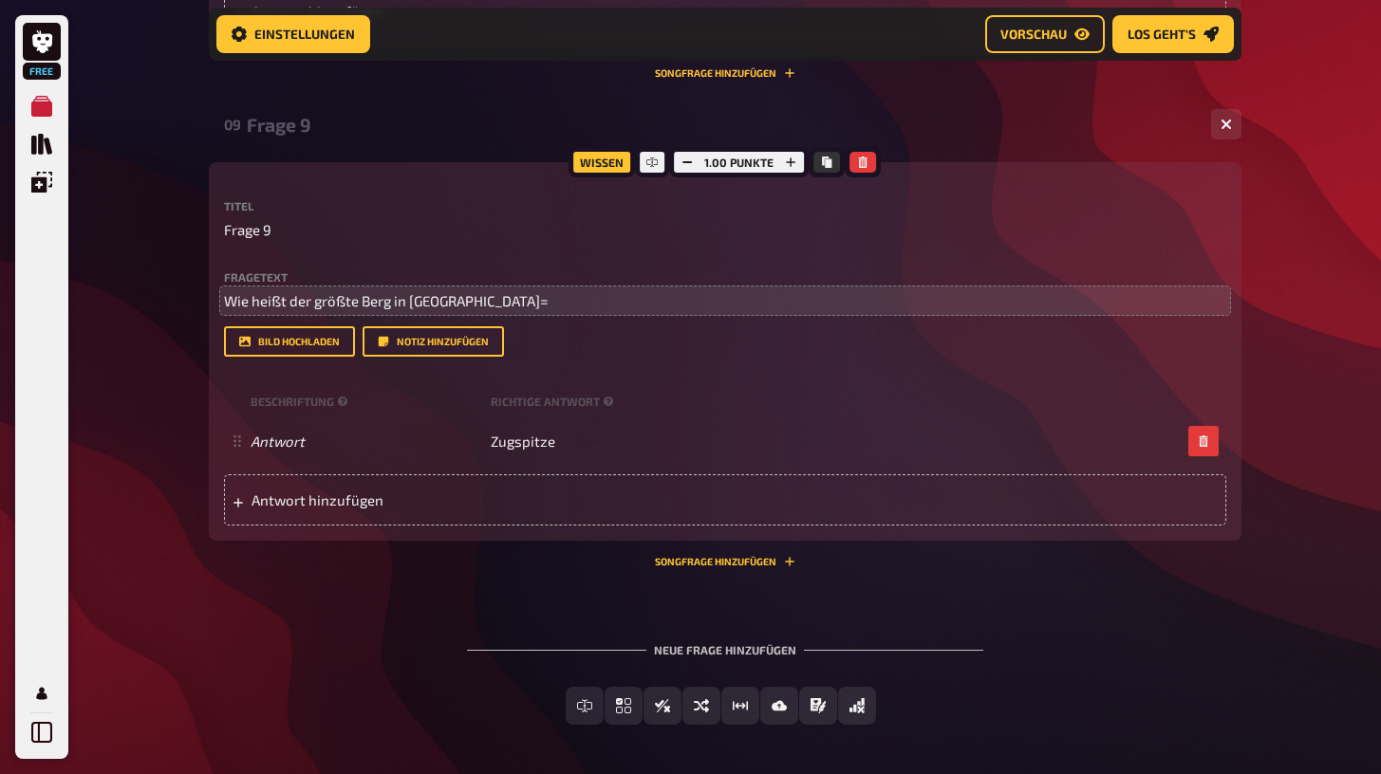
scroll to position [4215, 0]
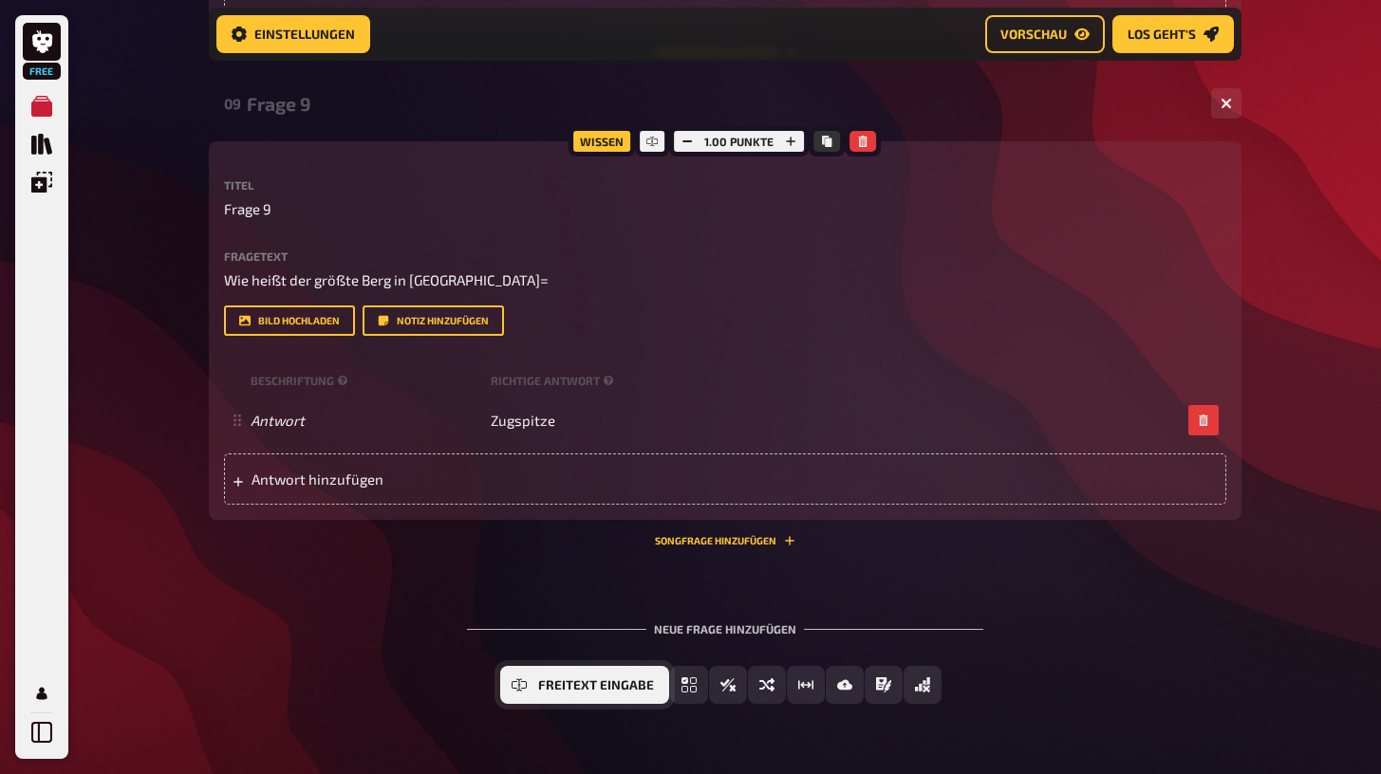
click at [530, 671] on button "Freitext Eingabe" at bounding box center [584, 685] width 169 height 38
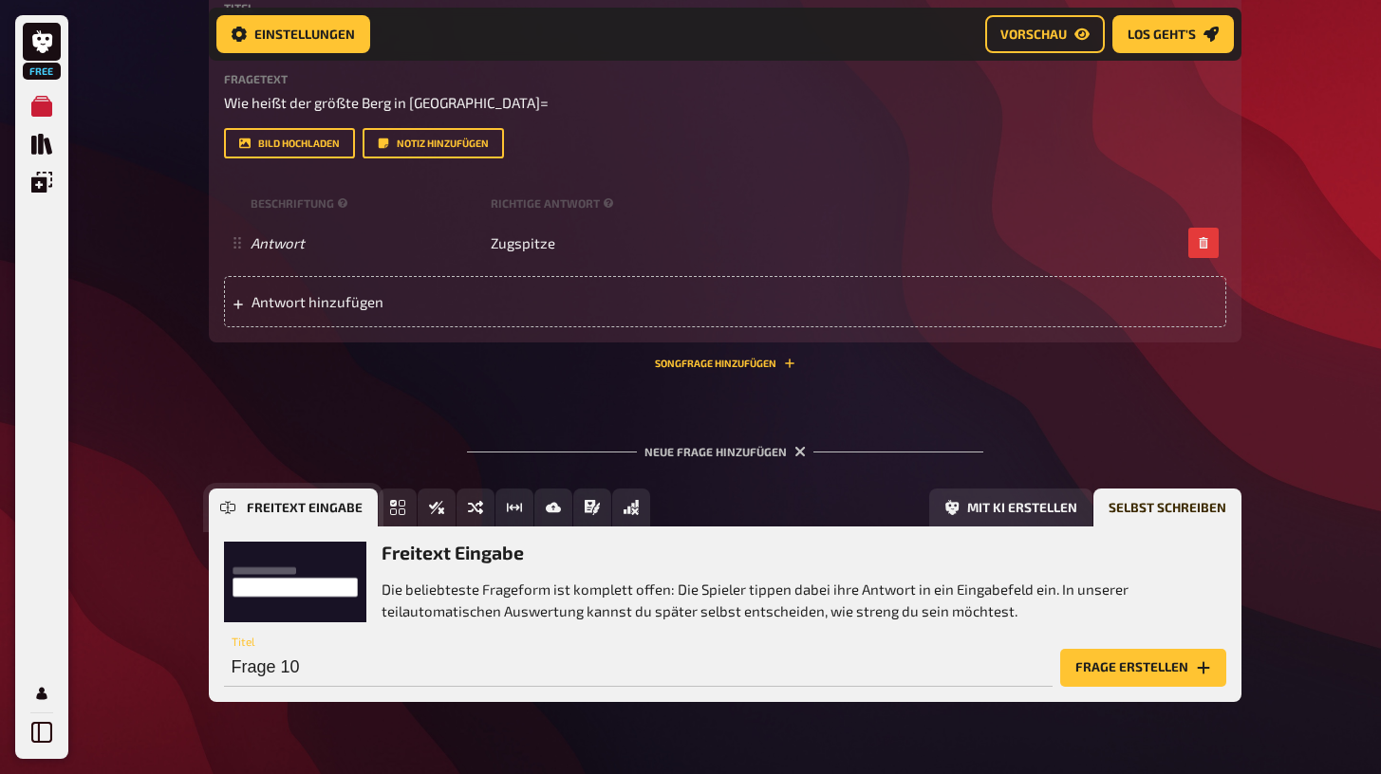
scroll to position [4433, 0]
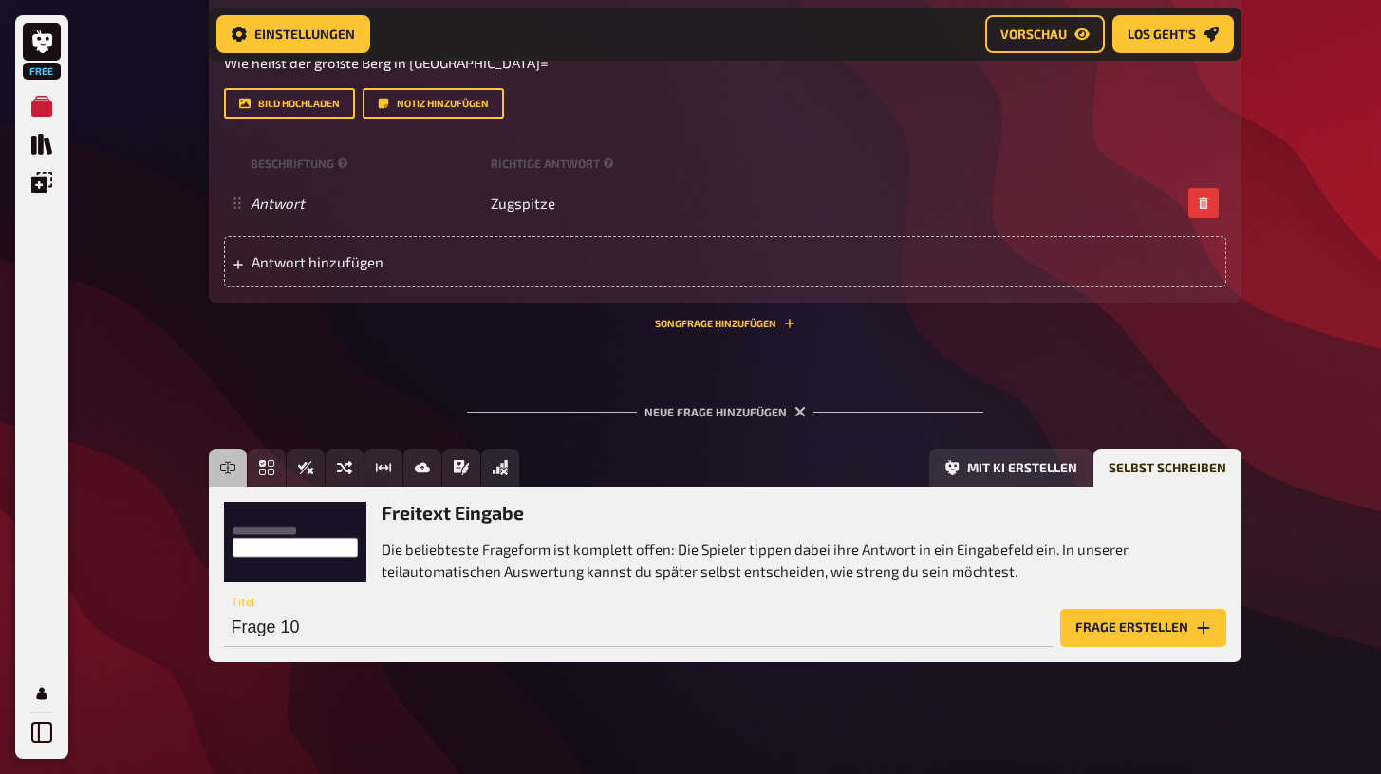
click at [1097, 617] on button "Frage erstellen" at bounding box center [1143, 628] width 166 height 38
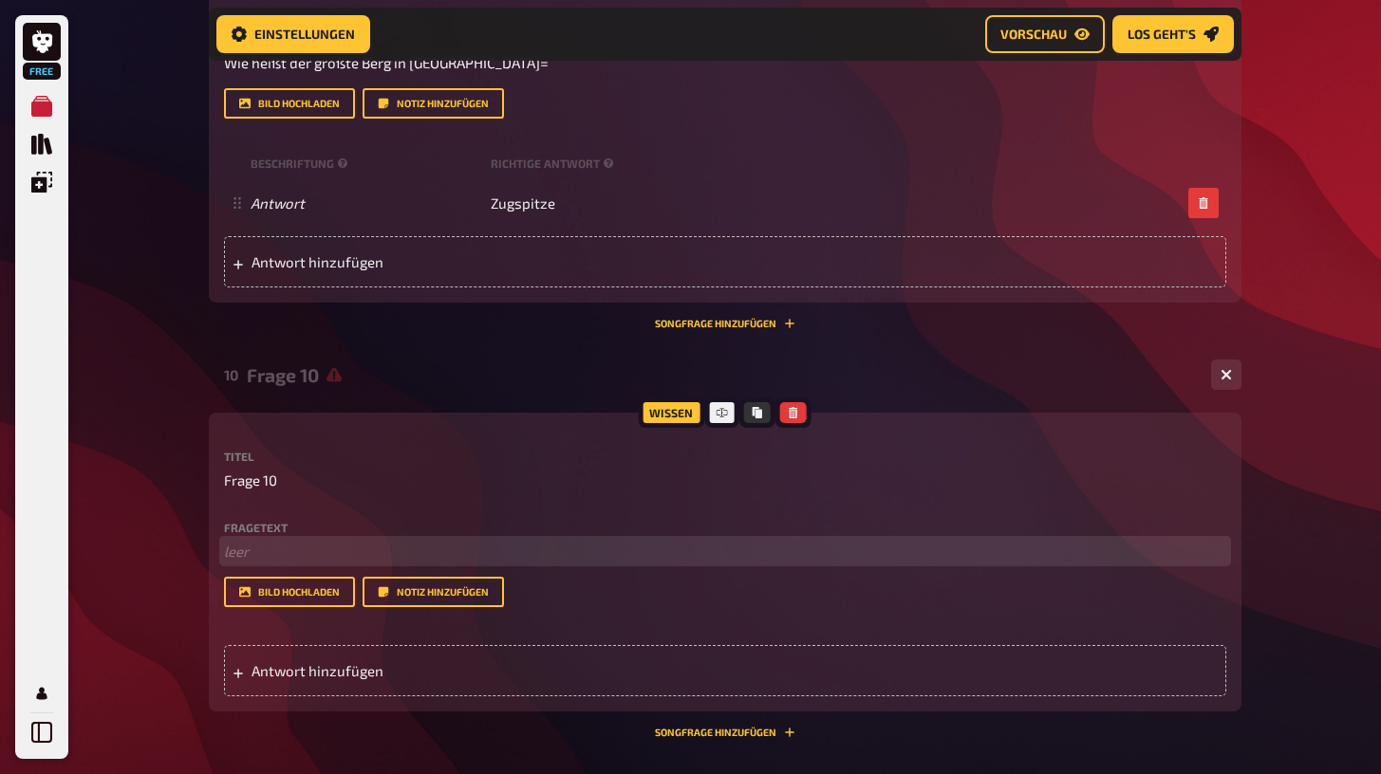
click at [362, 544] on p "﻿ leer" at bounding box center [725, 552] width 1002 height 22
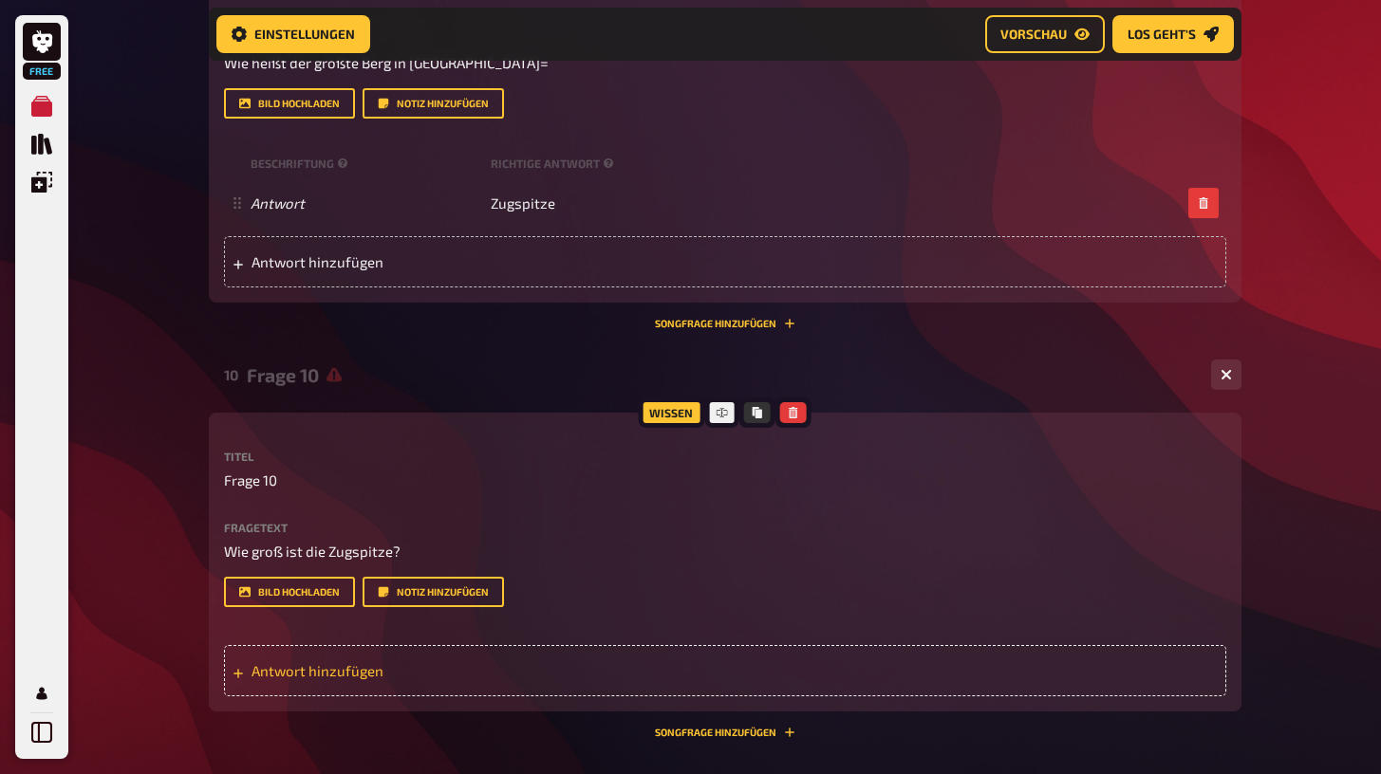
click at [392, 671] on div "Antwort hinzufügen" at bounding box center [725, 670] width 1002 height 51
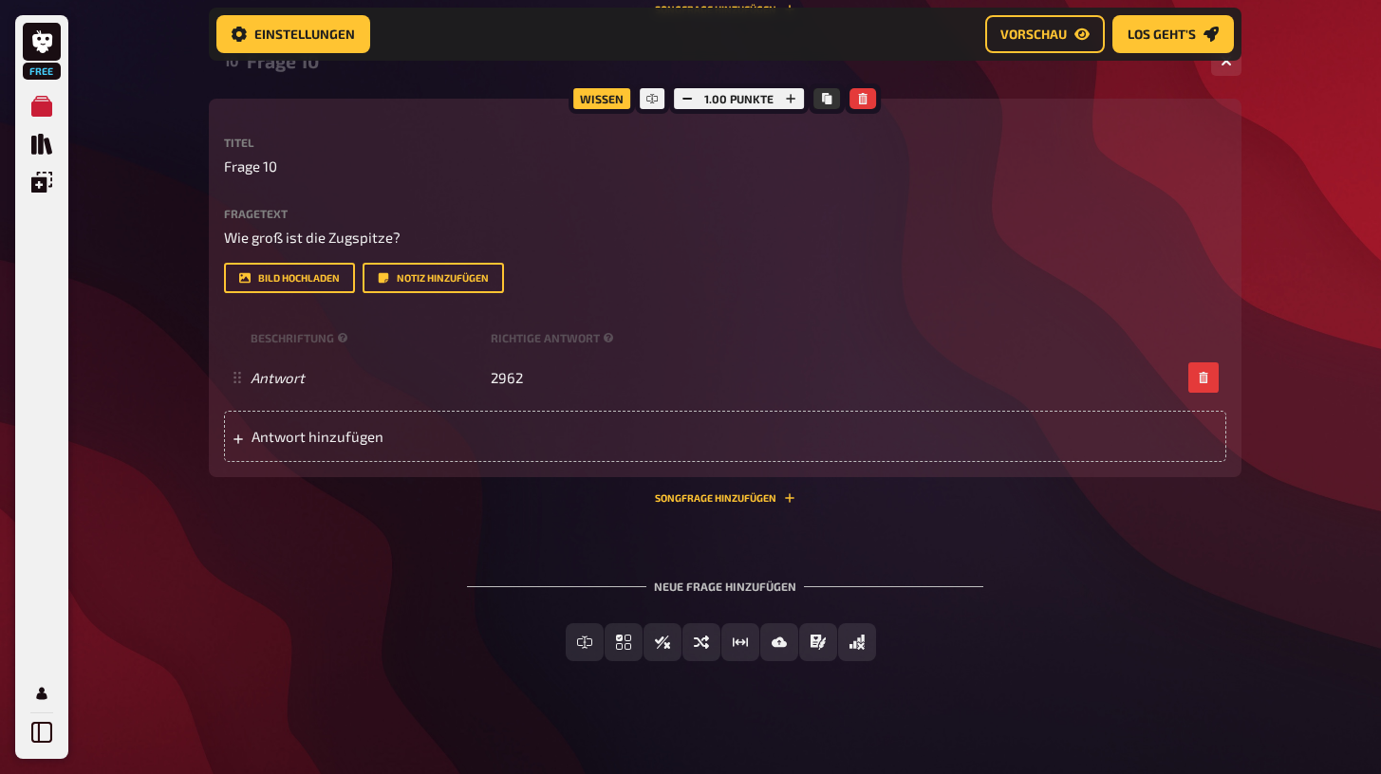
scroll to position [4746, 0]
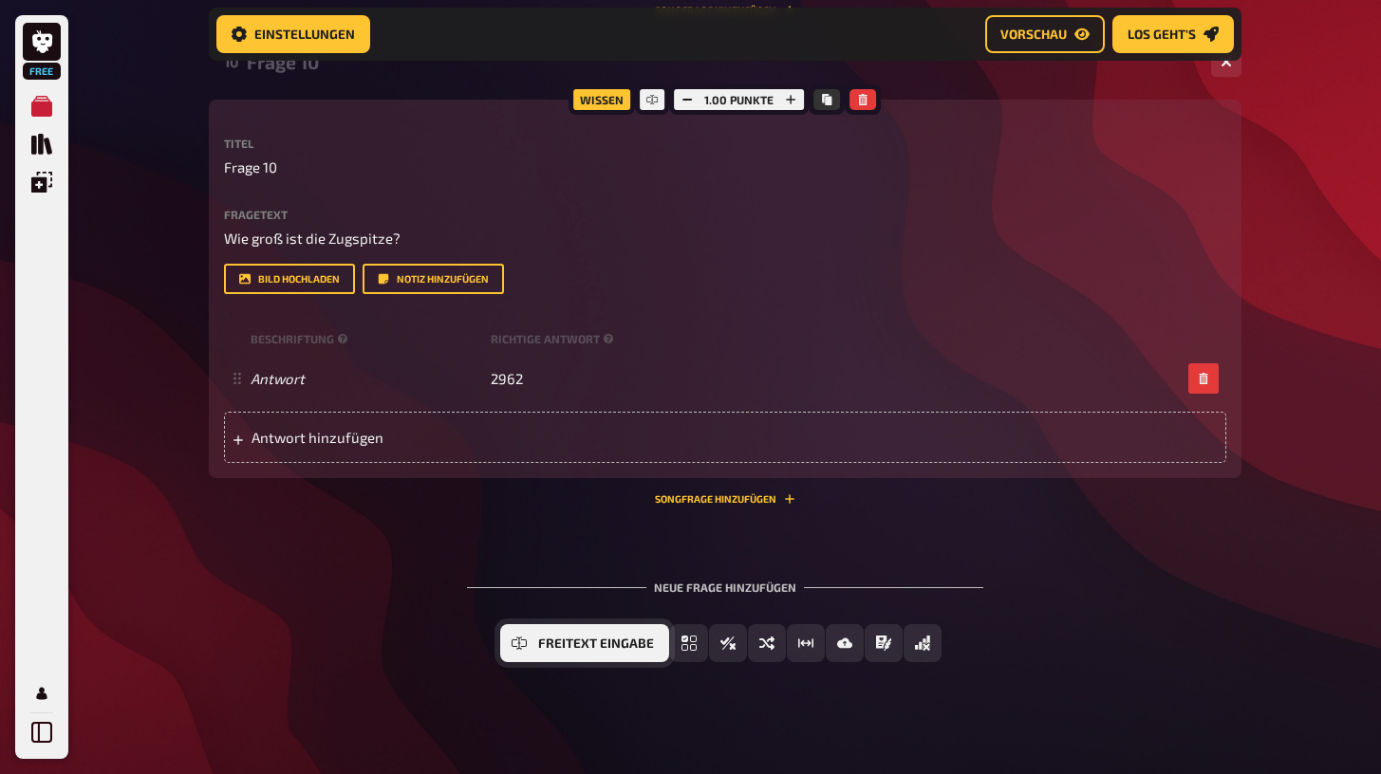
click at [512, 640] on icon "Freitext Eingabe" at bounding box center [518, 643] width 15 height 15
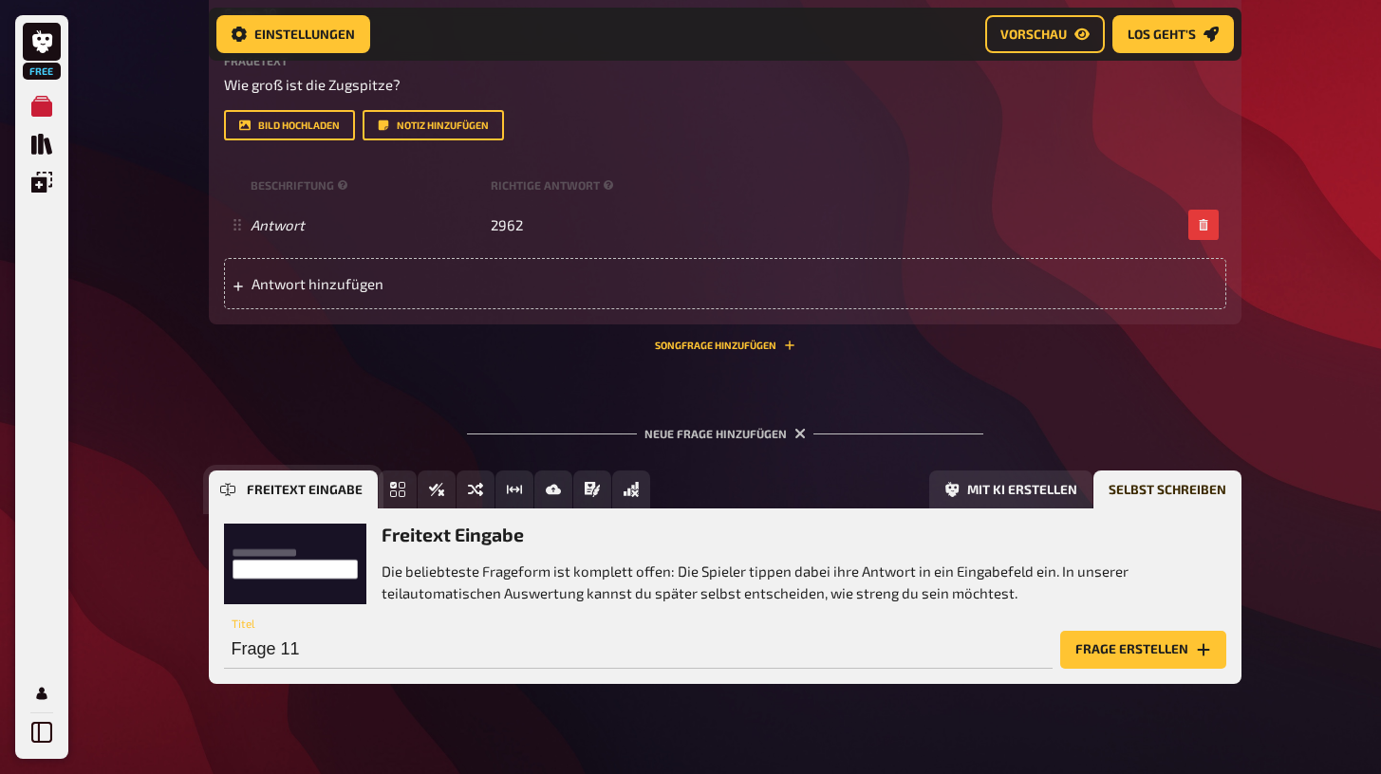
scroll to position [4920, 0]
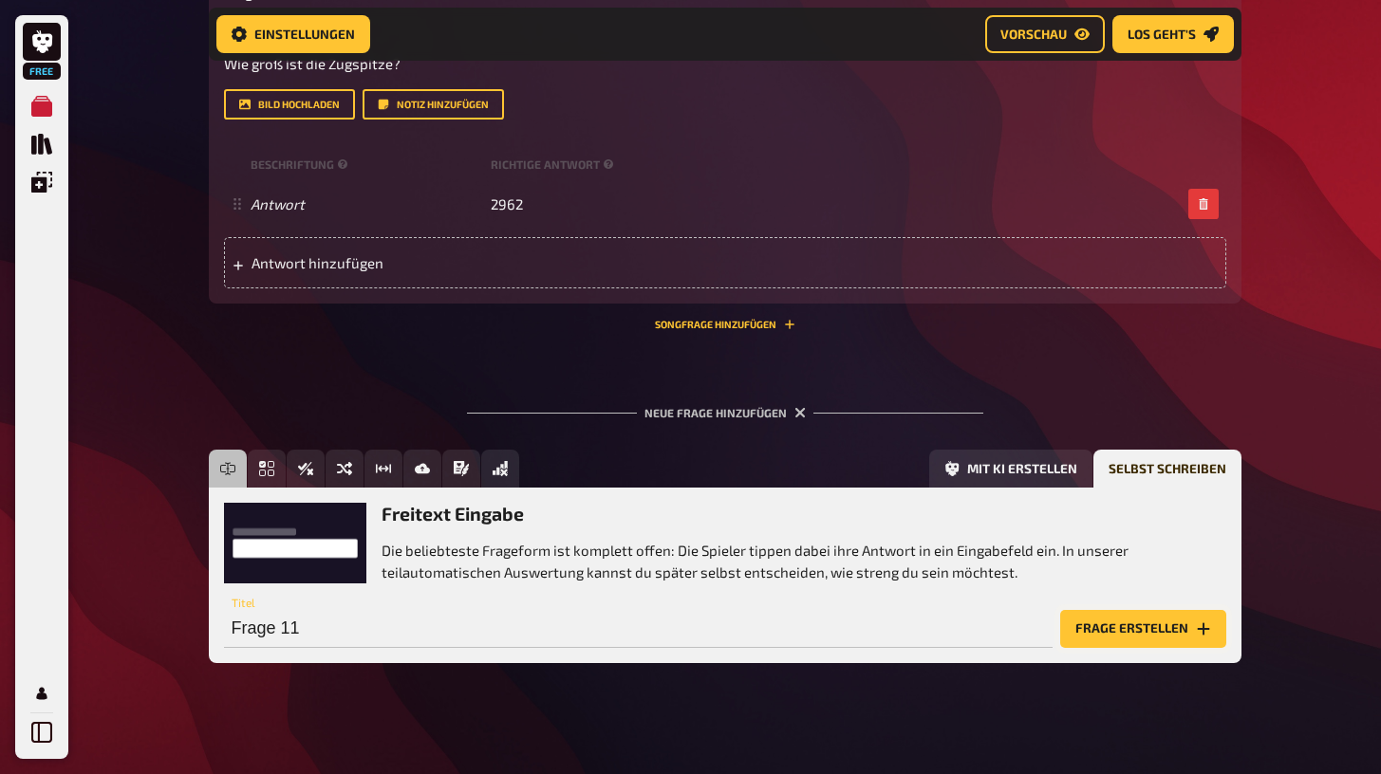
click at [1102, 632] on button "Frage erstellen" at bounding box center [1143, 629] width 166 height 38
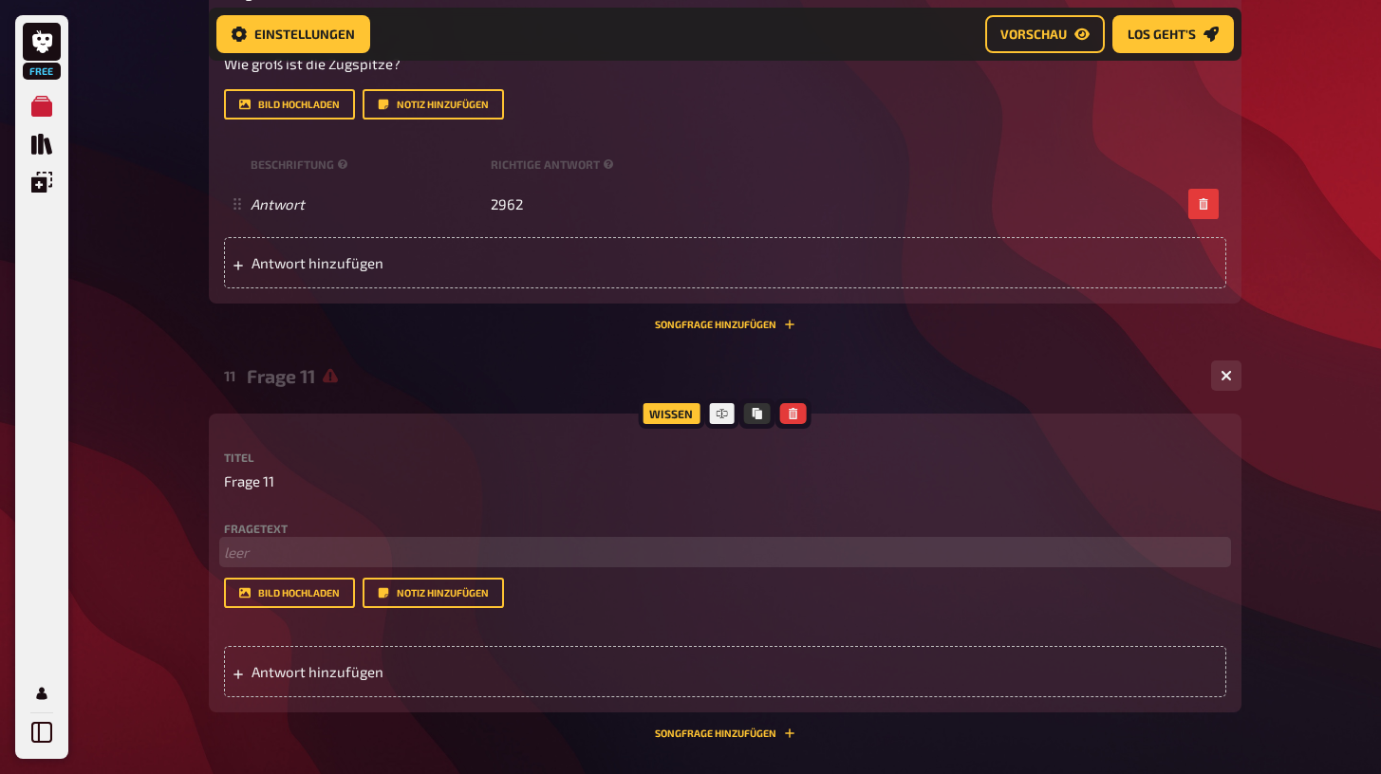
click at [545, 542] on p "﻿ leer" at bounding box center [725, 553] width 1002 height 22
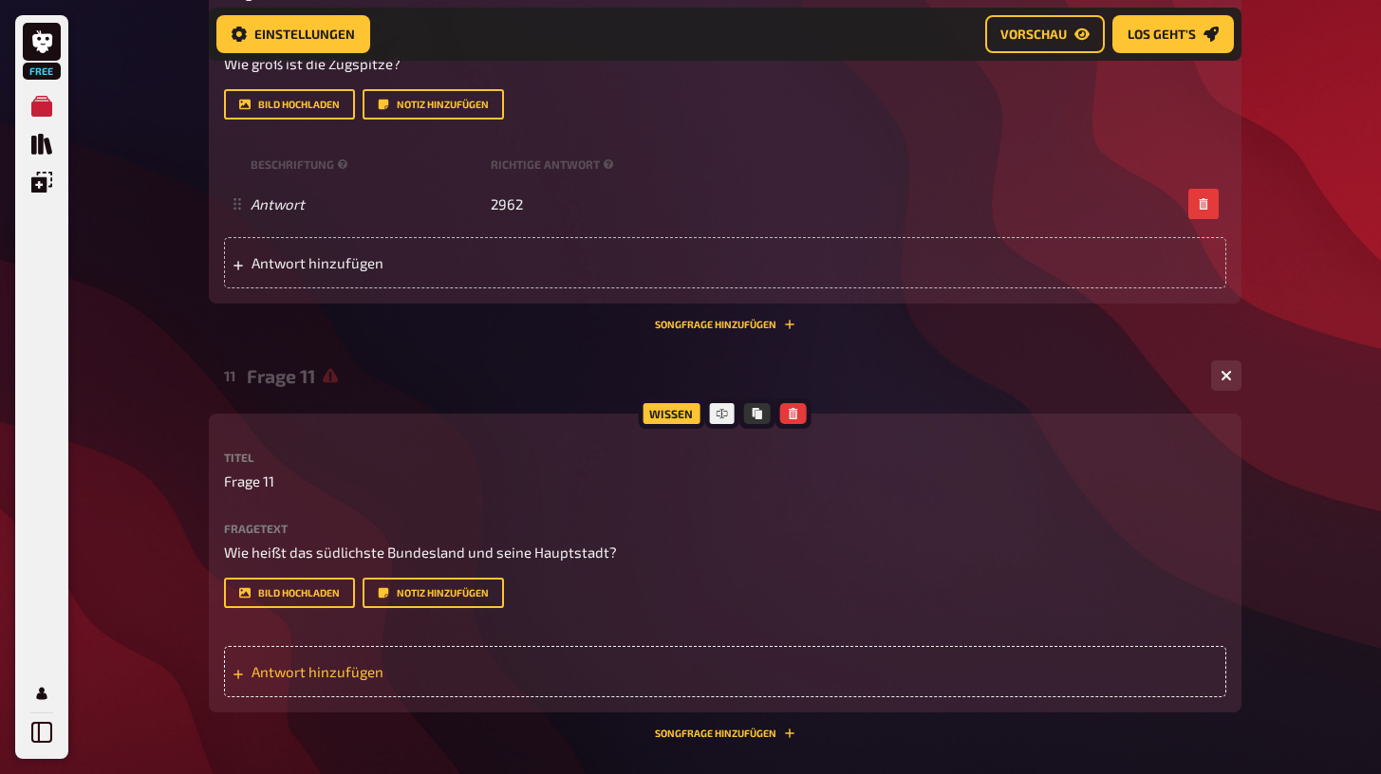
click at [462, 646] on div "Antwort hinzufügen" at bounding box center [725, 671] width 1002 height 51
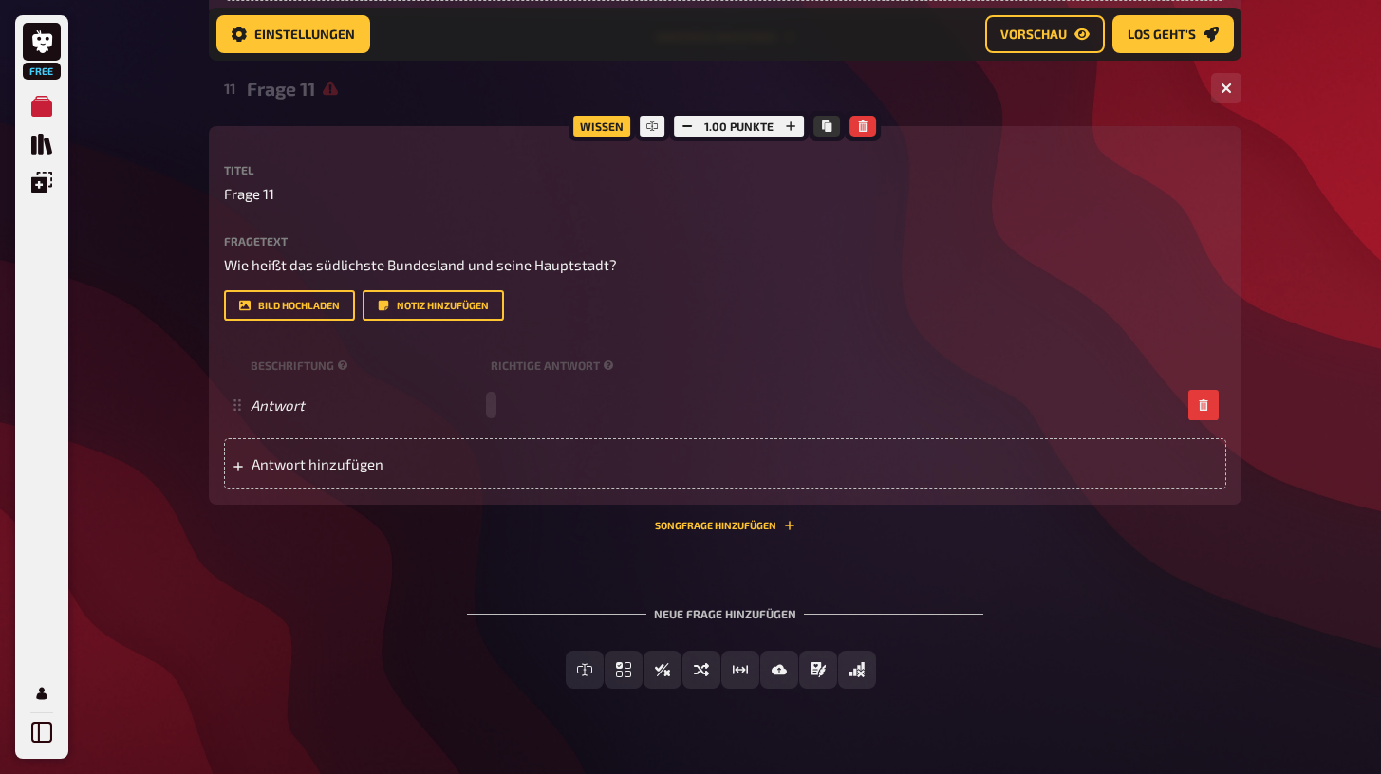
scroll to position [5209, 0]
click at [1089, 650] on div "Freitext Eingabe Einfachauswahl Wahr / Falsch Sortierfrage Schätzfrage Bild-Ant…" at bounding box center [725, 669] width 1032 height 38
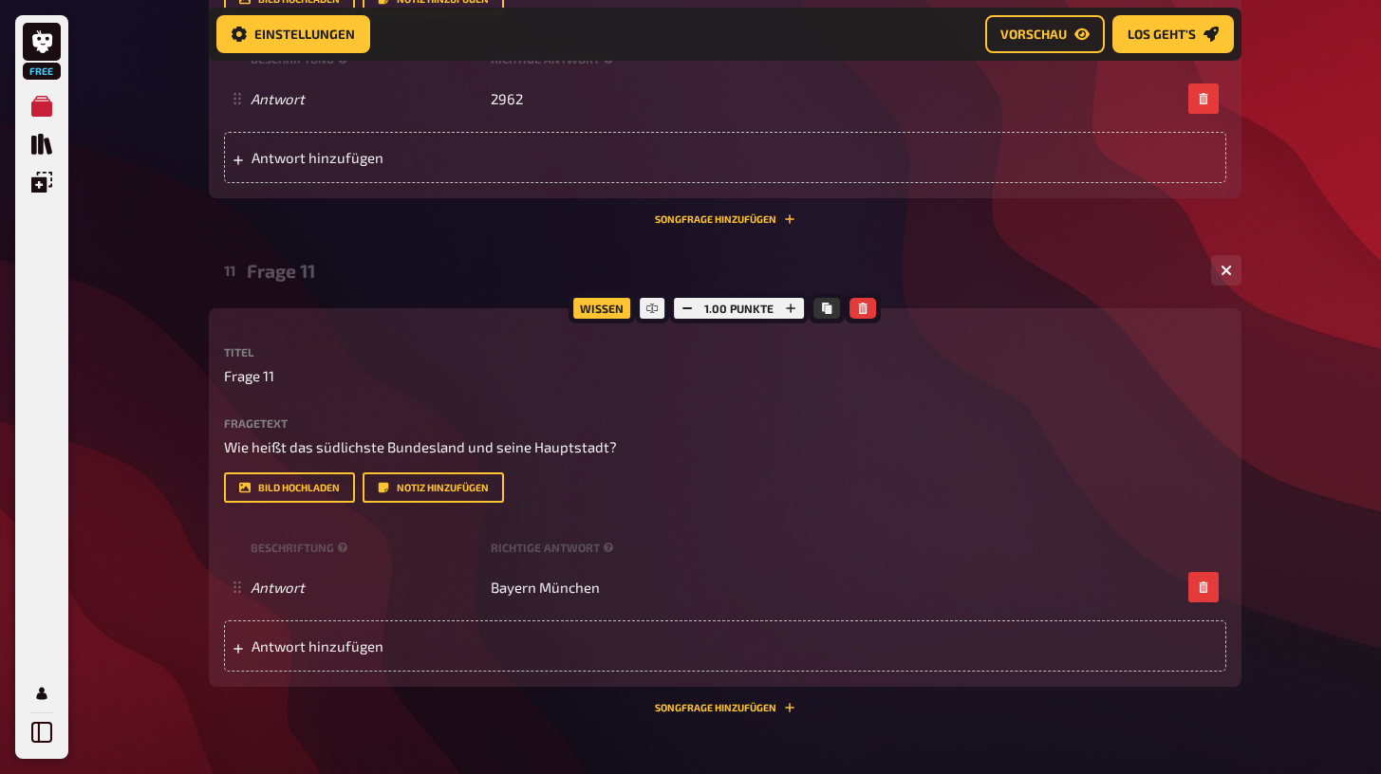
scroll to position [5002, 0]
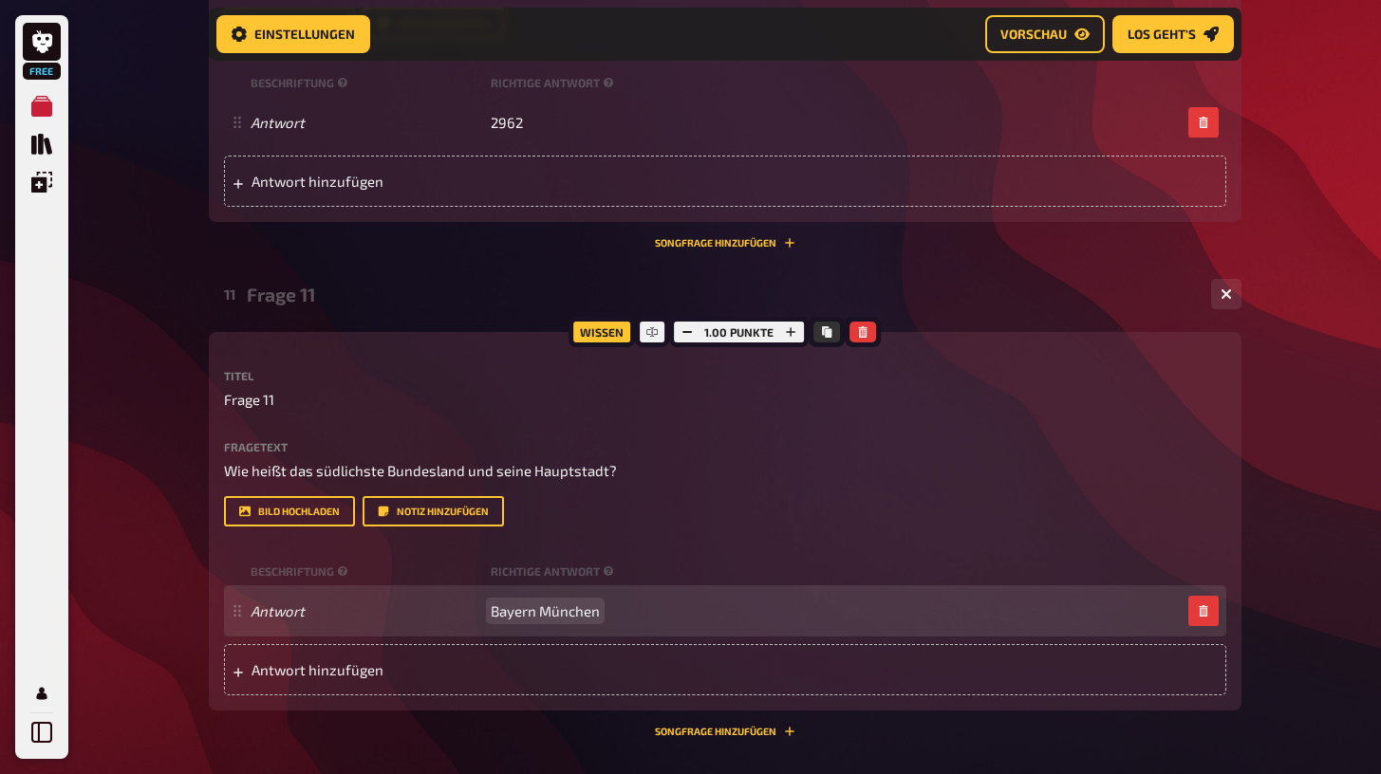
click at [567, 605] on span "Bayern München" at bounding box center [545, 611] width 109 height 17
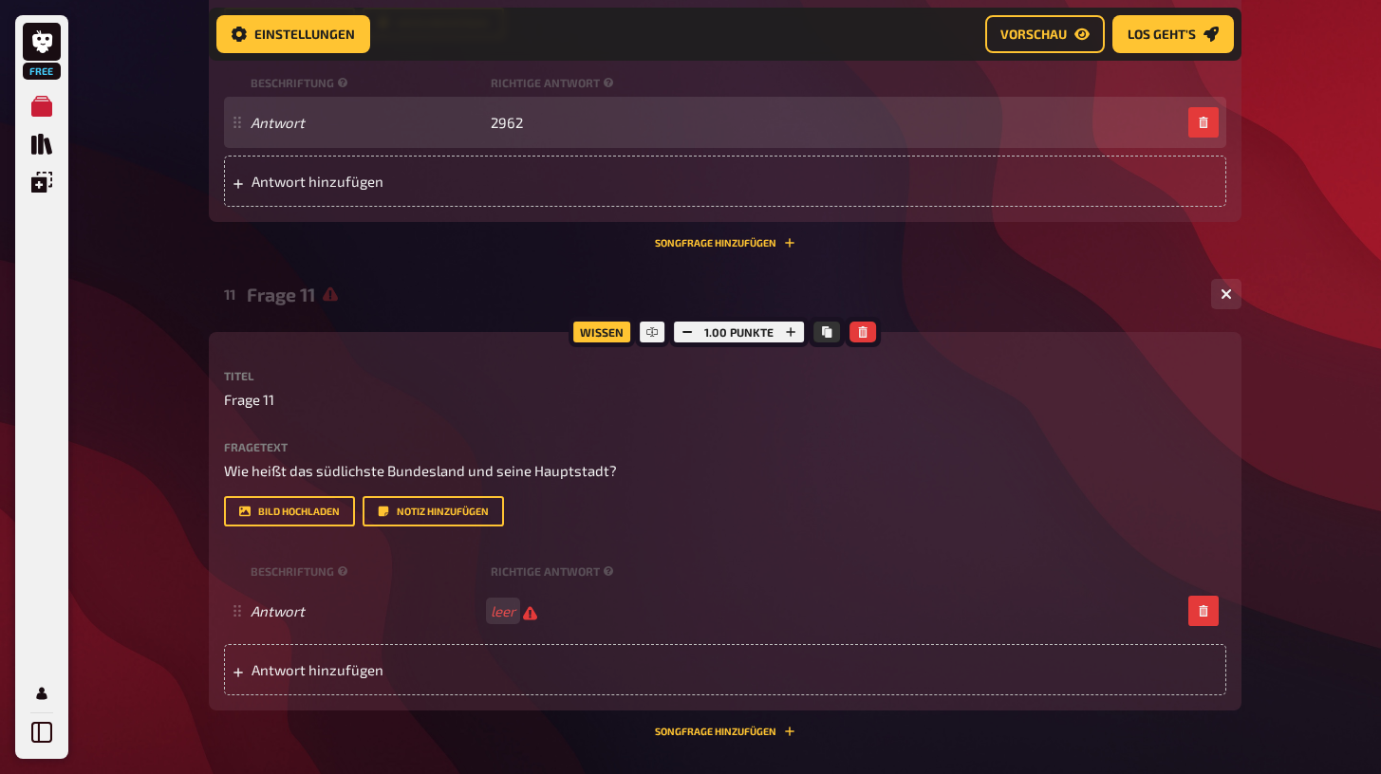
click at [518, 103] on div "Antwort 2962" at bounding box center [725, 122] width 1002 height 51
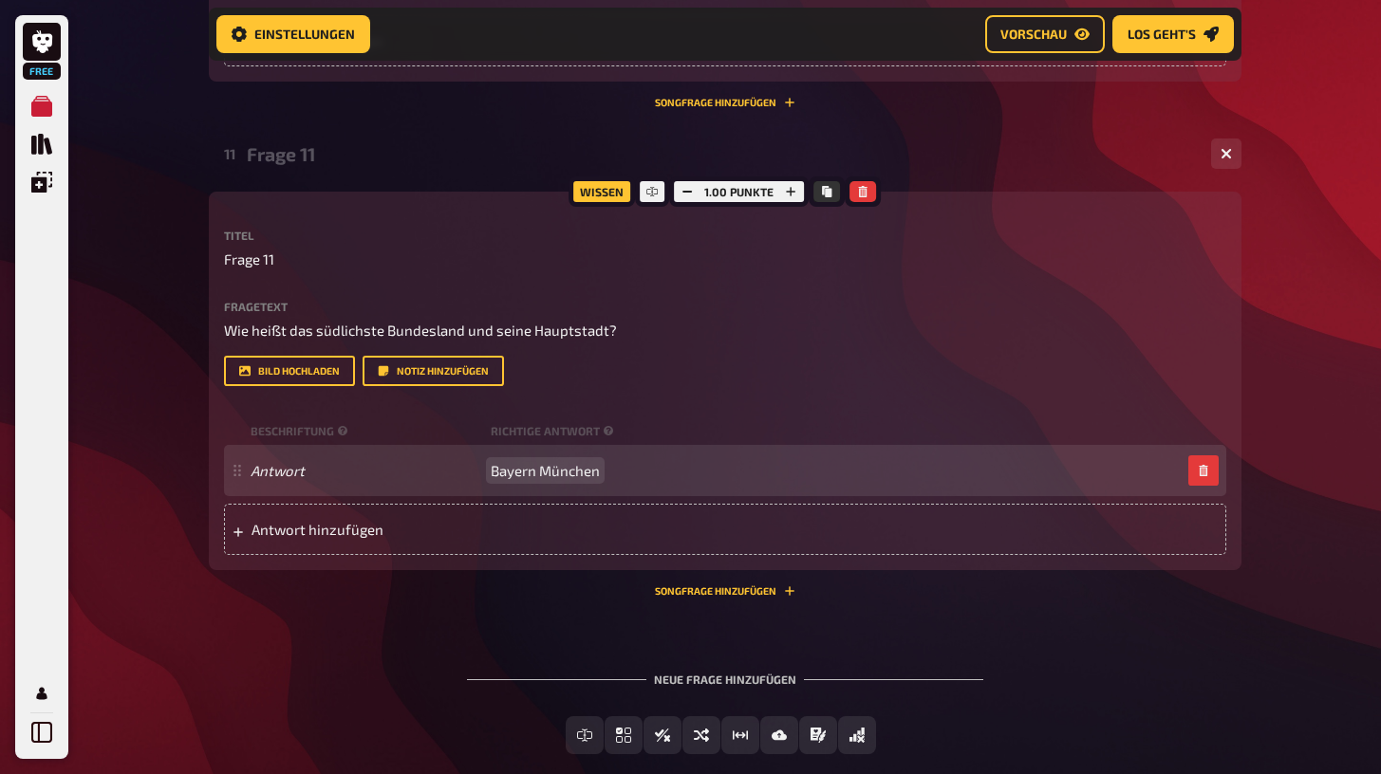
scroll to position [5144, 0]
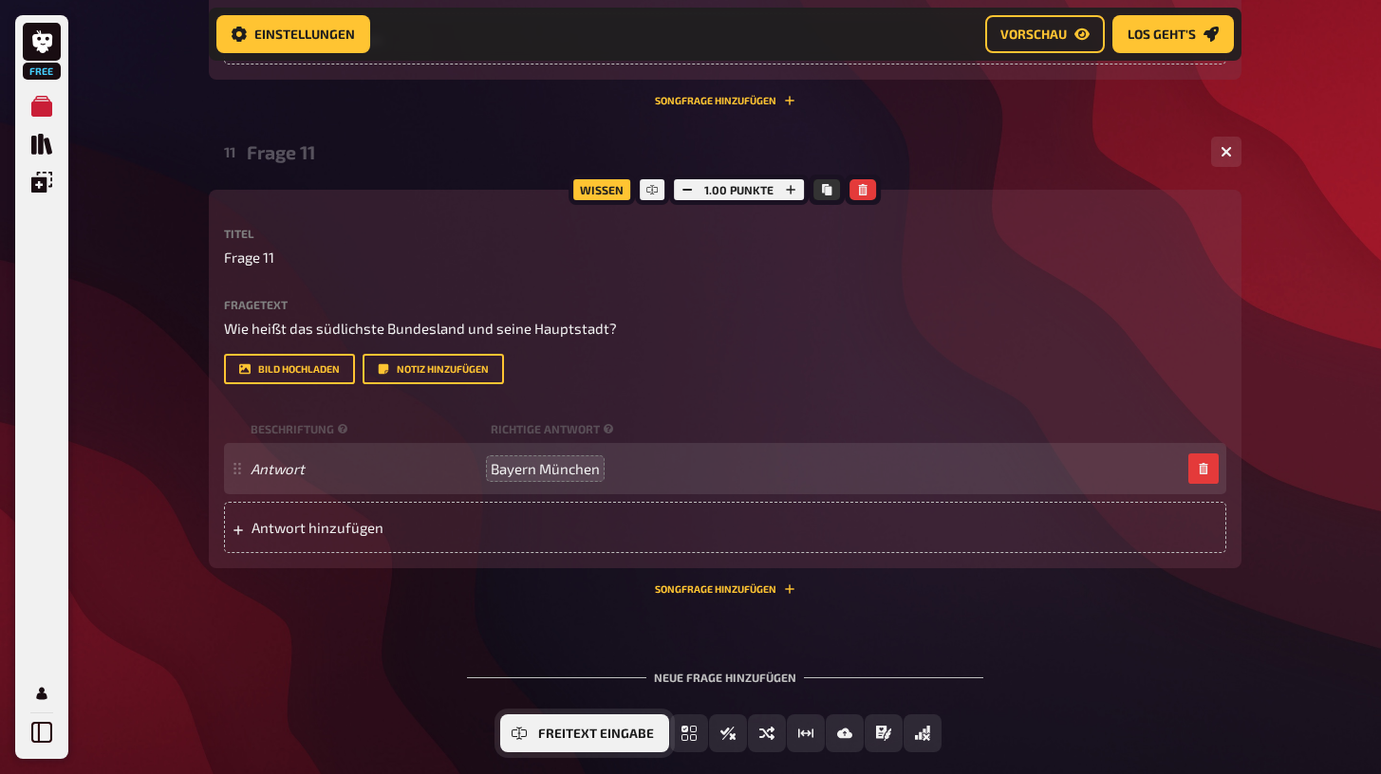
click at [570, 728] on span "Freitext Eingabe" at bounding box center [596, 734] width 116 height 13
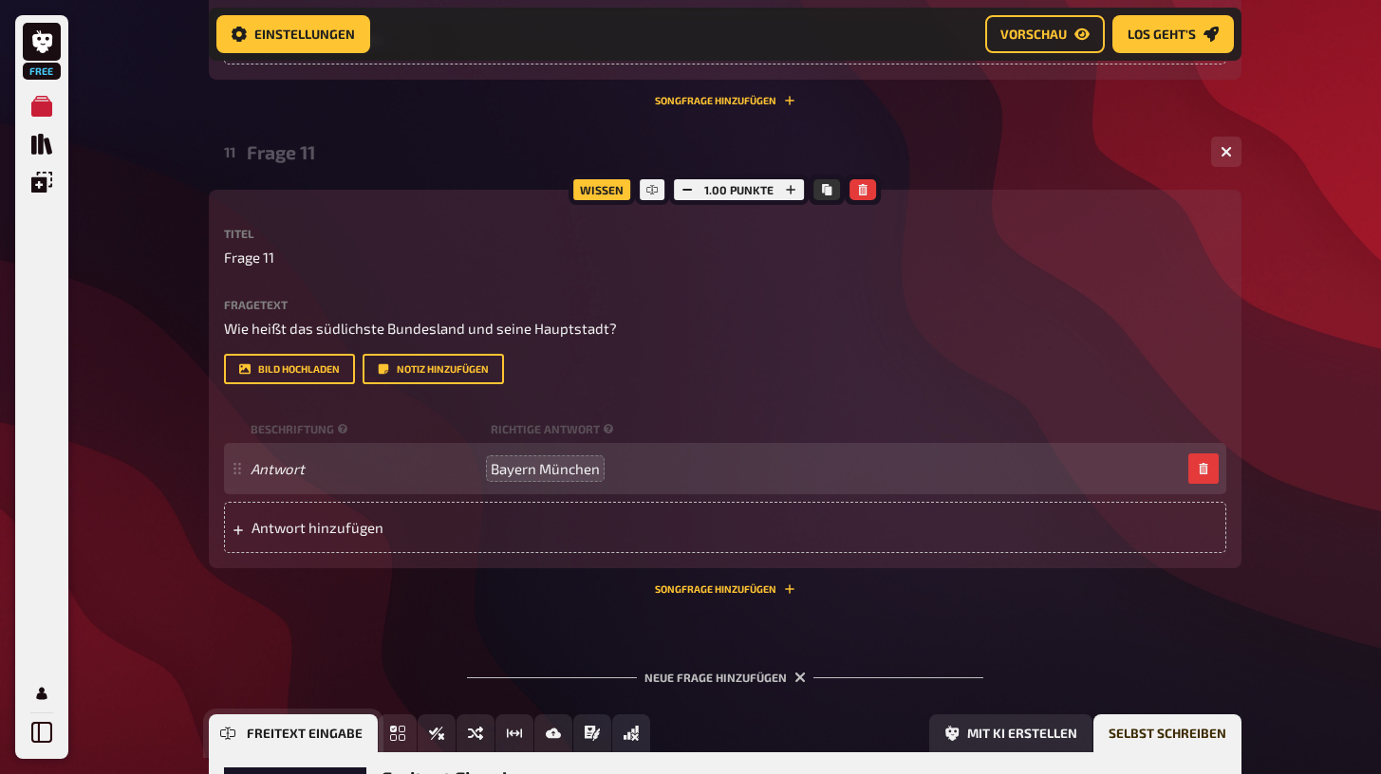
scroll to position [5408, 0]
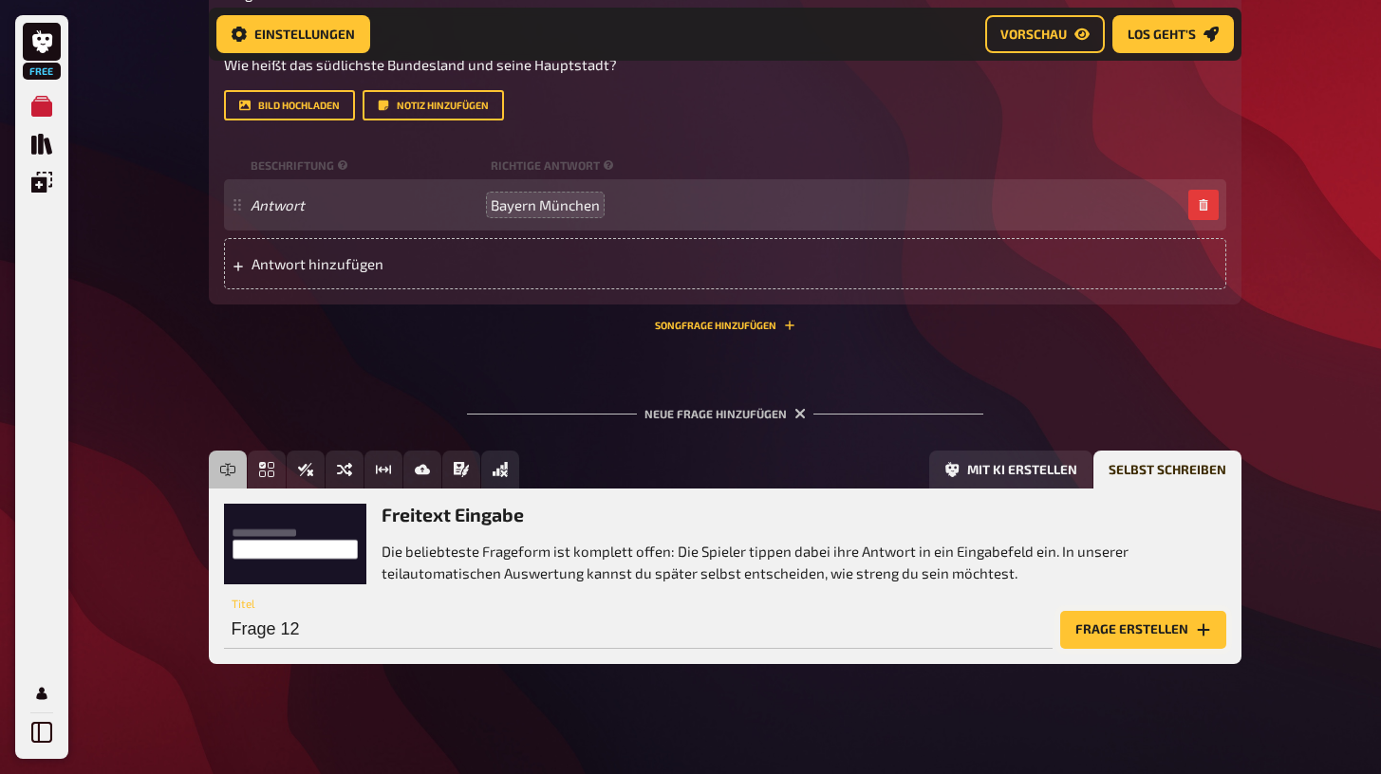
click at [1100, 616] on button "Frage erstellen" at bounding box center [1143, 630] width 166 height 38
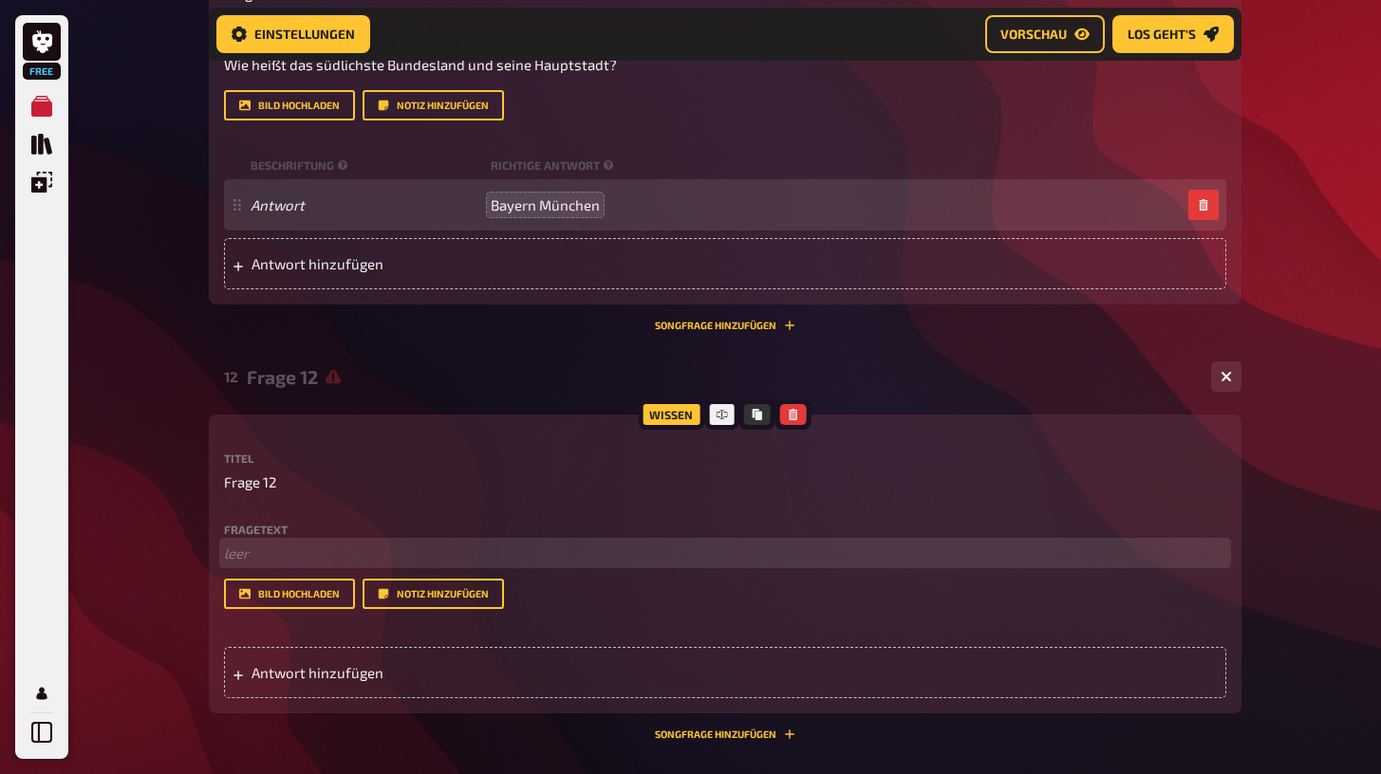
click at [251, 543] on p "﻿ leer" at bounding box center [725, 554] width 1002 height 22
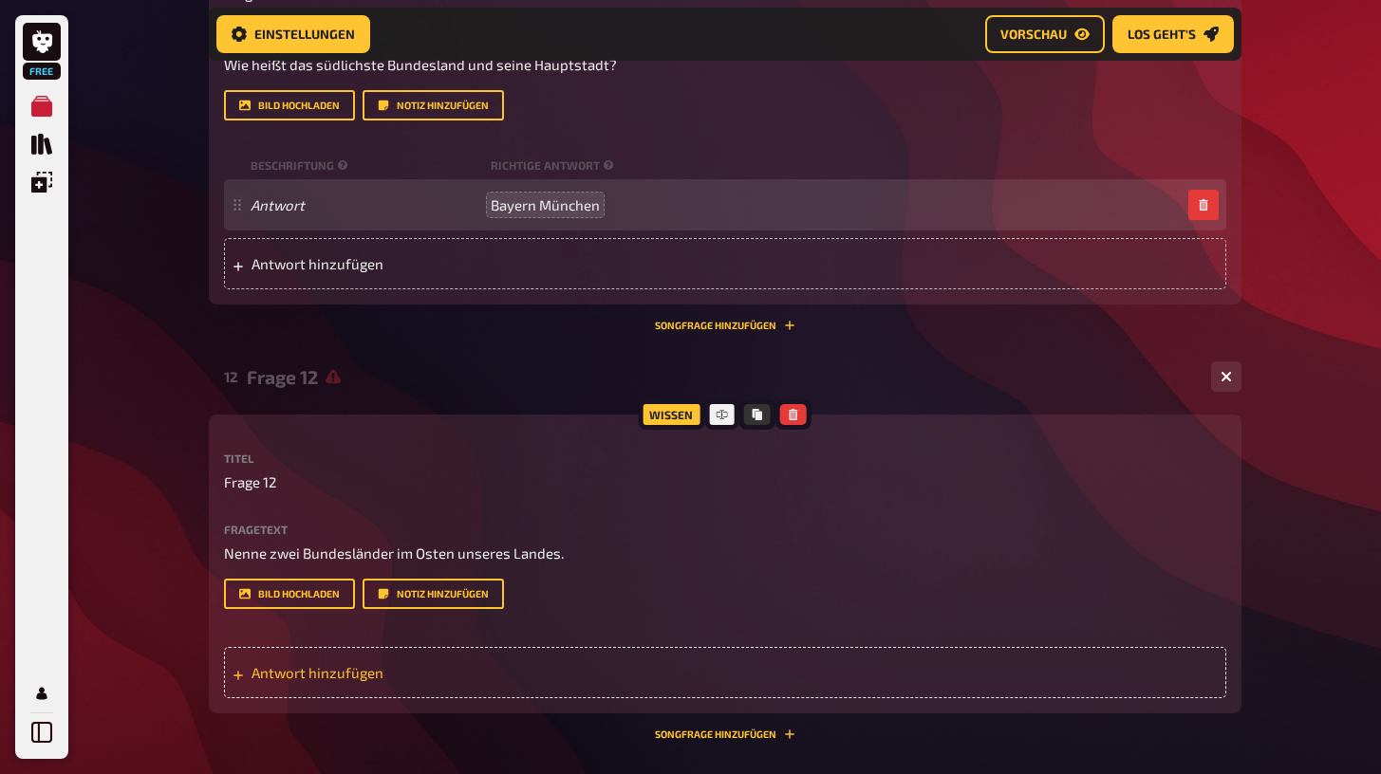
click at [275, 664] on span "Antwort hinzufügen" at bounding box center [398, 672] width 295 height 17
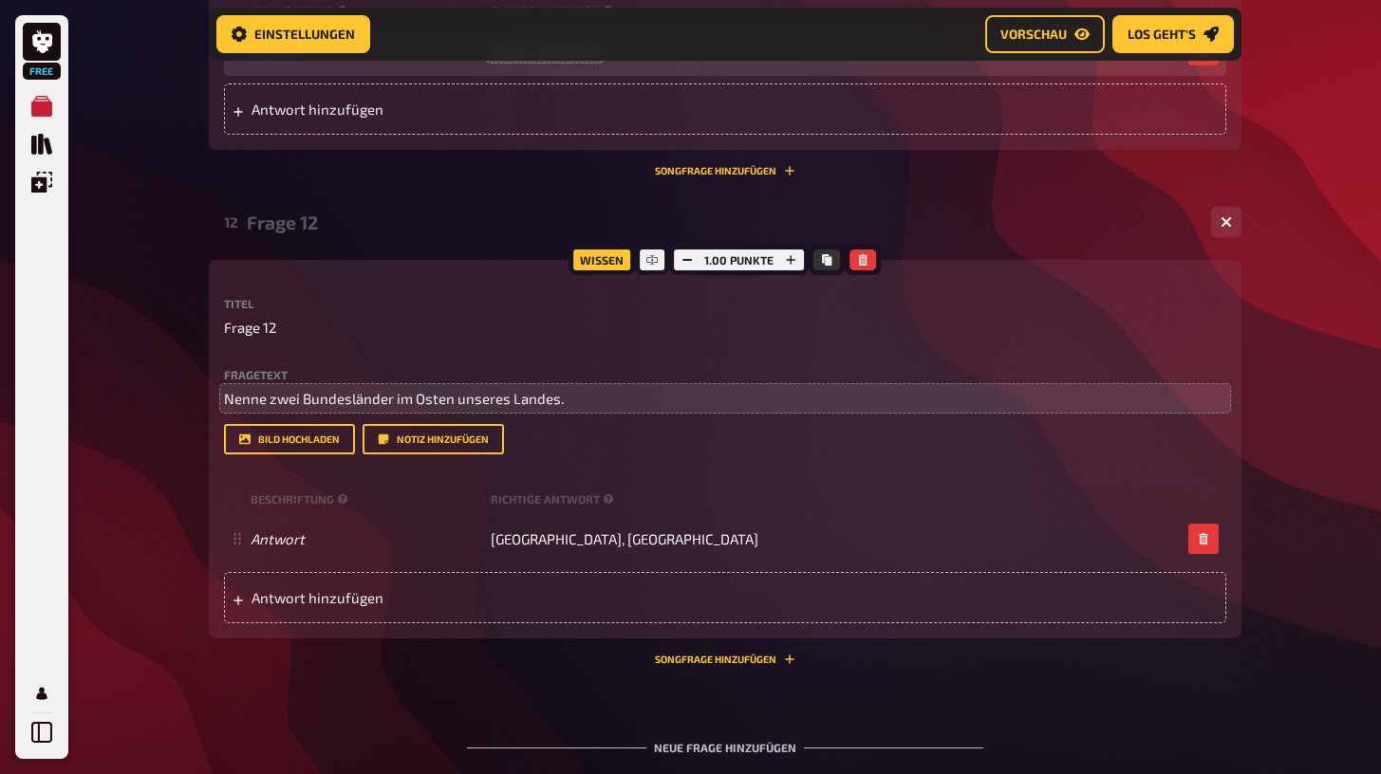
scroll to position [5569, 0]
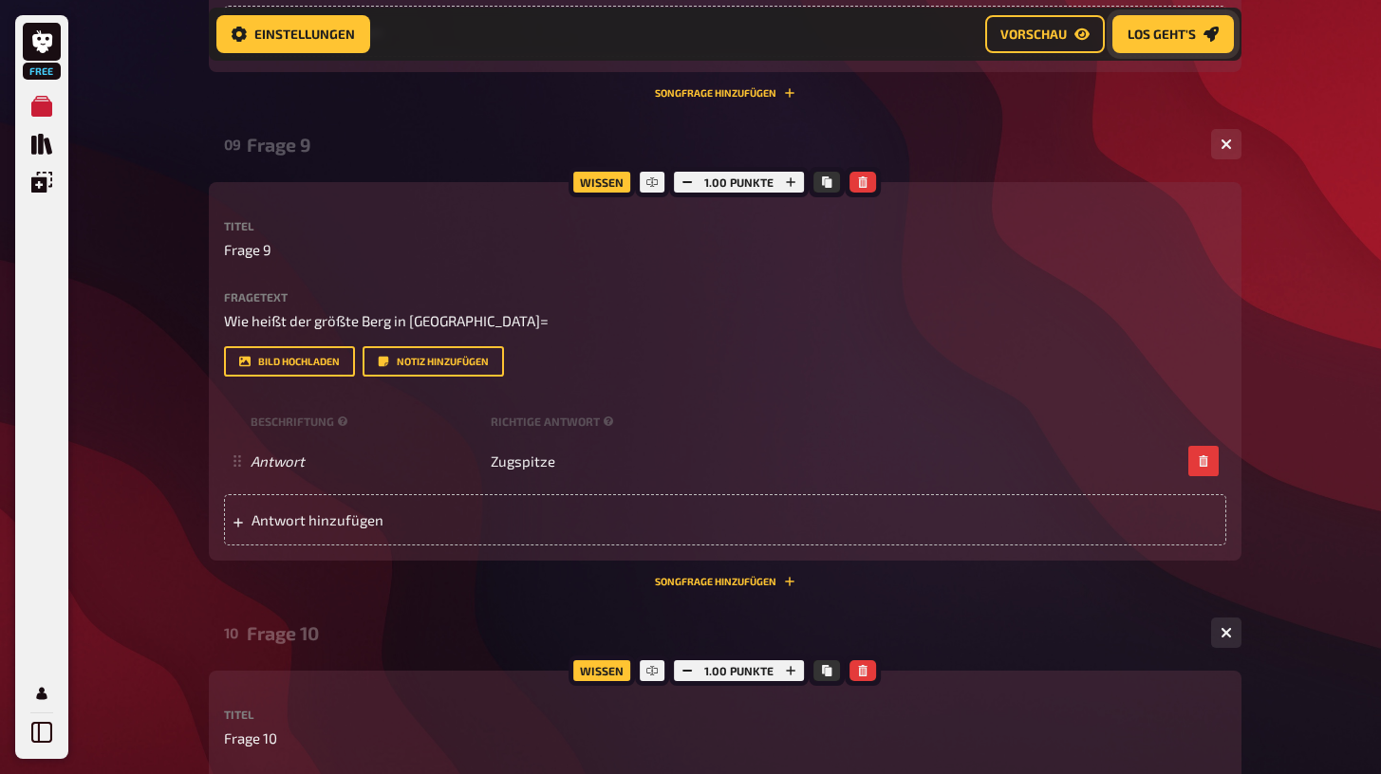
click at [1158, 28] on span "Los geht's" at bounding box center [1161, 34] width 68 height 13
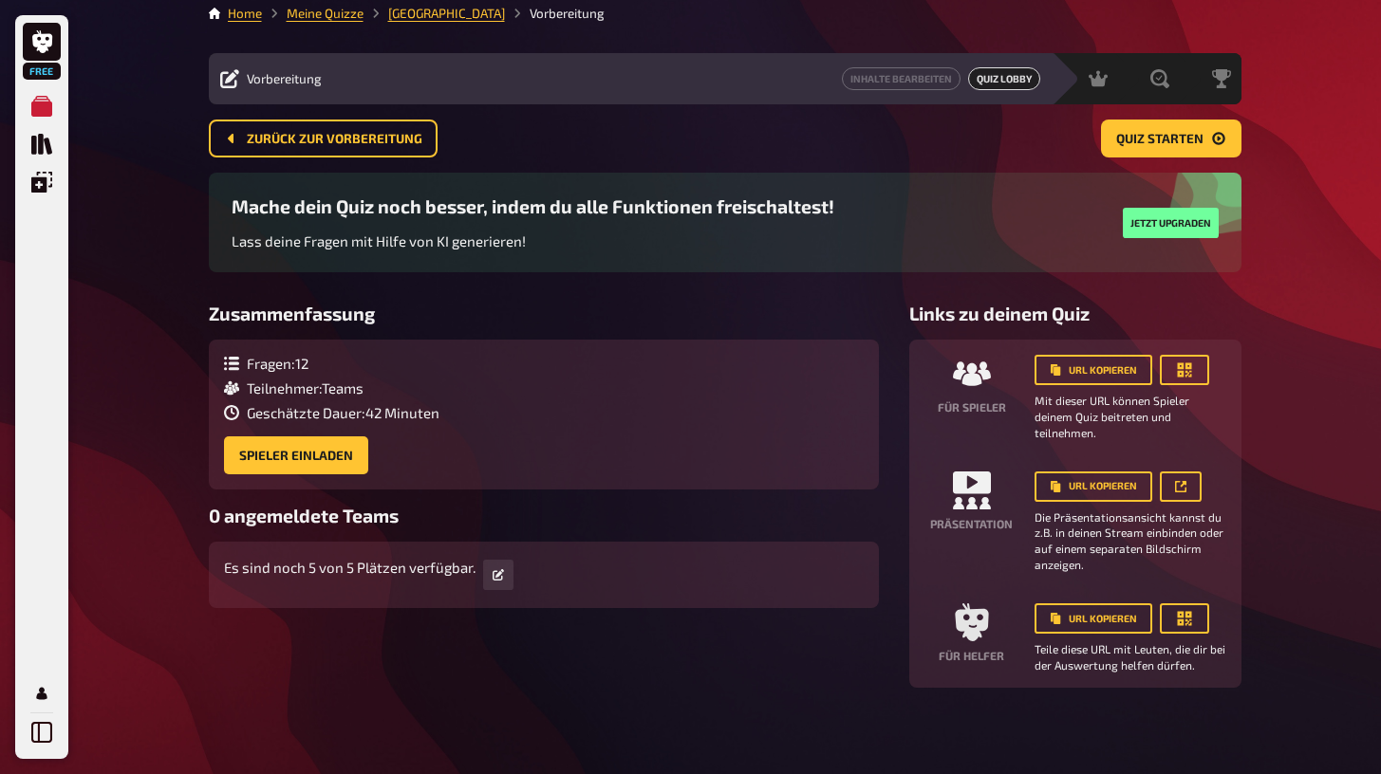
scroll to position [9, 0]
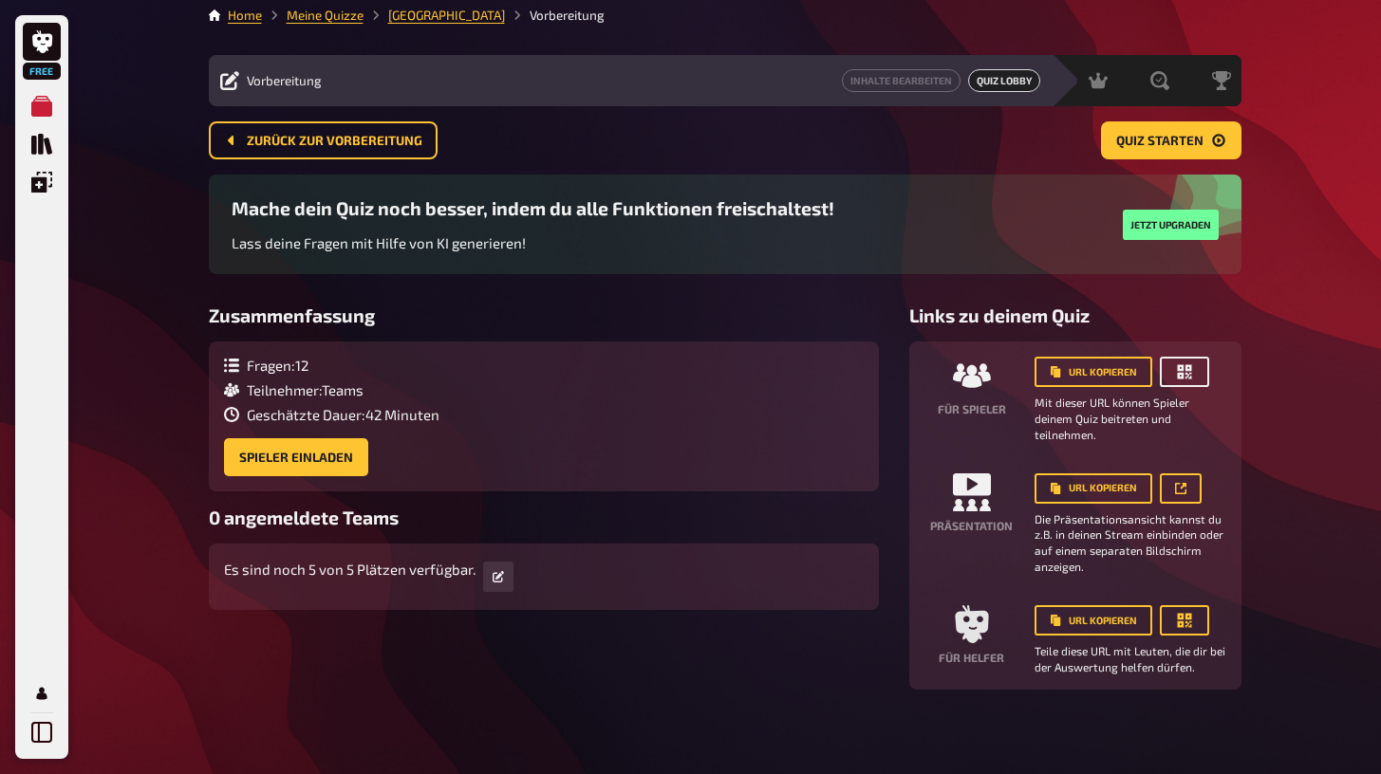
click at [1185, 367] on icon "button" at bounding box center [1184, 372] width 14 height 14
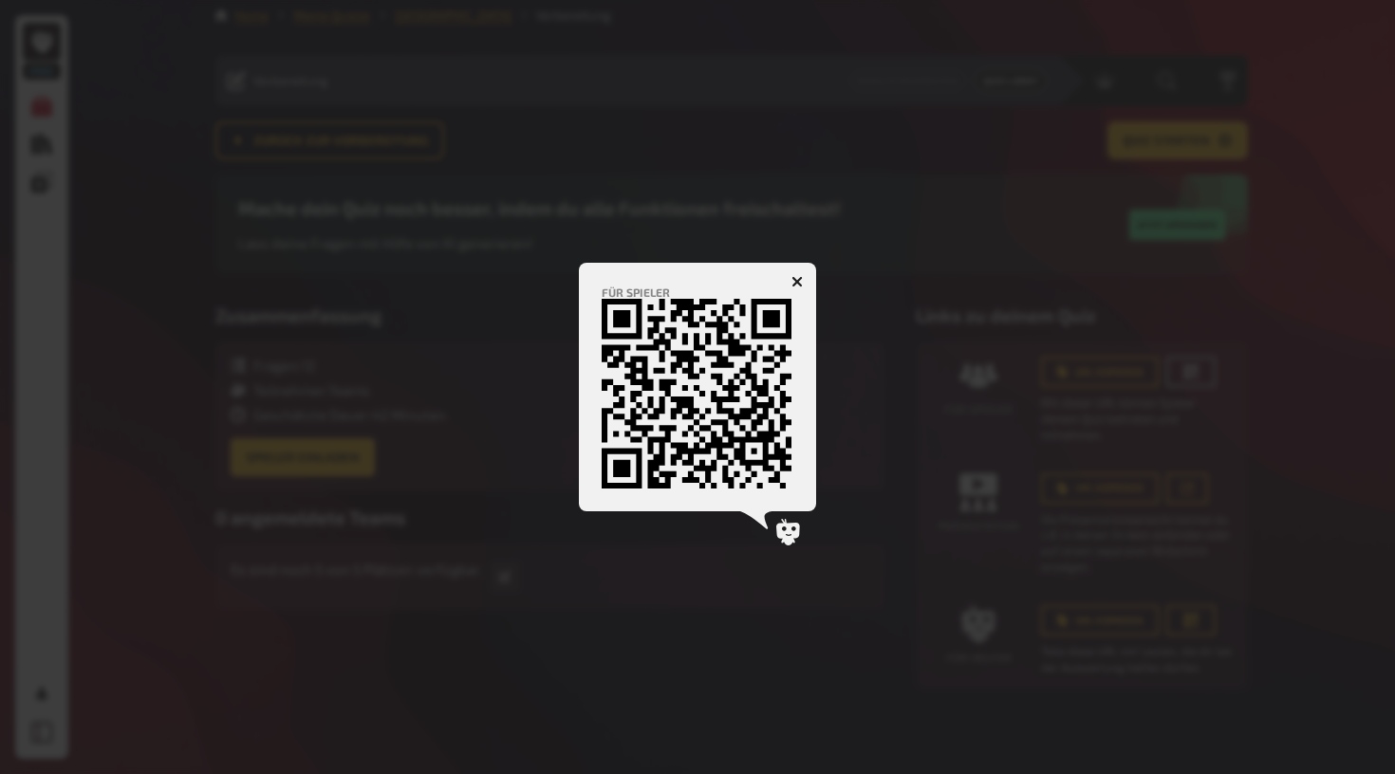
drag, startPoint x: 1185, startPoint y: 367, endPoint x: 1177, endPoint y: 359, distance: 12.1
click at [1185, 364] on div at bounding box center [697, 387] width 1395 height 774
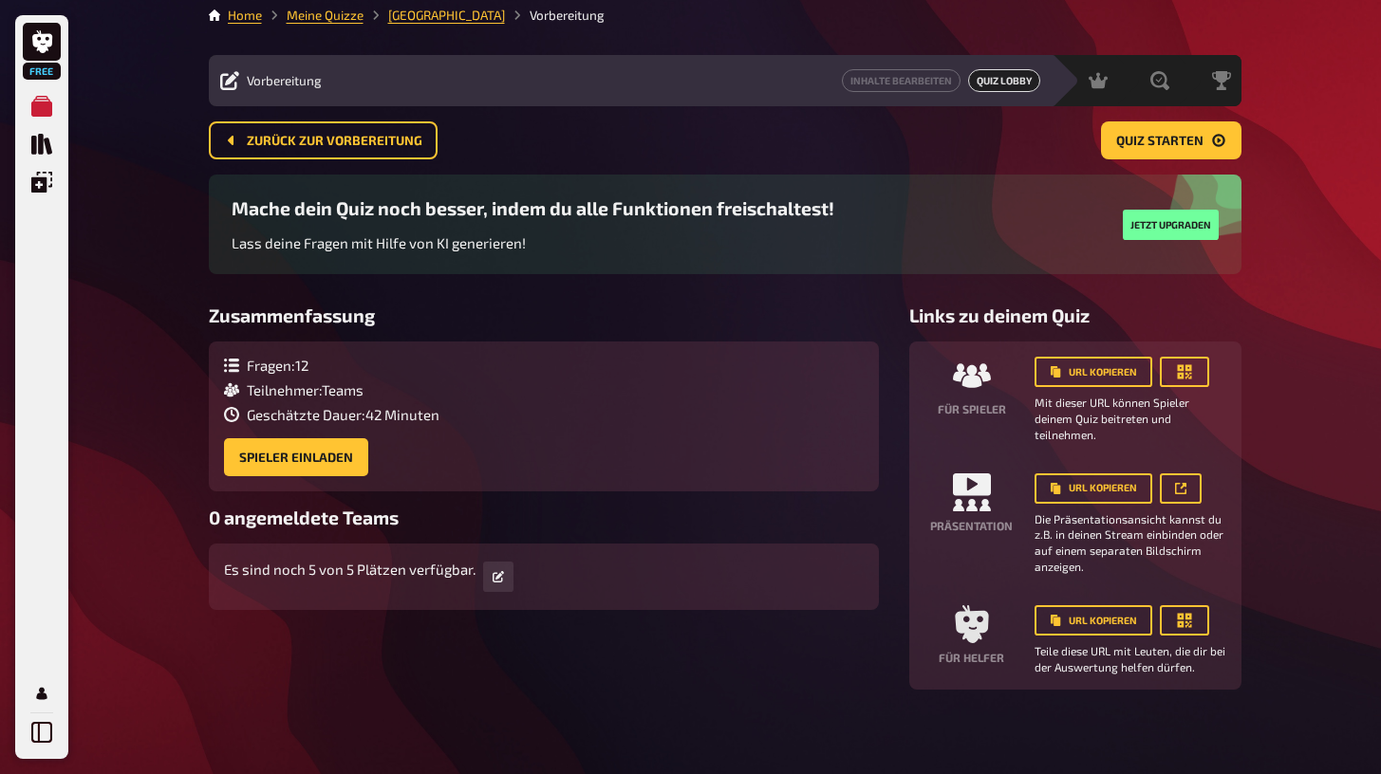
click at [1196, 326] on div "Links zu deinem Quiz Für Spieler URL kopieren Mit dieser URL können Spieler dei…" at bounding box center [1075, 497] width 332 height 385
click at [1179, 368] on icon "button" at bounding box center [1184, 372] width 19 height 19
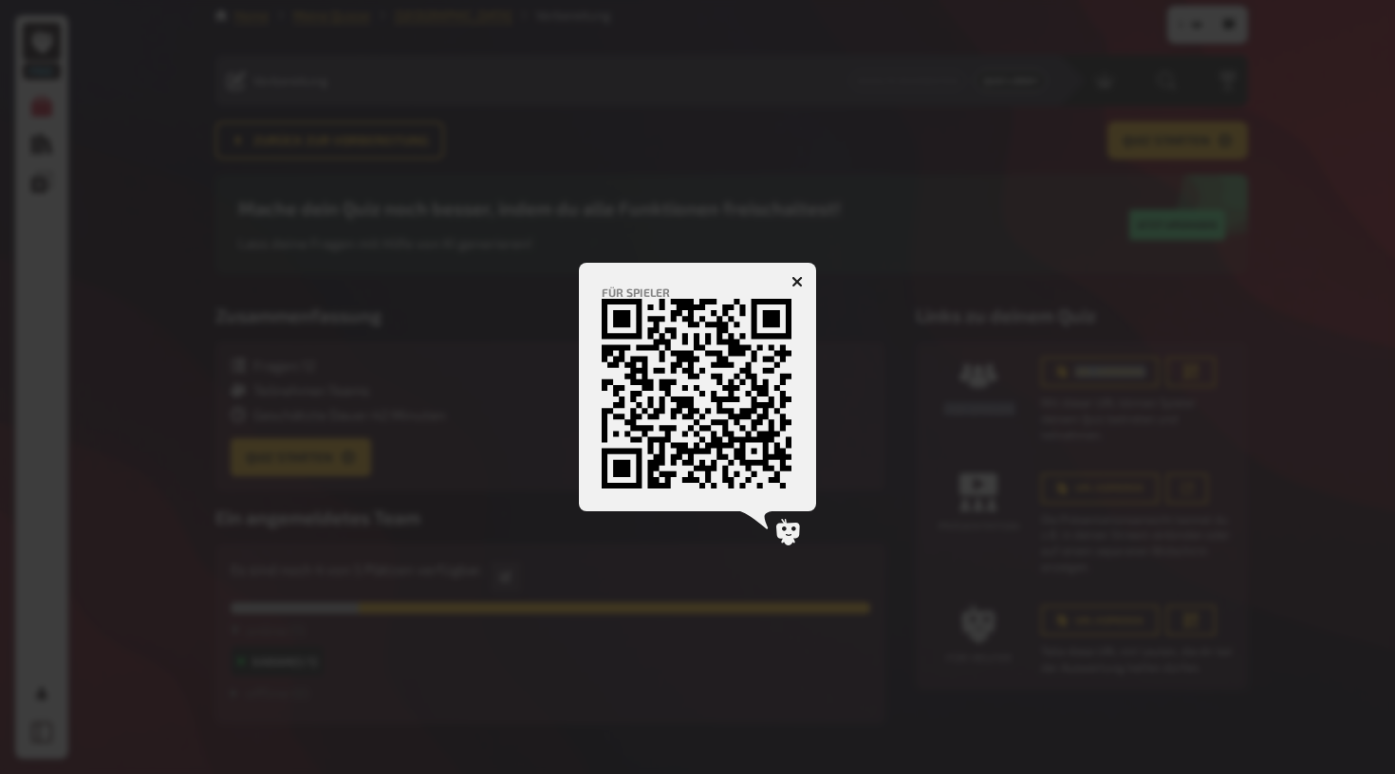
click at [799, 280] on icon "button" at bounding box center [798, 281] width 18 height 18
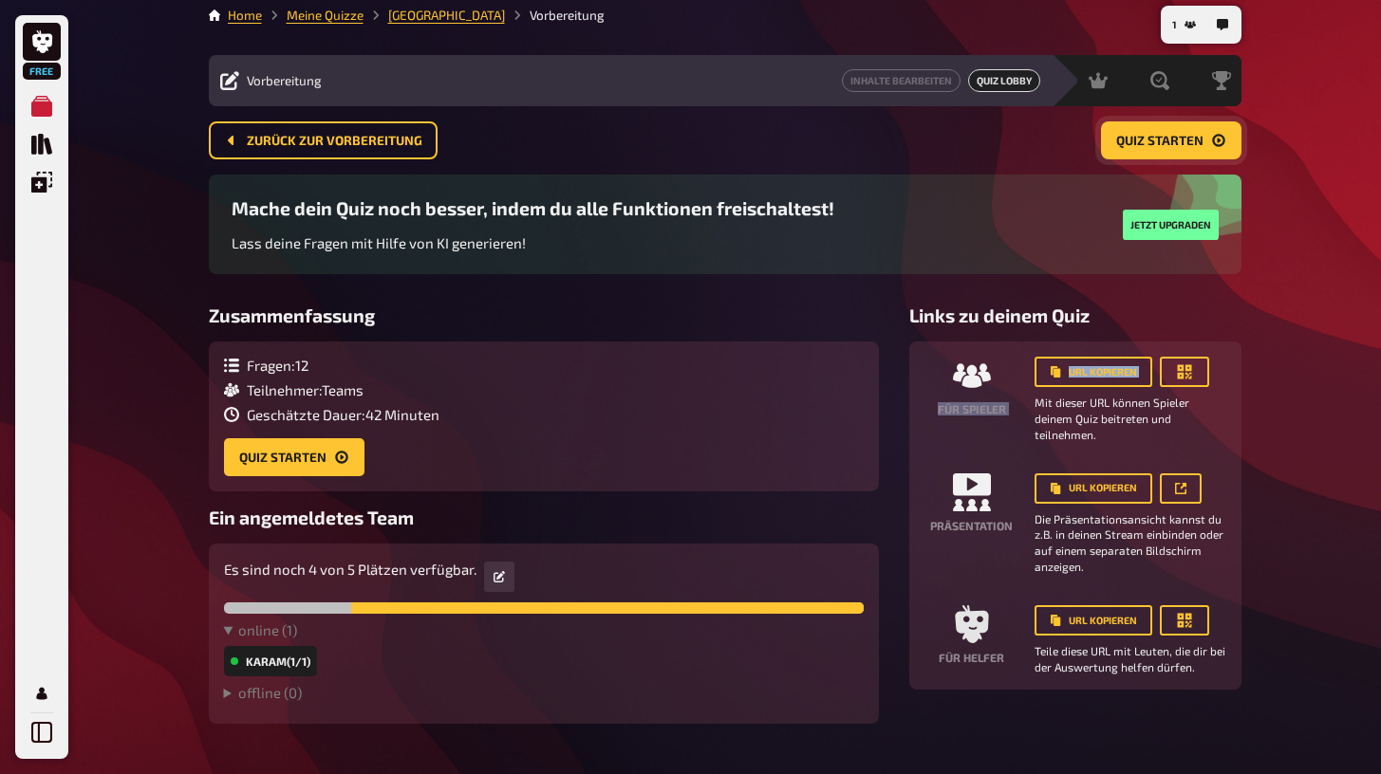
click at [1135, 140] on span "Quiz starten" at bounding box center [1159, 141] width 87 height 13
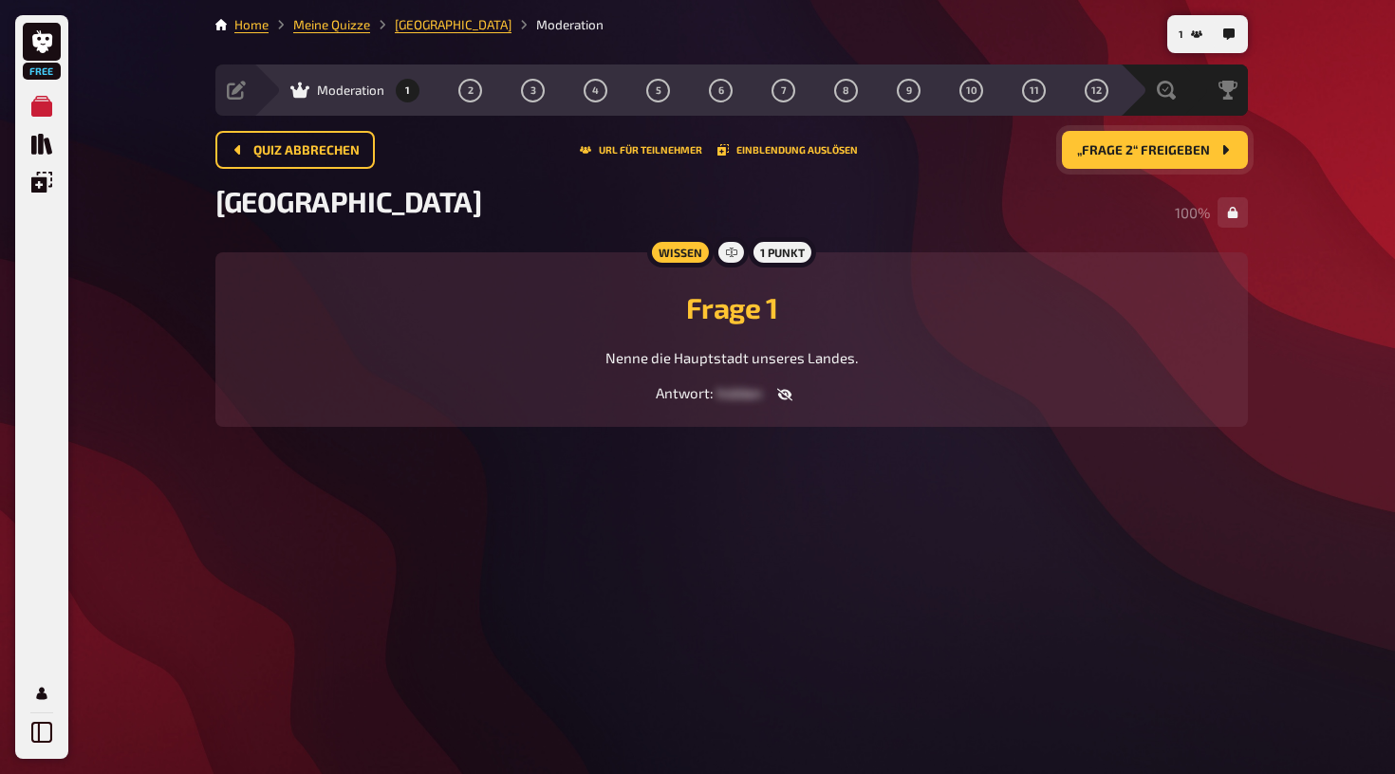
click at [1114, 149] on span "„Frage 2“ freigeben" at bounding box center [1143, 150] width 133 height 13
click at [1121, 154] on span "„Frage 3“ freigeben" at bounding box center [1143, 150] width 133 height 13
click at [1121, 154] on span "„Frage 4“ freigeben" at bounding box center [1143, 150] width 134 height 13
click at [1121, 154] on span "„Frage 5“ freigeben" at bounding box center [1144, 150] width 132 height 13
click at [1121, 154] on span "„Frage 6“ freigeben" at bounding box center [1143, 150] width 133 height 13
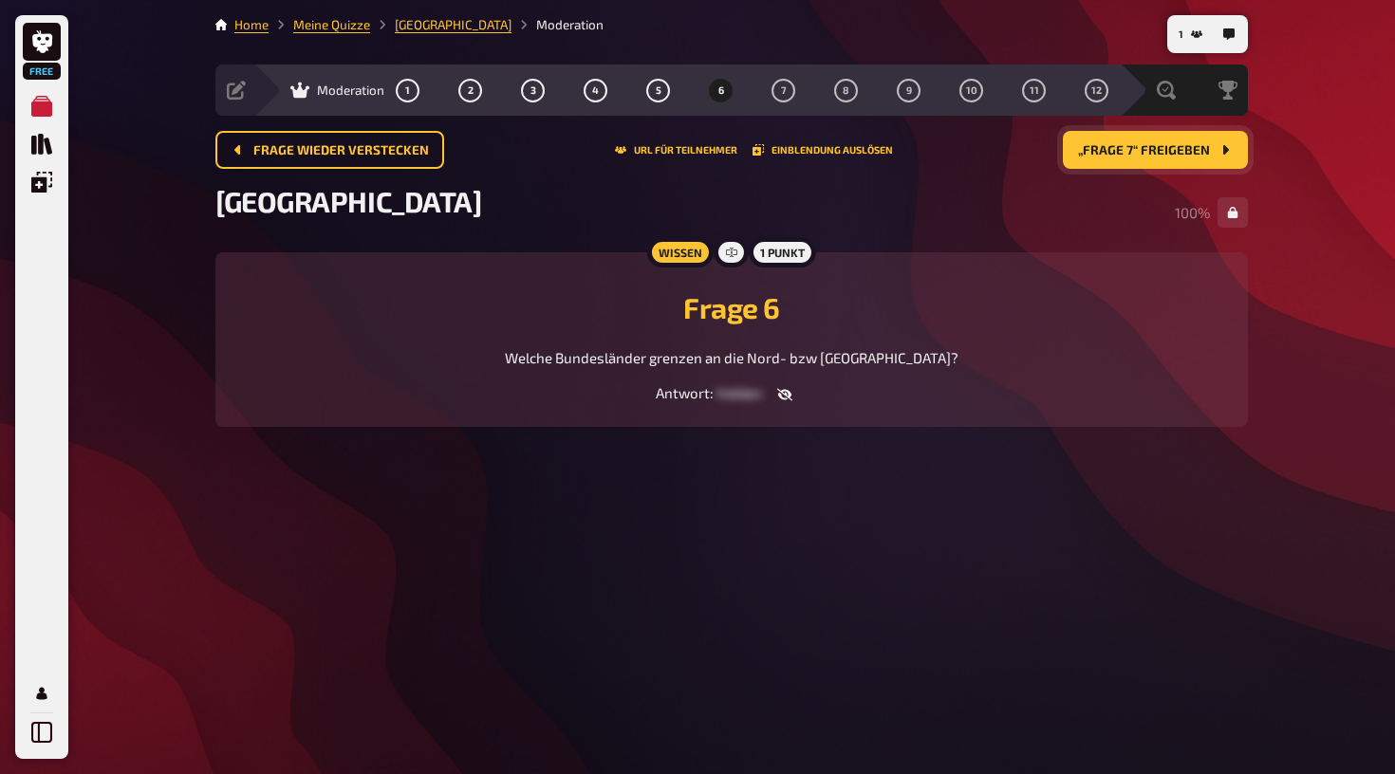
click at [1149, 146] on span "„Frage 7“ freigeben" at bounding box center [1144, 150] width 132 height 13
click at [1146, 158] on button "„Frage 8“ freigeben" at bounding box center [1155, 150] width 186 height 38
click at [1146, 158] on button "„Frage 9“ freigeben" at bounding box center [1155, 150] width 186 height 38
click at [1146, 158] on button "„Frage 10“ freigeben" at bounding box center [1151, 150] width 193 height 38
click at [1146, 158] on button "„Frage 11“ freigeben" at bounding box center [1153, 150] width 190 height 38
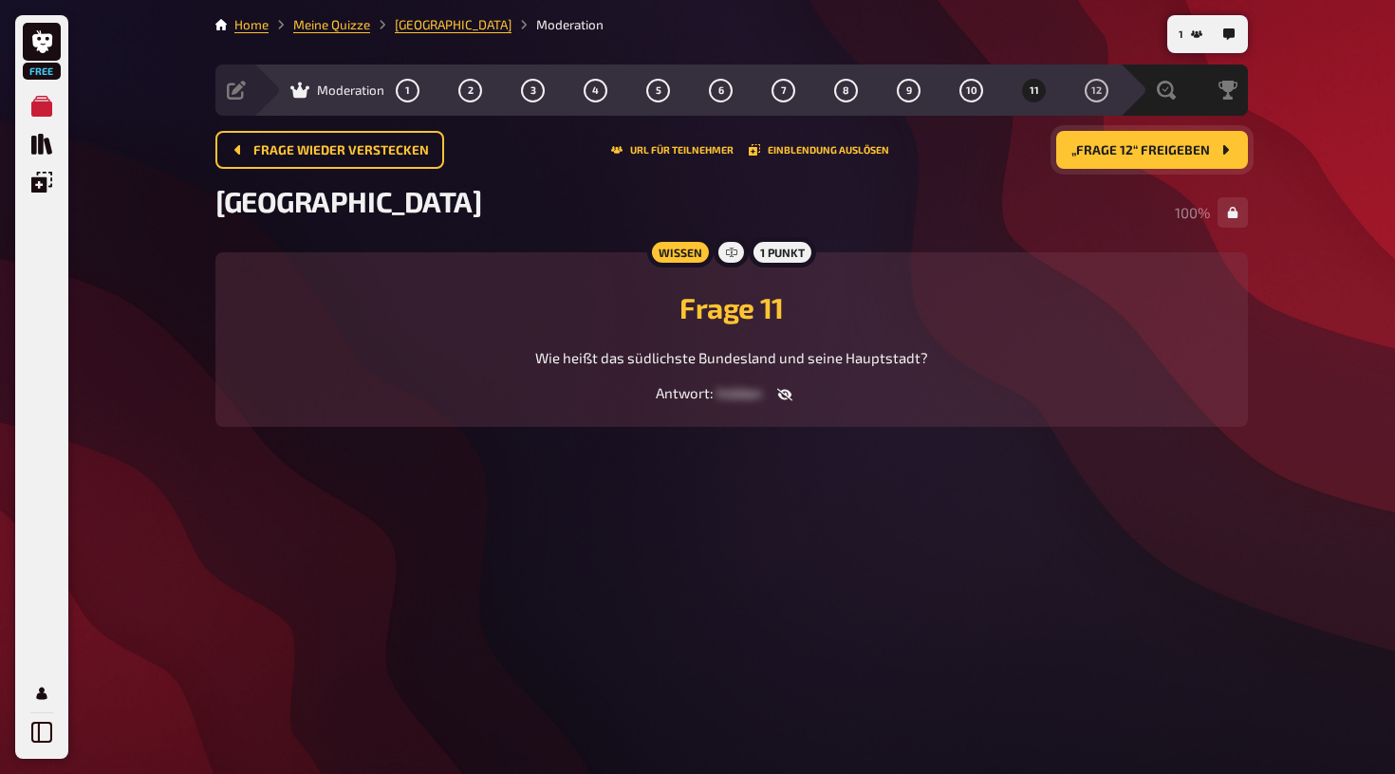
click at [1146, 158] on button "„Frage 12“ freigeben" at bounding box center [1152, 150] width 192 height 38
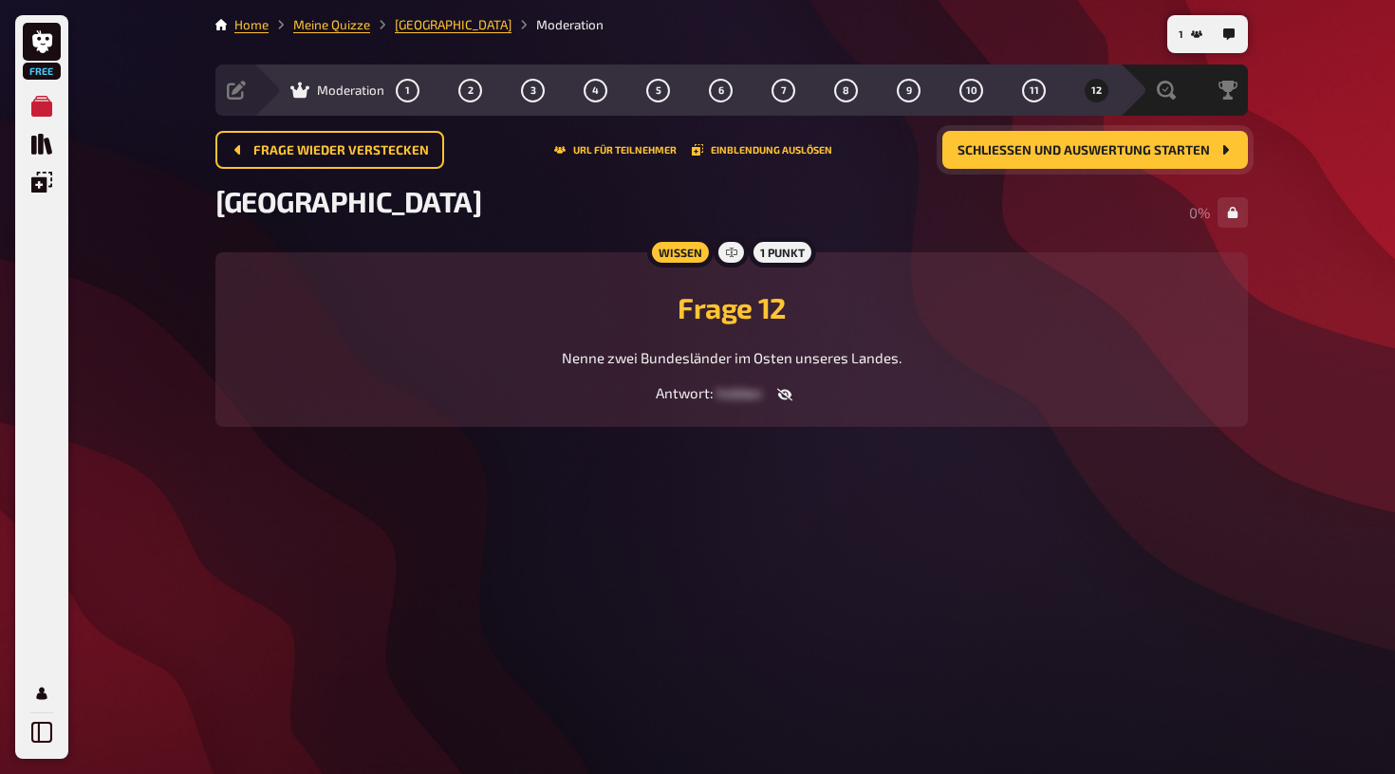
click at [1146, 158] on button "Schließen und Auswertung starten" at bounding box center [1095, 150] width 306 height 38
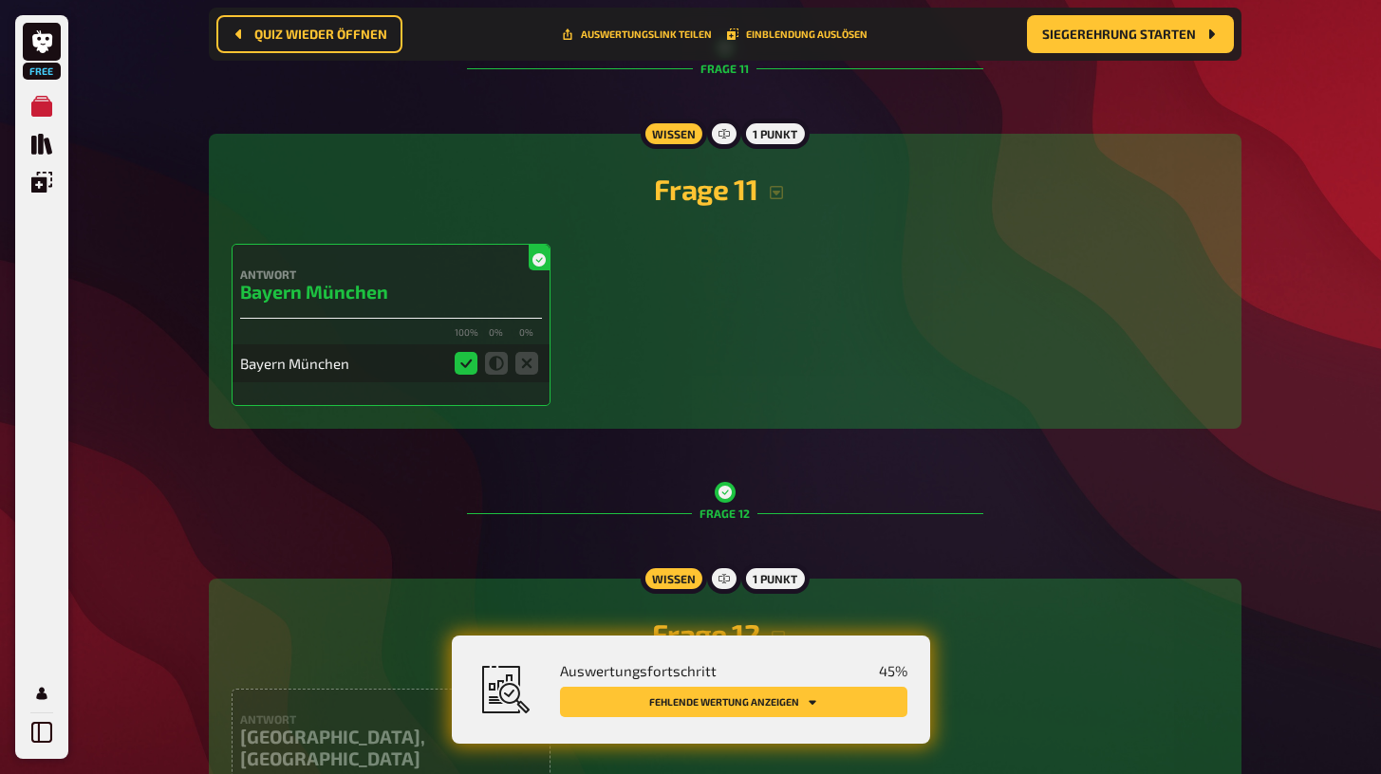
scroll to position [5027, 0]
click at [326, 33] on span "Quiz wieder öffnen" at bounding box center [320, 34] width 133 height 13
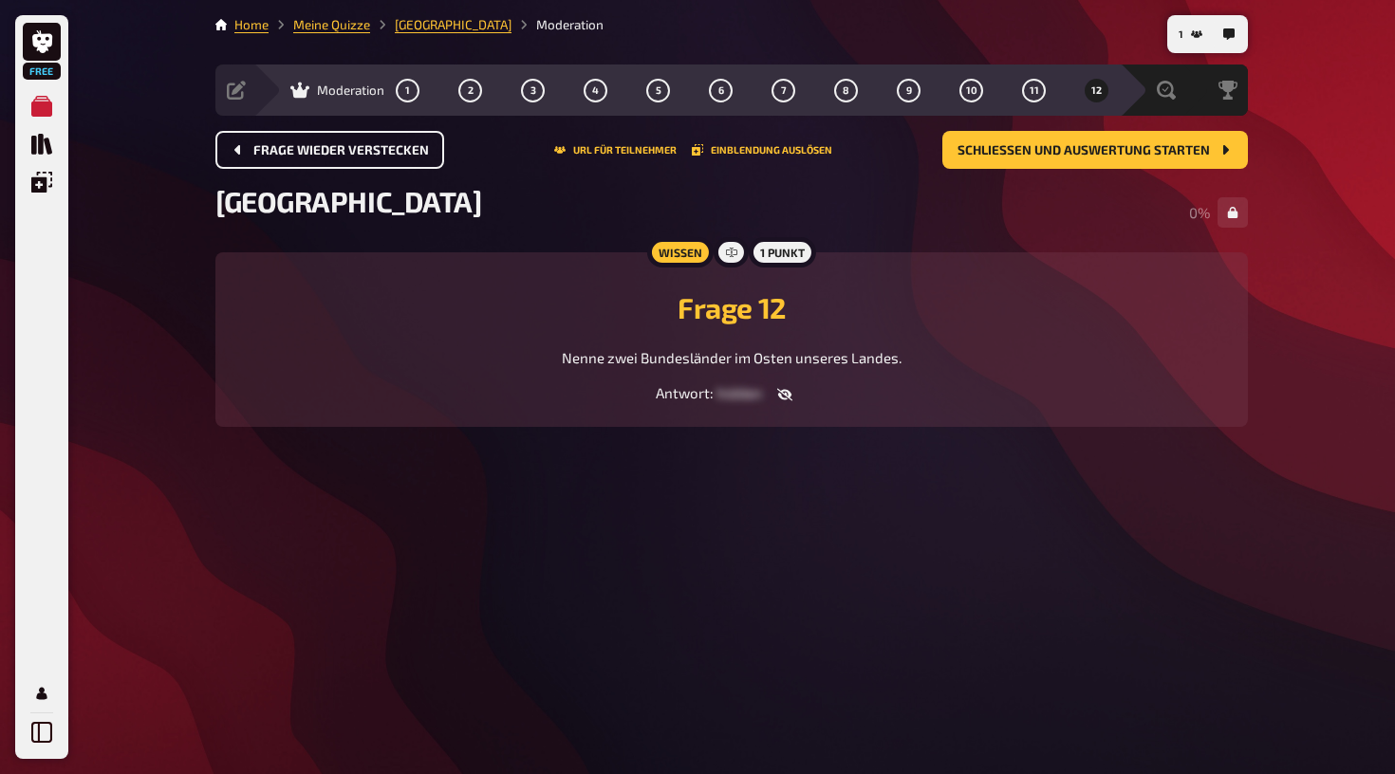
click at [396, 145] on span "Frage wieder verstecken" at bounding box center [341, 150] width 176 height 13
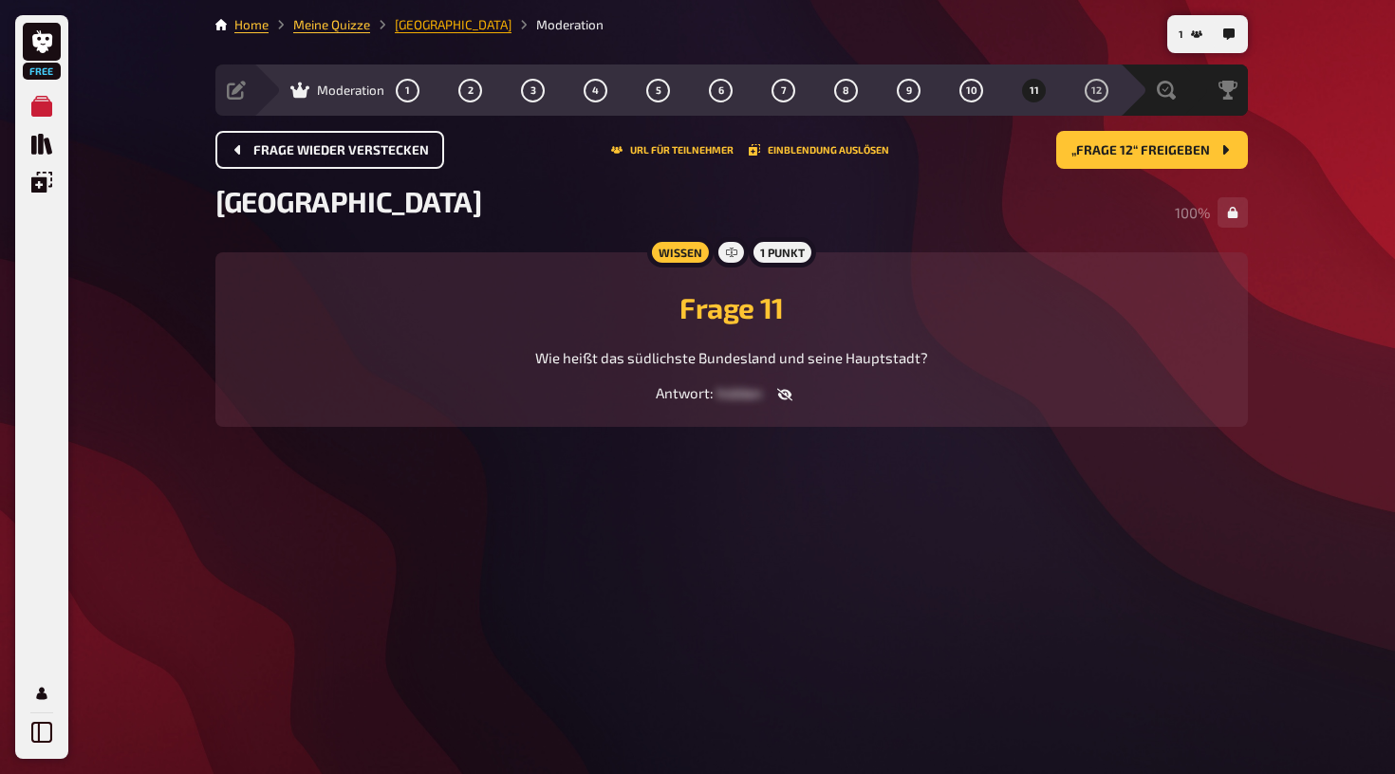
click at [414, 26] on link "[GEOGRAPHIC_DATA]" at bounding box center [453, 24] width 117 height 15
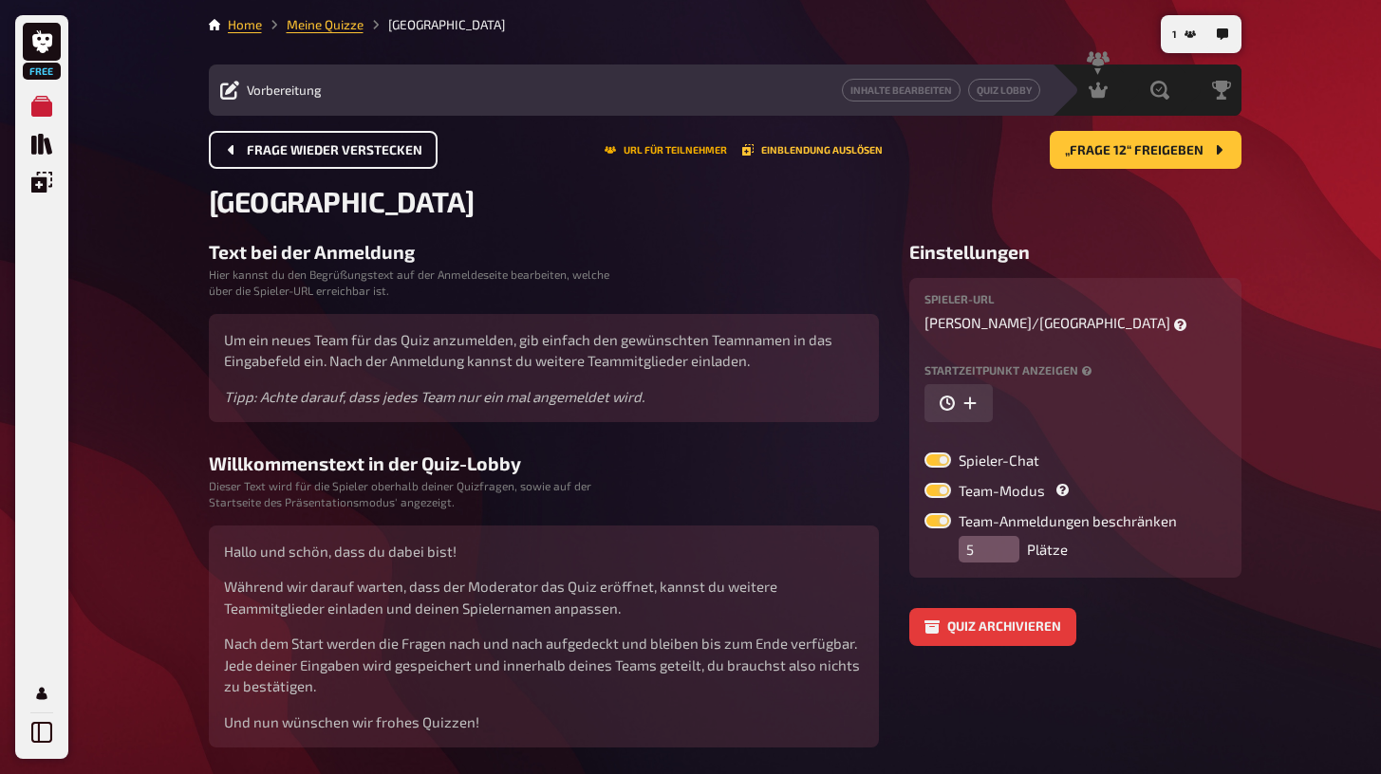
click at [640, 147] on button "URL für Teilnehmer" at bounding box center [665, 149] width 122 height 11
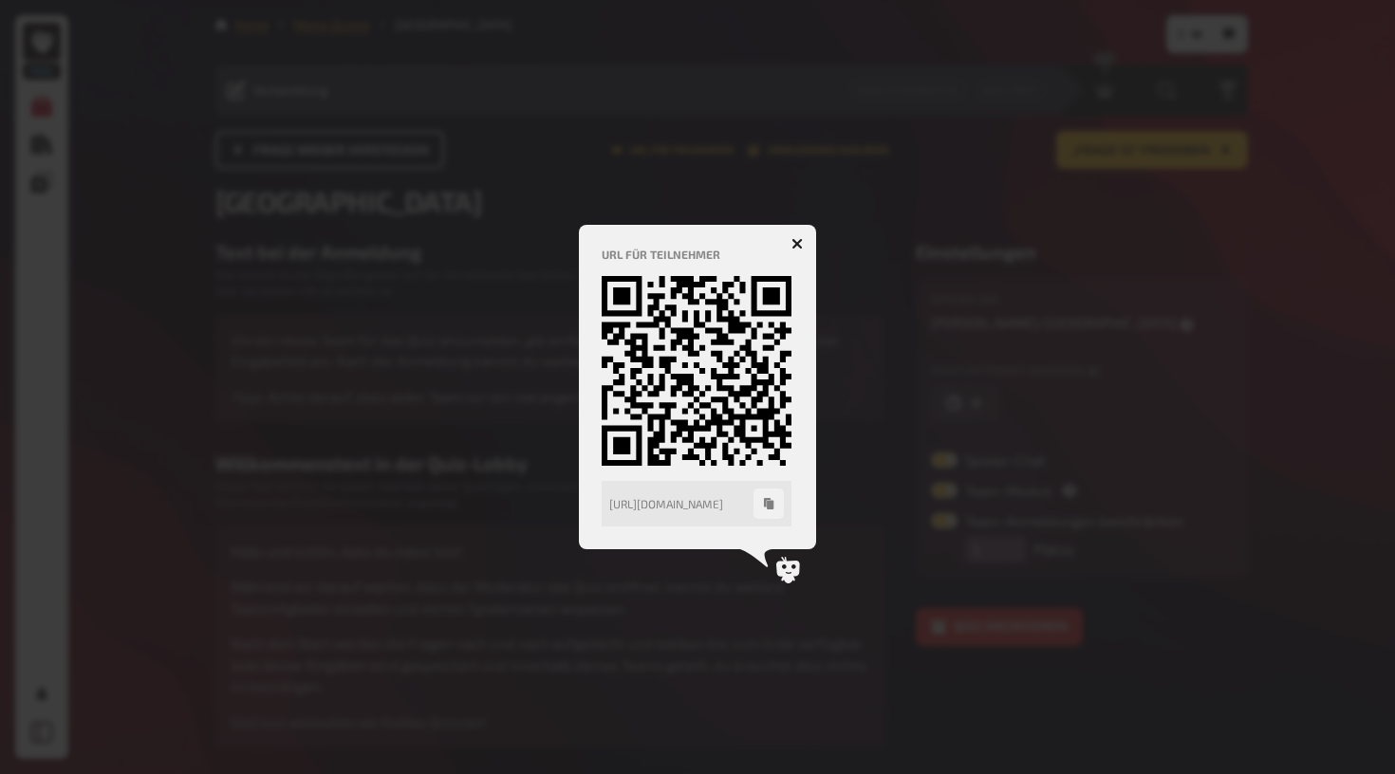
click at [796, 242] on icon "button" at bounding box center [798, 243] width 18 height 18
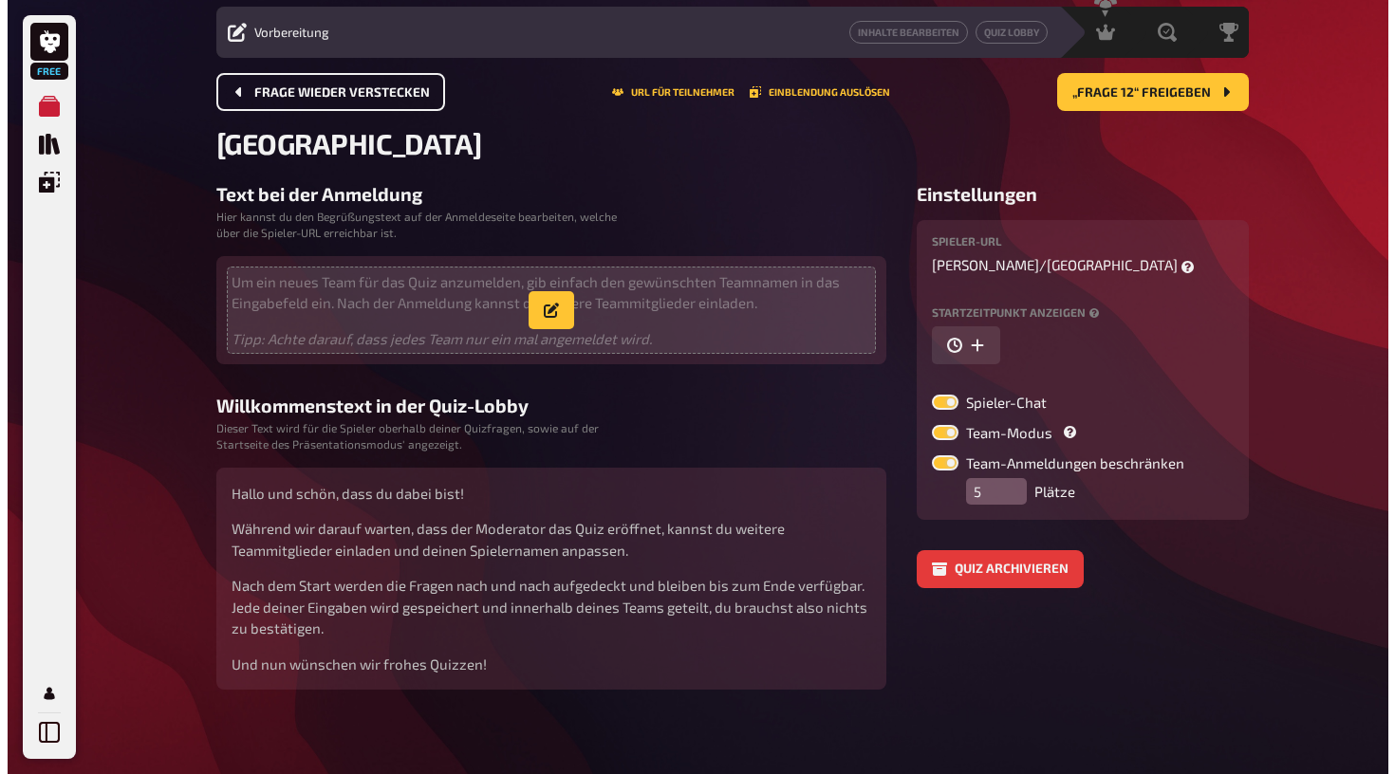
scroll to position [57, 0]
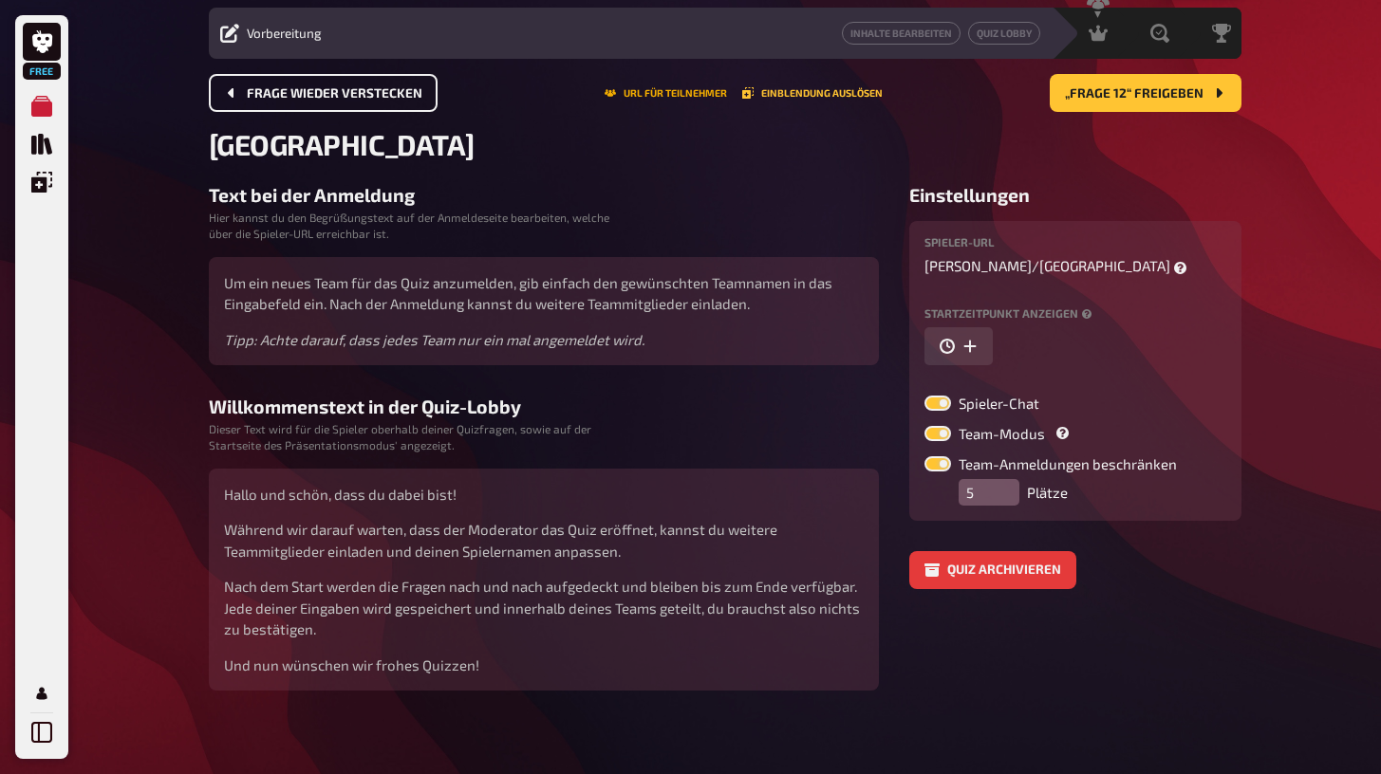
click at [666, 98] on button "URL für Teilnehmer" at bounding box center [665, 92] width 122 height 11
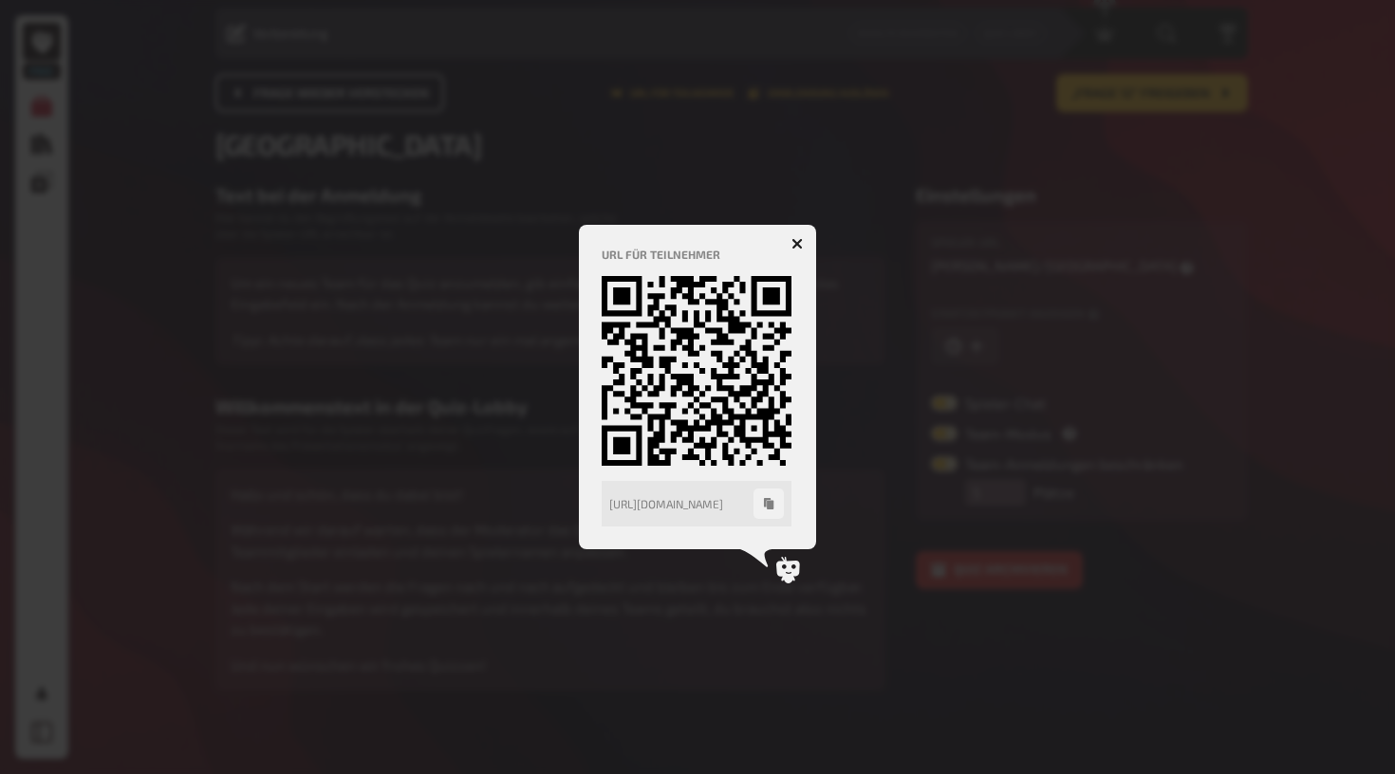
click at [795, 243] on icon "button" at bounding box center [798, 243] width 18 height 18
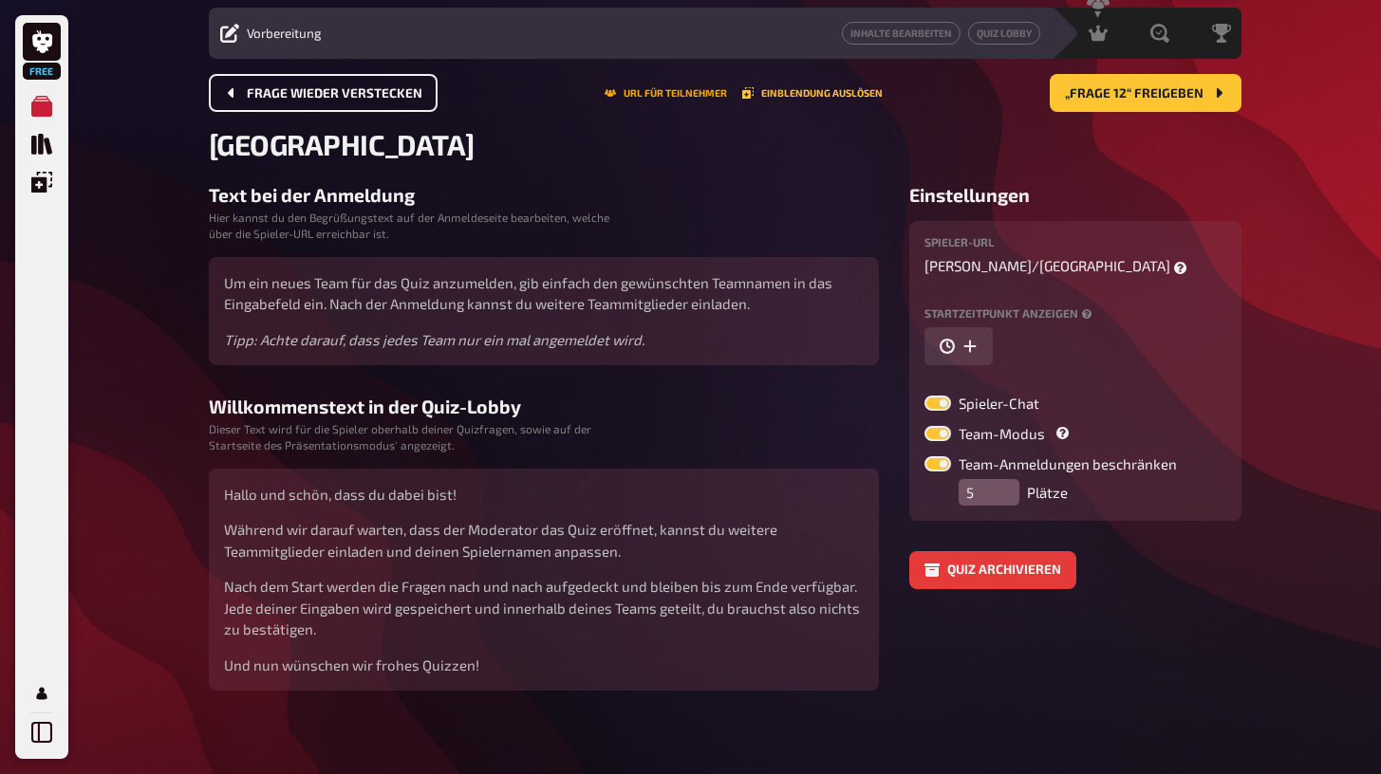
click at [677, 87] on button "URL für Teilnehmer" at bounding box center [665, 92] width 122 height 11
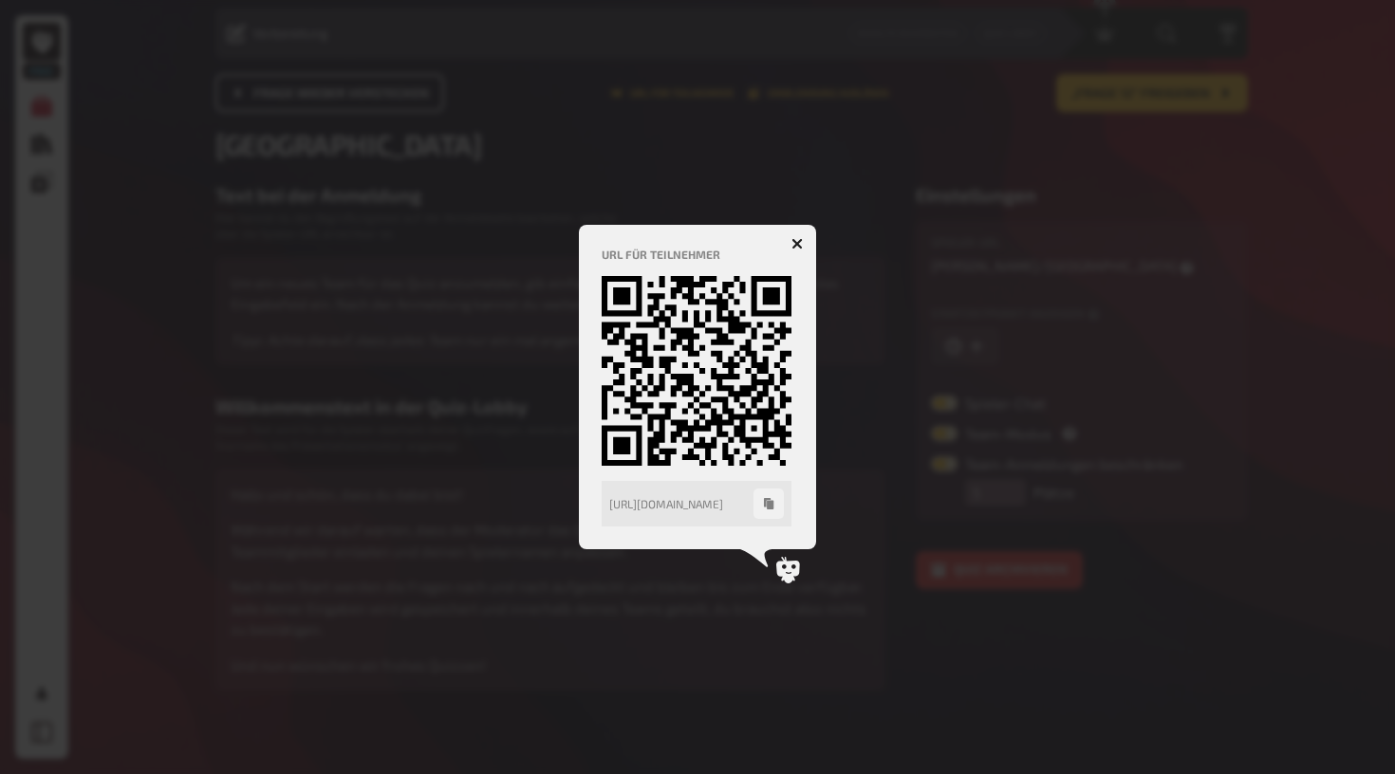
click at [800, 246] on icon "button" at bounding box center [798, 243] width 18 height 18
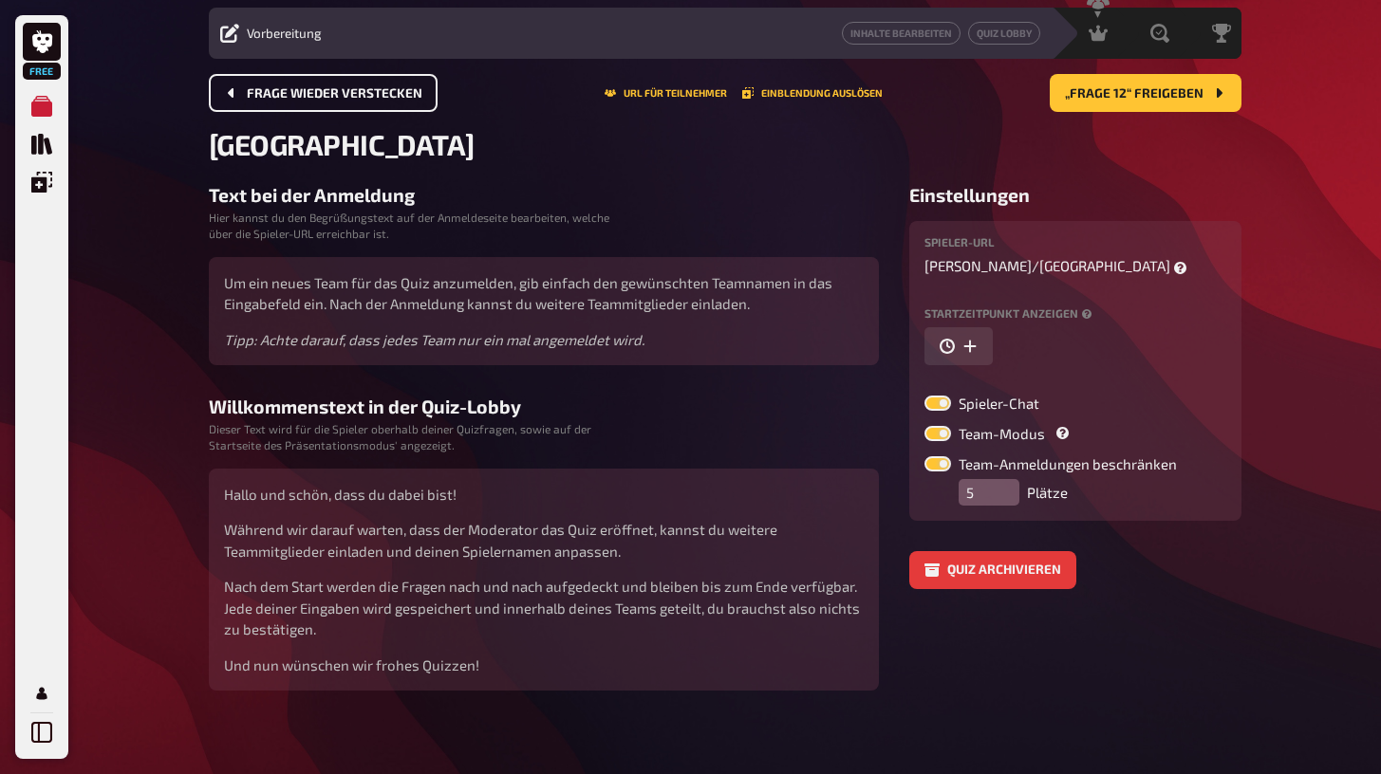
click at [932, 456] on label at bounding box center [937, 463] width 27 height 15
click at [924, 456] on input "Team-Anmeldungen beschränken" at bounding box center [923, 456] width 1 height 1
checkbox input "false"
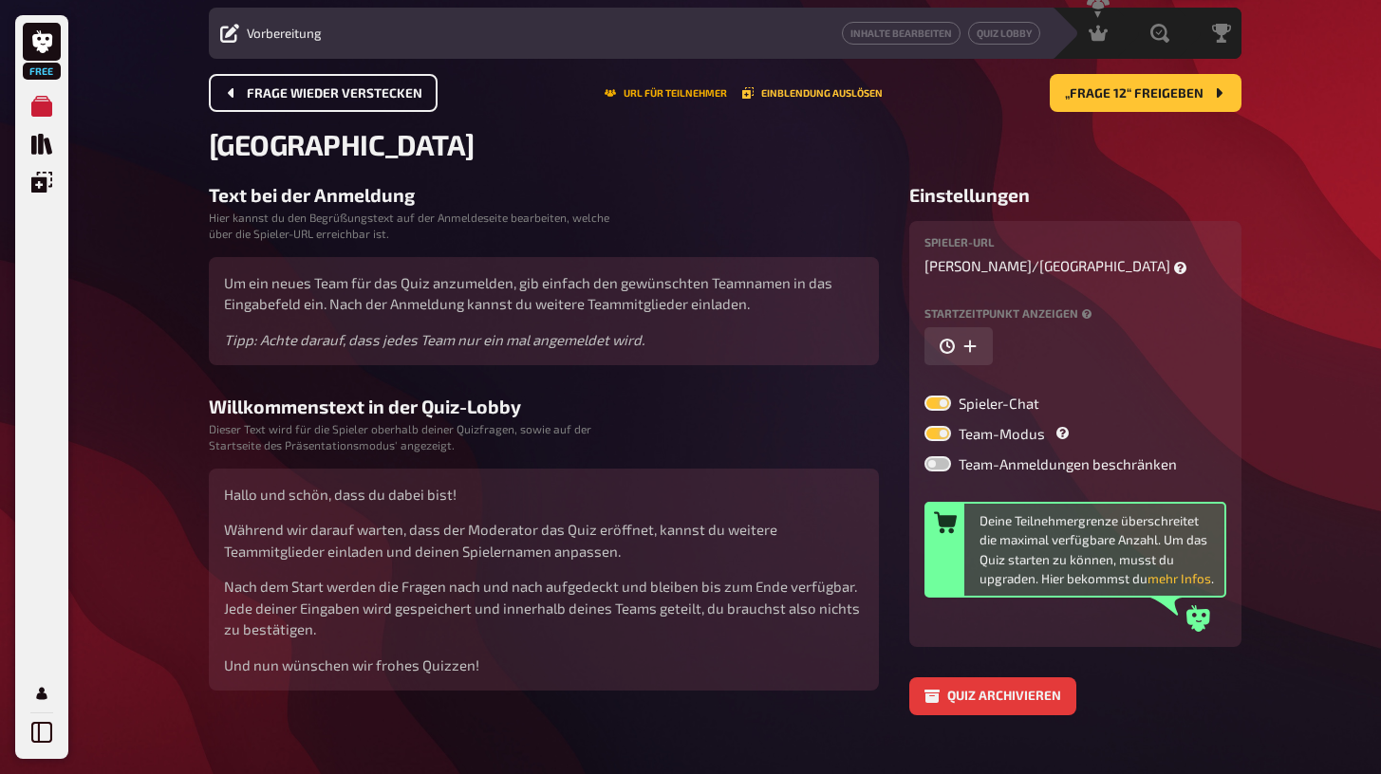
click at [667, 90] on button "URL für Teilnehmer" at bounding box center [665, 92] width 122 height 11
